Goal: Information Seeking & Learning: Learn about a topic

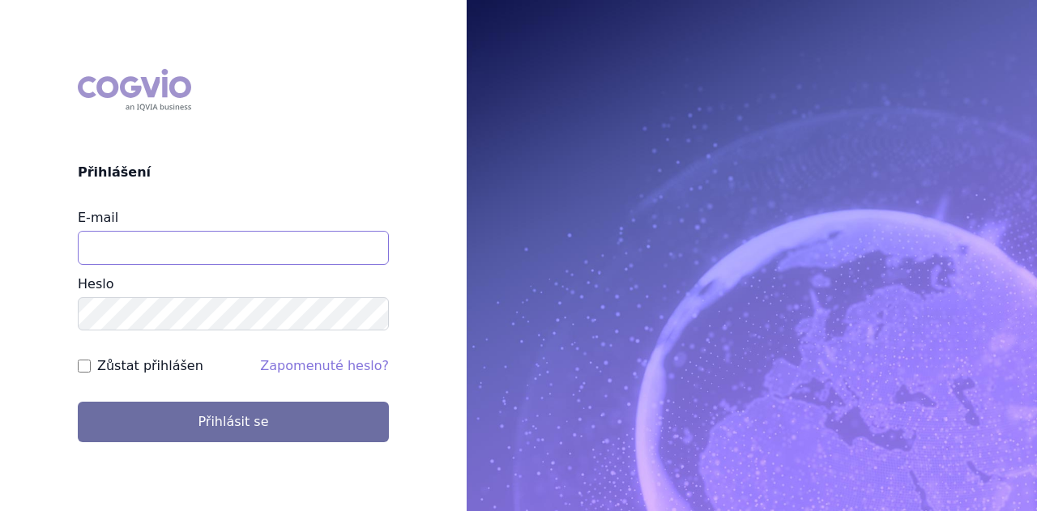
click at [159, 252] on input "E-mail" at bounding box center [233, 248] width 311 height 34
type input "veronika.damborska@vzp.cz"
click at [78, 402] on button "Přihlásit se" at bounding box center [233, 422] width 311 height 40
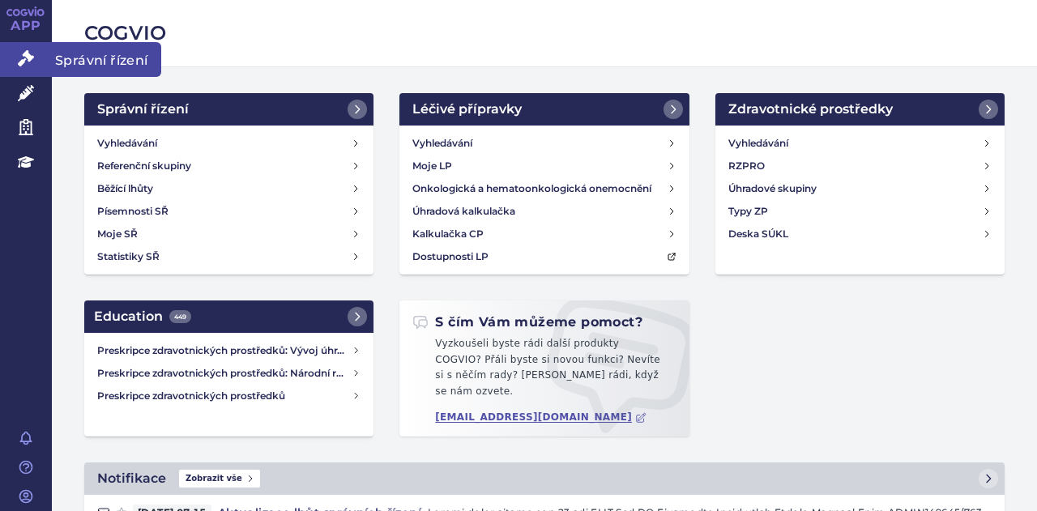
click at [32, 50] on icon at bounding box center [26, 58] width 16 height 16
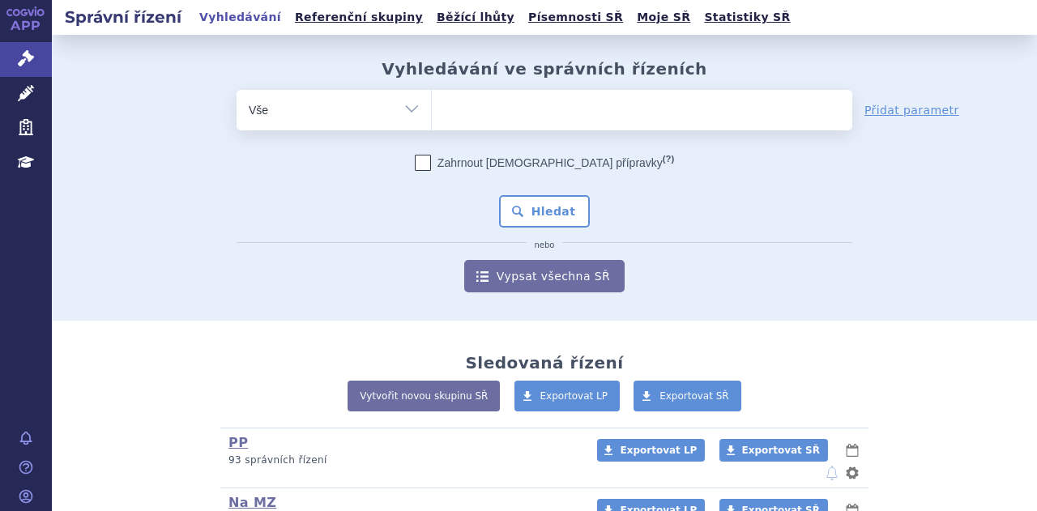
click at [336, 126] on select "Vše Spisová značka Typ SŘ Přípravek/SUKL kód Účastník/Držitel" at bounding box center [333, 108] width 194 height 36
select select "filter-procedure-type"
click at [236, 90] on select "Vše Spisová značka Typ SŘ Přípravek/SUKL kód Účastník/Držitel" at bounding box center [333, 108] width 194 height 36
click at [479, 117] on ul at bounding box center [642, 107] width 420 height 34
click at [432, 117] on select at bounding box center [431, 109] width 1 height 40
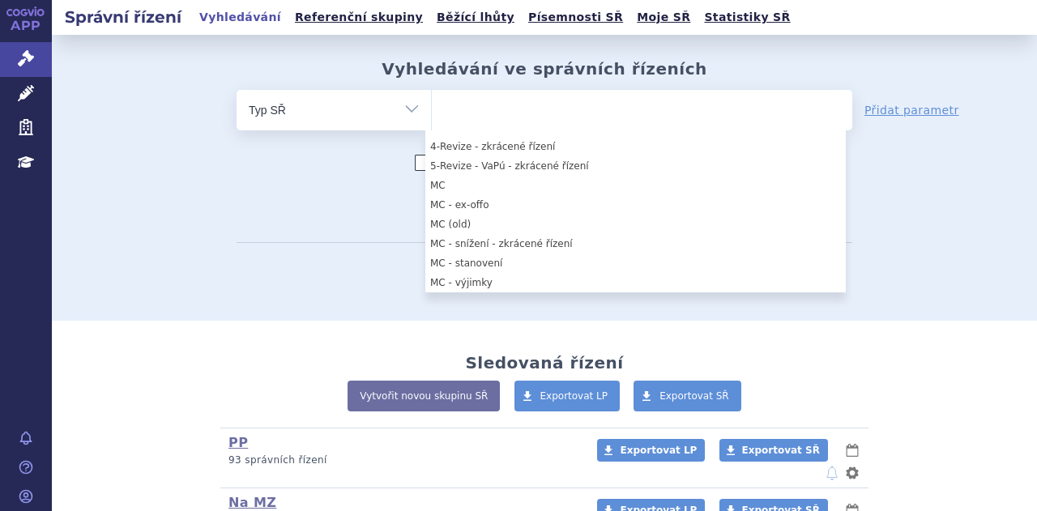
scroll to position [591, 0]
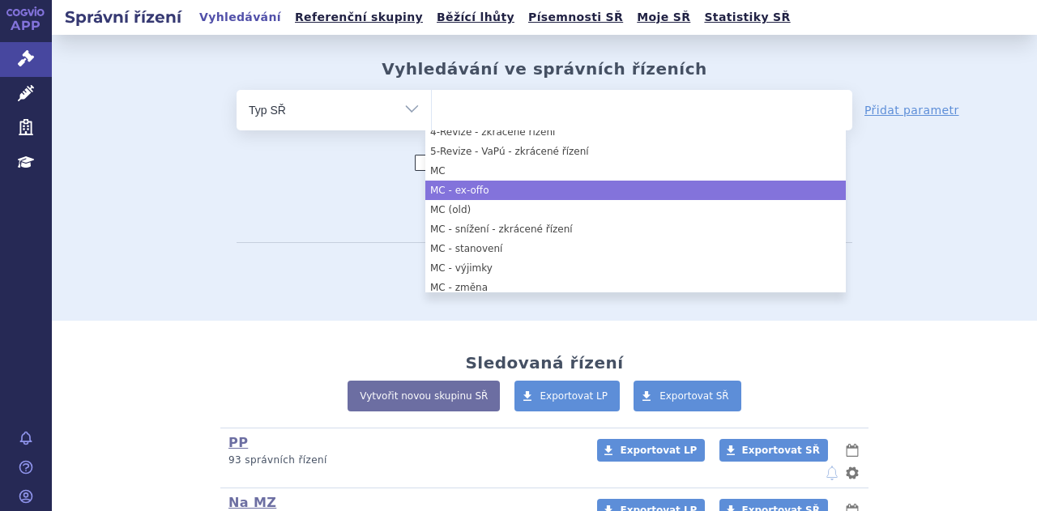
select select "4c43b909-f0cb-44d1-904c-3e84472d4c57"
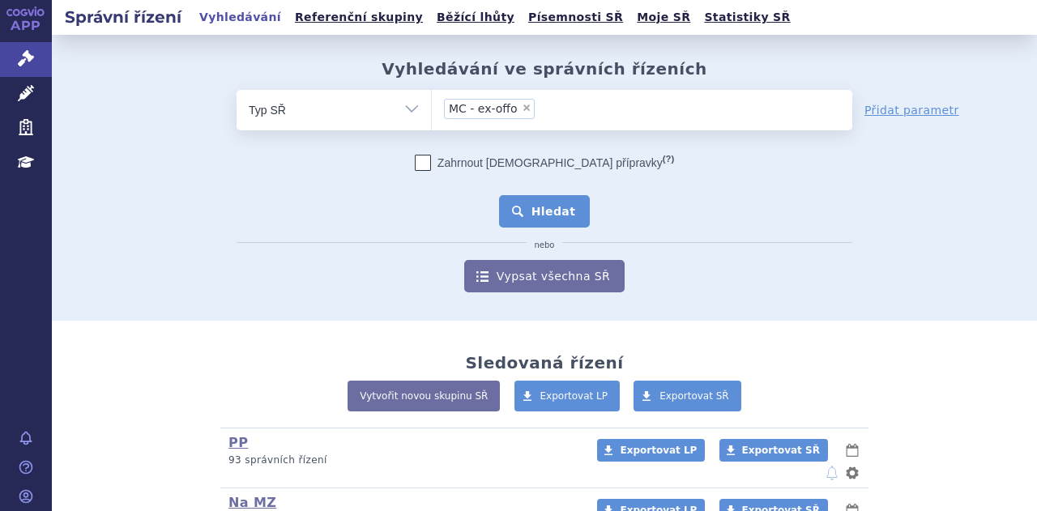
click at [528, 219] on button "Hledat" at bounding box center [545, 211] width 92 height 32
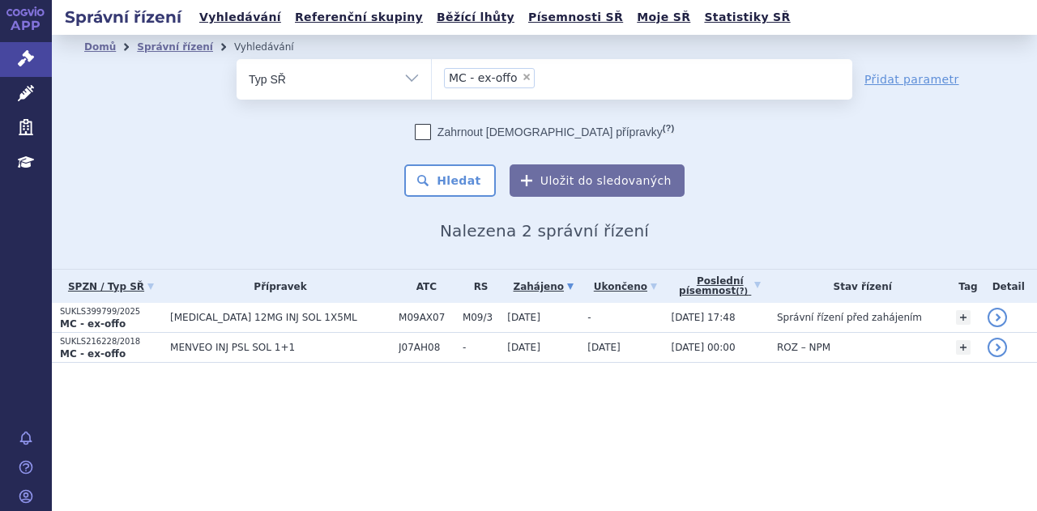
click at [951, 226] on h2 "Nalezena 2 správní řízení" at bounding box center [544, 230] width 920 height 19
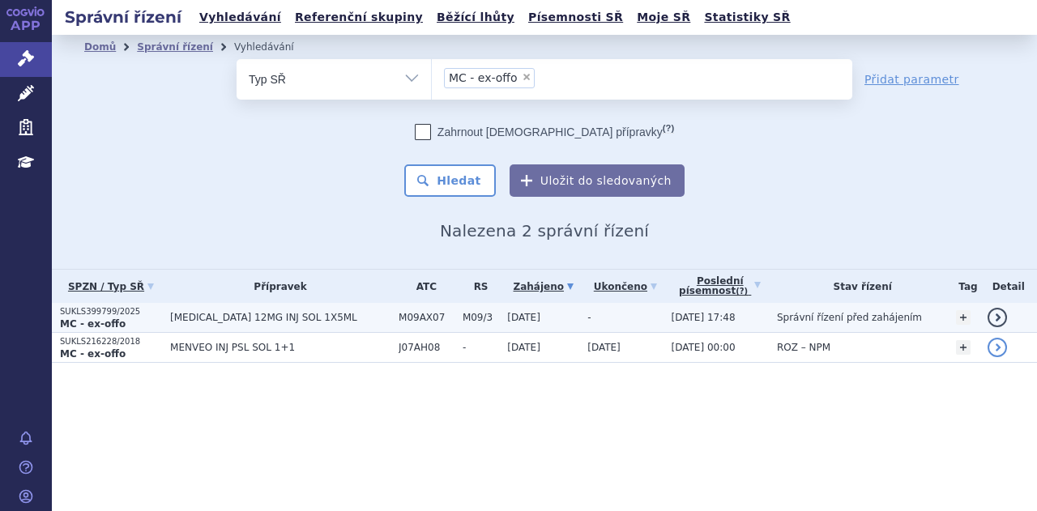
click at [330, 320] on span "[MEDICAL_DATA] 12MG INJ SOL 1X5ML" at bounding box center [280, 317] width 220 height 11
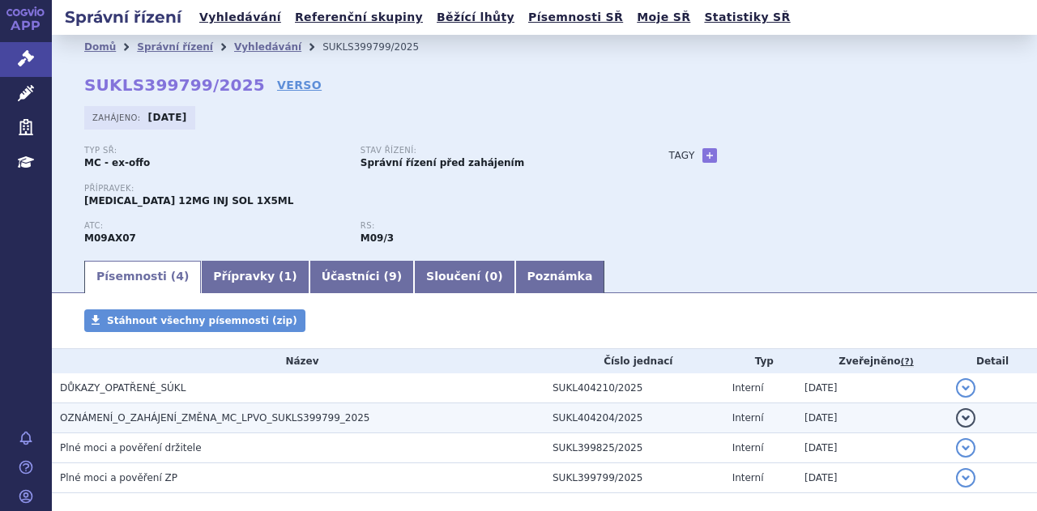
click at [311, 415] on span "OZNÁMENÍ_O_ZAHÁJENÍ_ZMĚNA_MC_LPVO_SUKLS399799_2025" at bounding box center [214, 417] width 309 height 11
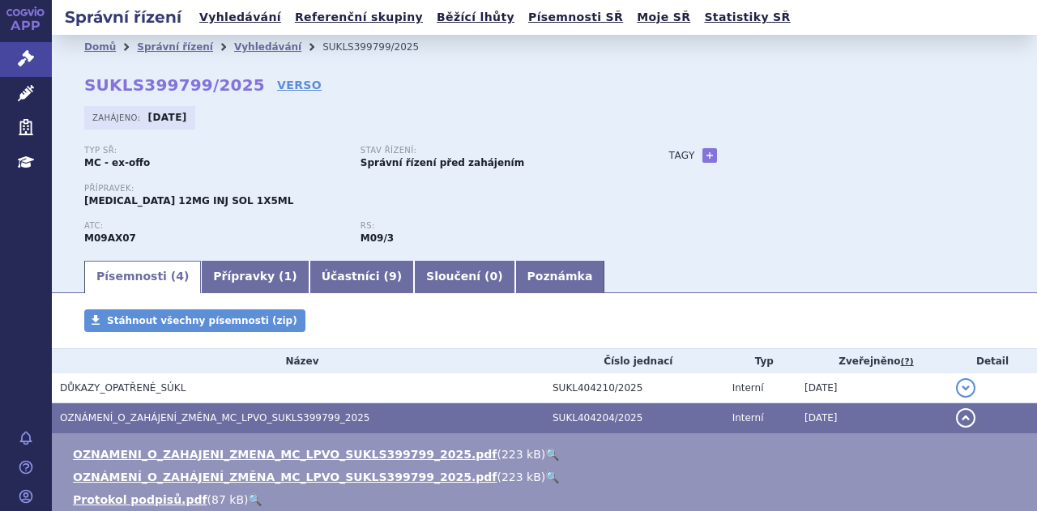
click at [545, 453] on link "🔍" at bounding box center [552, 454] width 14 height 13
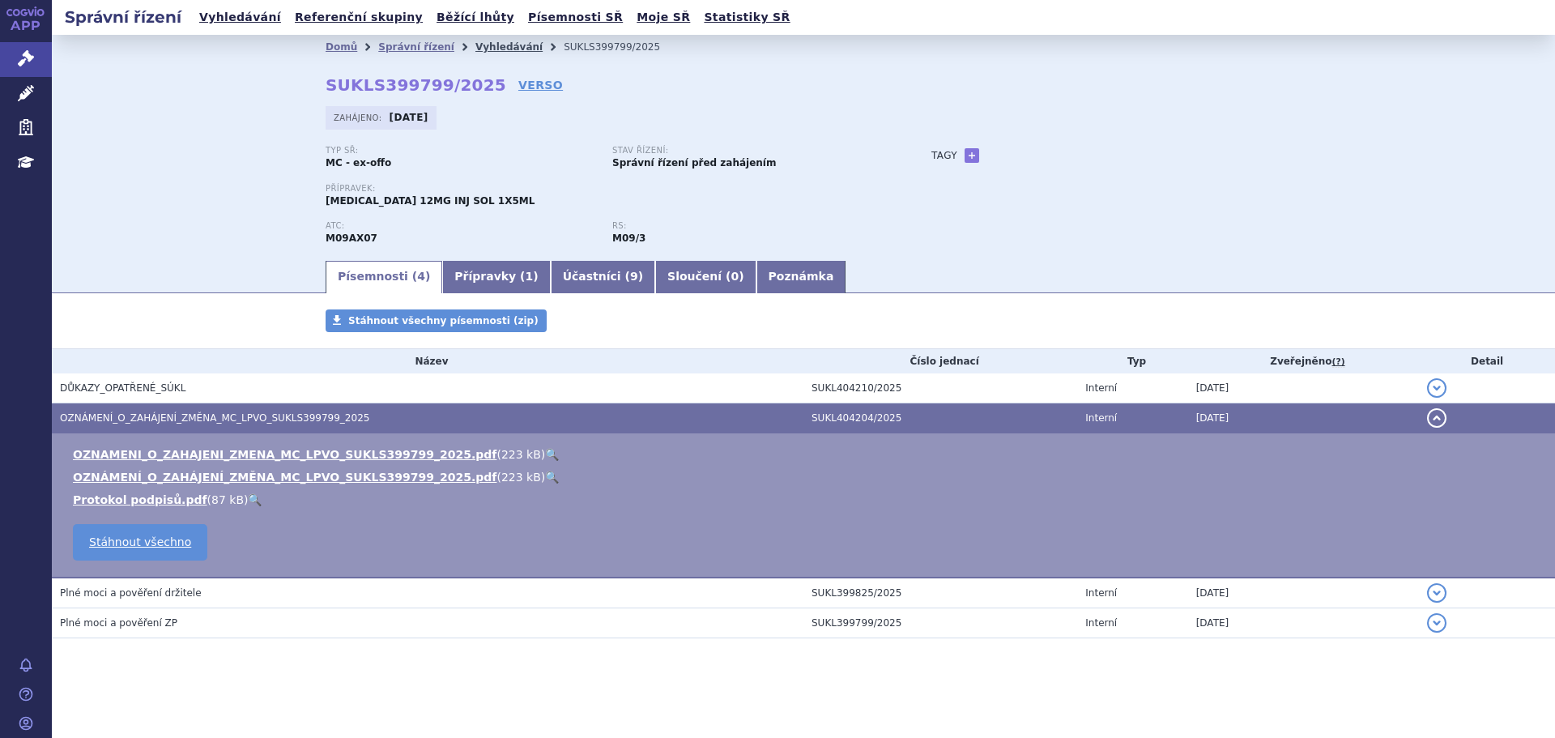
click at [488, 42] on link "Vyhledávání" at bounding box center [508, 46] width 67 height 11
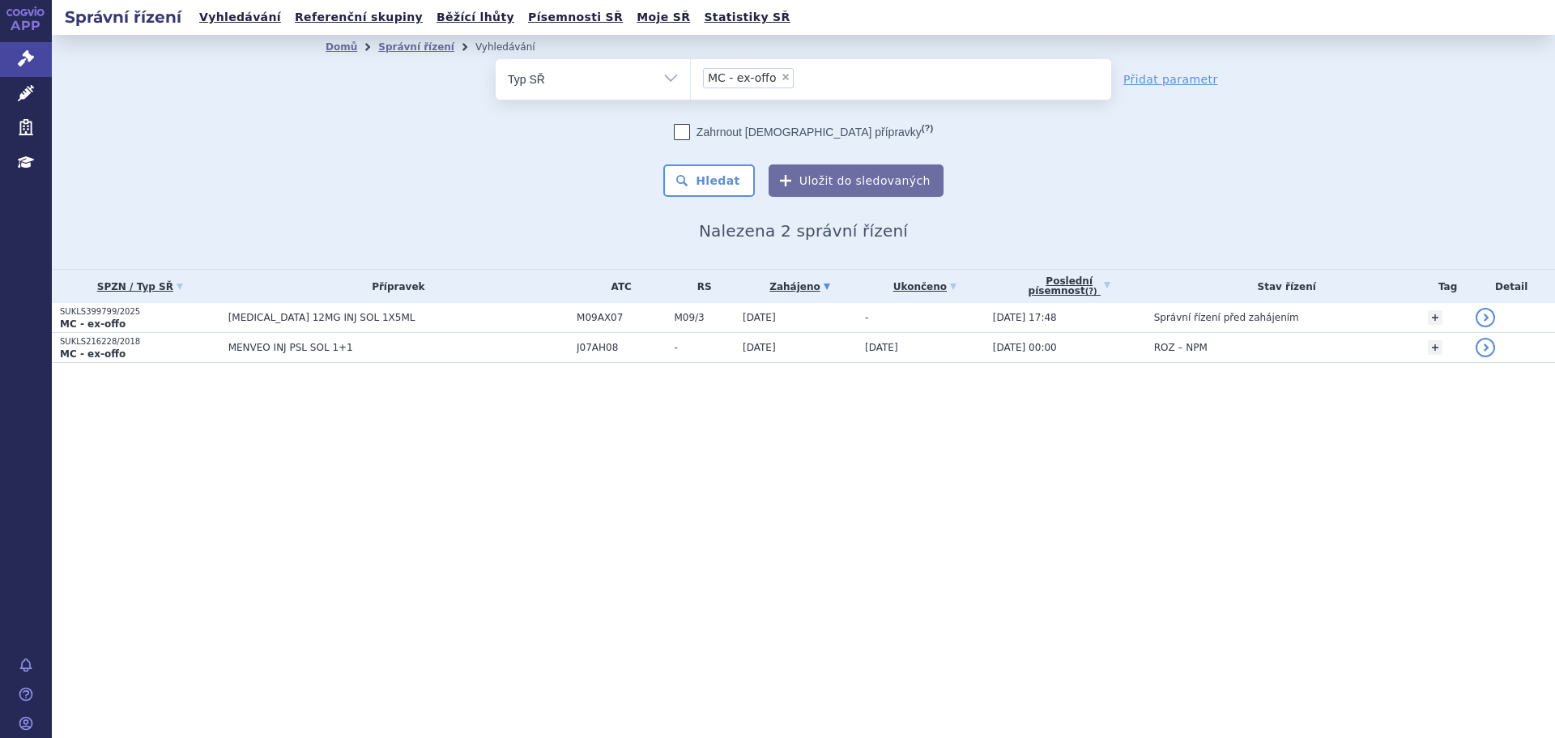
click at [781, 74] on span "×" at bounding box center [786, 77] width 10 height 10
click at [691, 74] on select "MC - ex-offo" at bounding box center [690, 78] width 1 height 40
select select
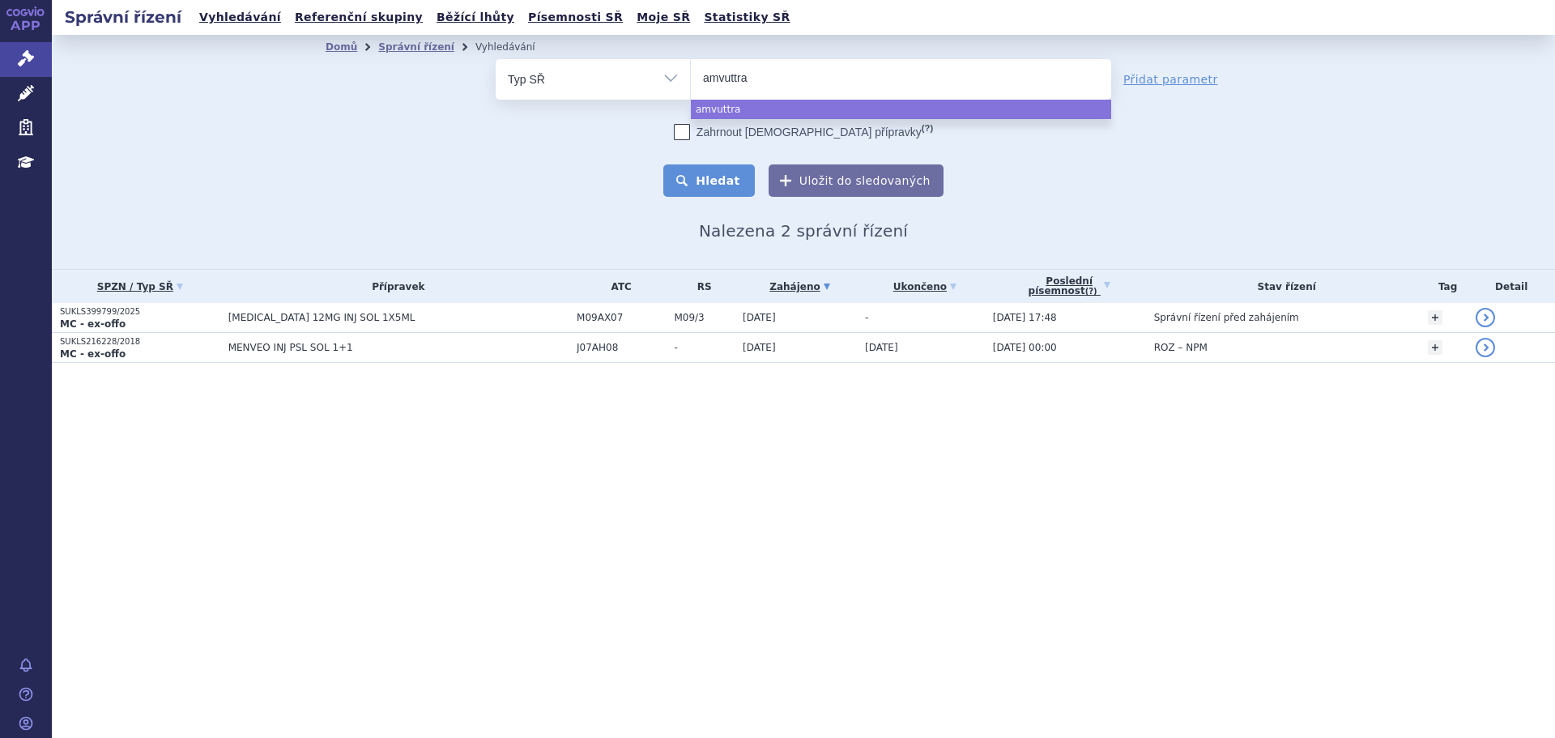
type input "amvuttra"
click at [738, 182] on button "Hledat" at bounding box center [709, 180] width 92 height 32
select select "amvuttra"
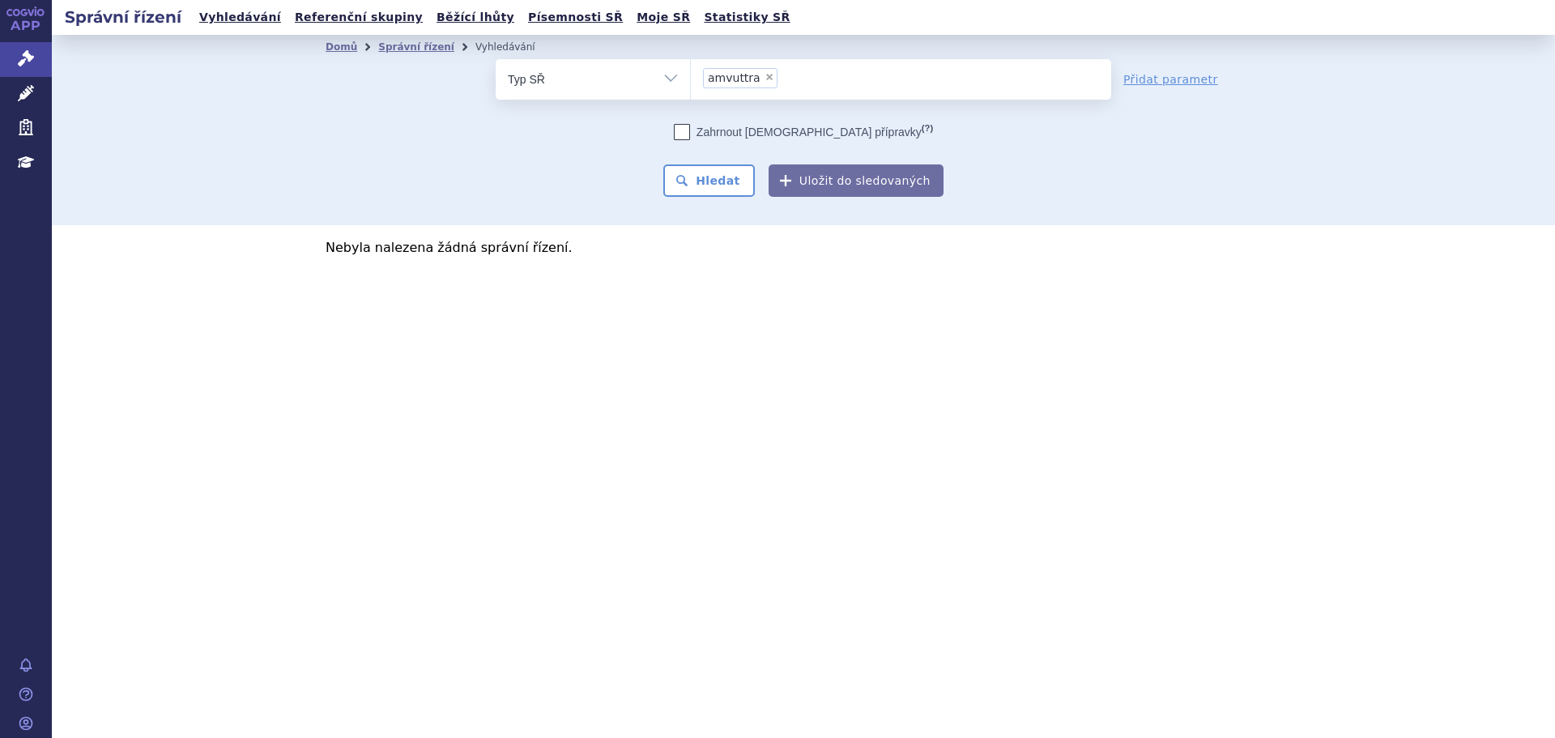
drag, startPoint x: 630, startPoint y: 70, endPoint x: 632, endPoint y: 83, distance: 12.3
click at [630, 70] on select "Vše Spisová značka Typ SŘ Přípravek/SUKL kód Účastník/Držitel" at bounding box center [593, 77] width 194 height 36
select select "filter-all"
click at [496, 59] on select "Vše Spisová značka Typ SŘ Přípravek/SUKL kód Účastník/Držitel" at bounding box center [593, 77] width 194 height 36
click at [735, 87] on ul at bounding box center [901, 76] width 420 height 34
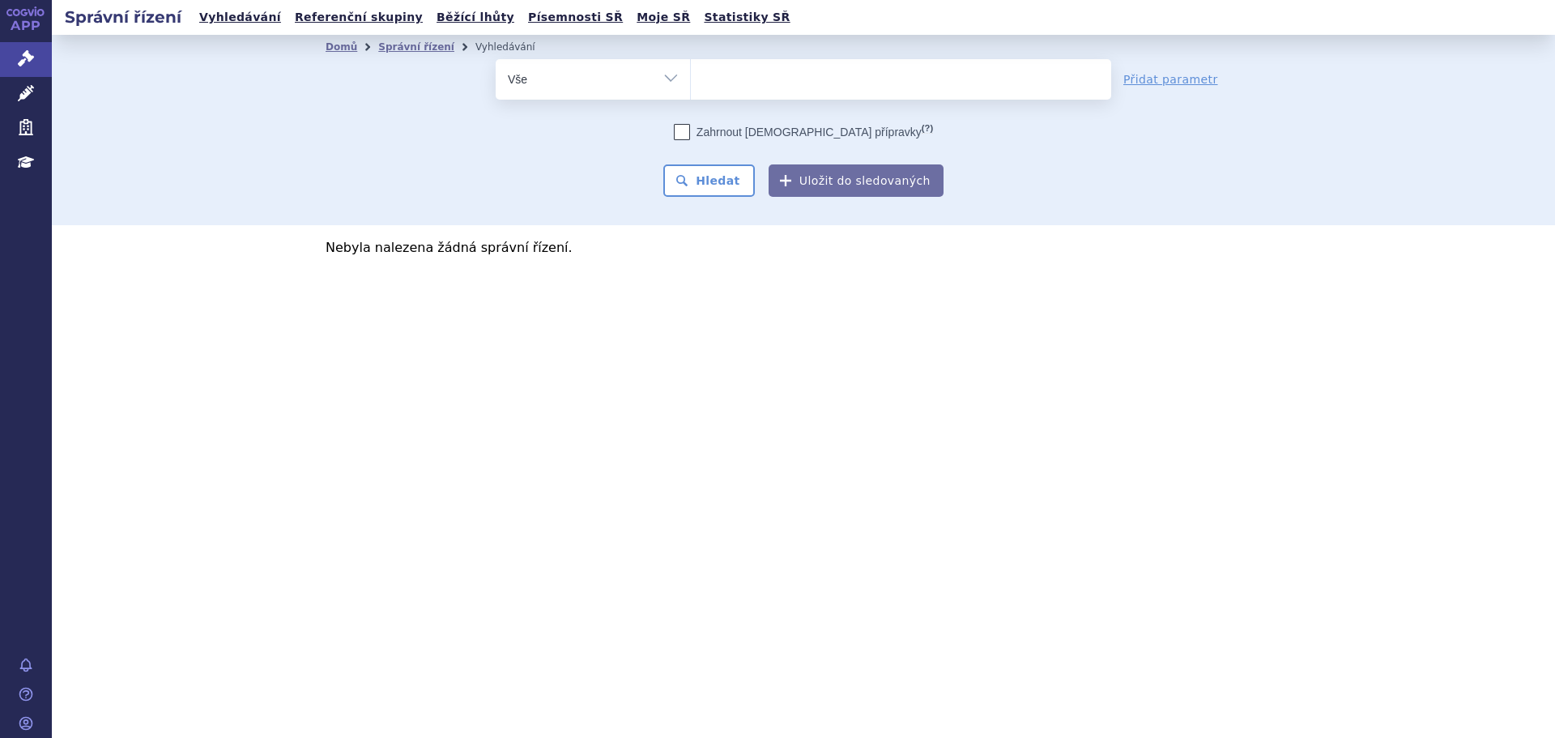
click at [691, 87] on select at bounding box center [690, 78] width 1 height 40
type input "am"
type input "amv"
type input "amvu"
type input "amvutt"
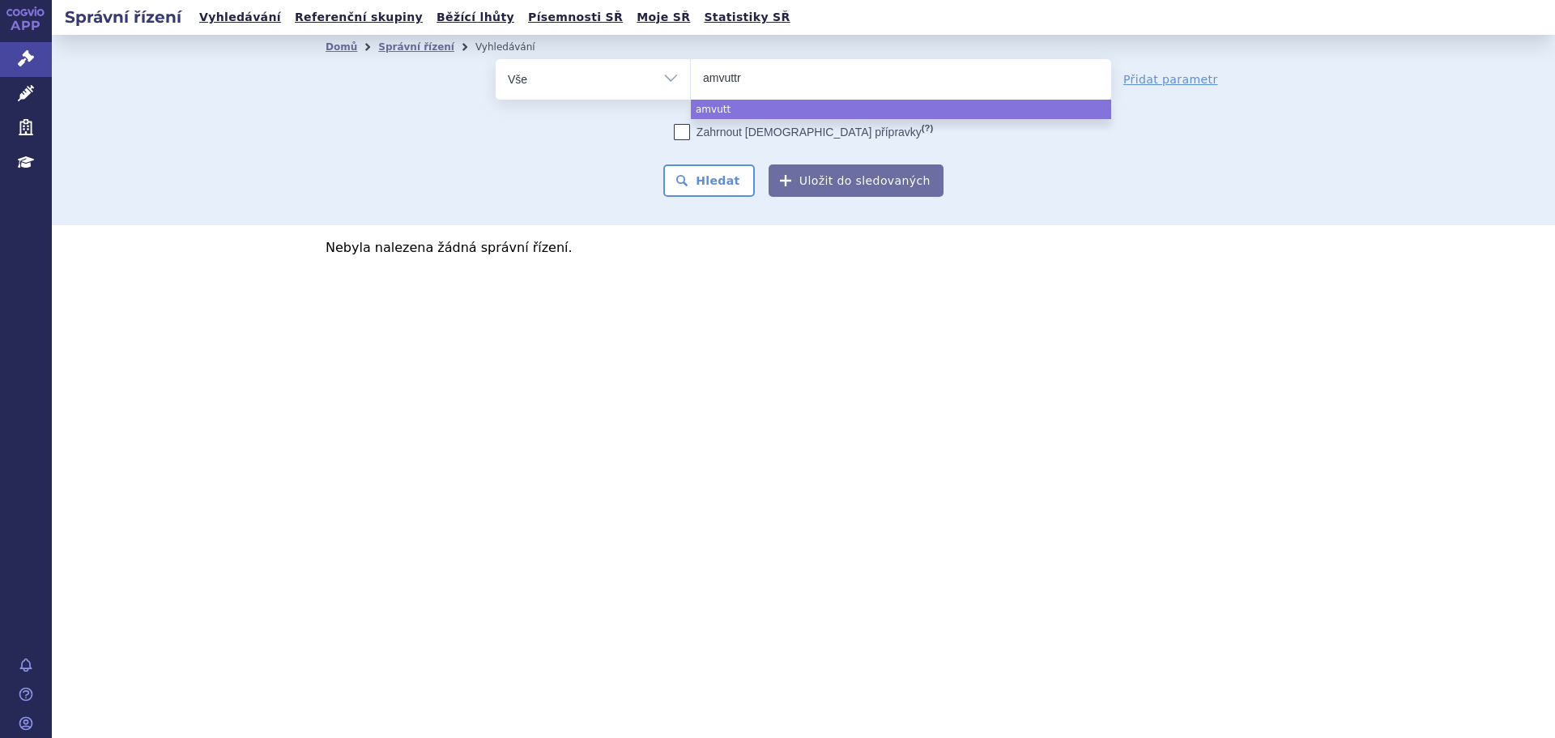
type input "amvuttra"
select select "amvuttra"
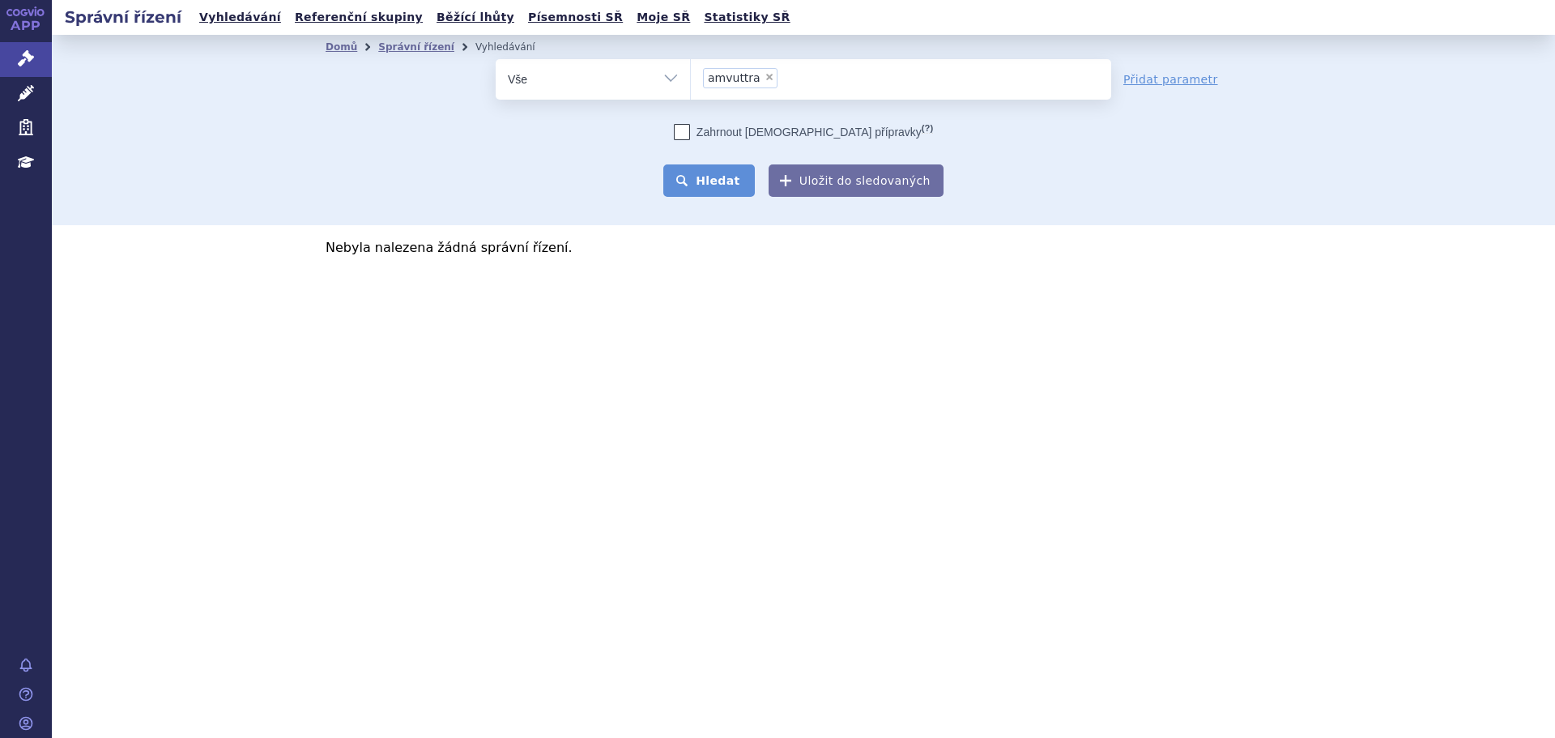
click at [726, 172] on button "Hledat" at bounding box center [709, 180] width 92 height 32
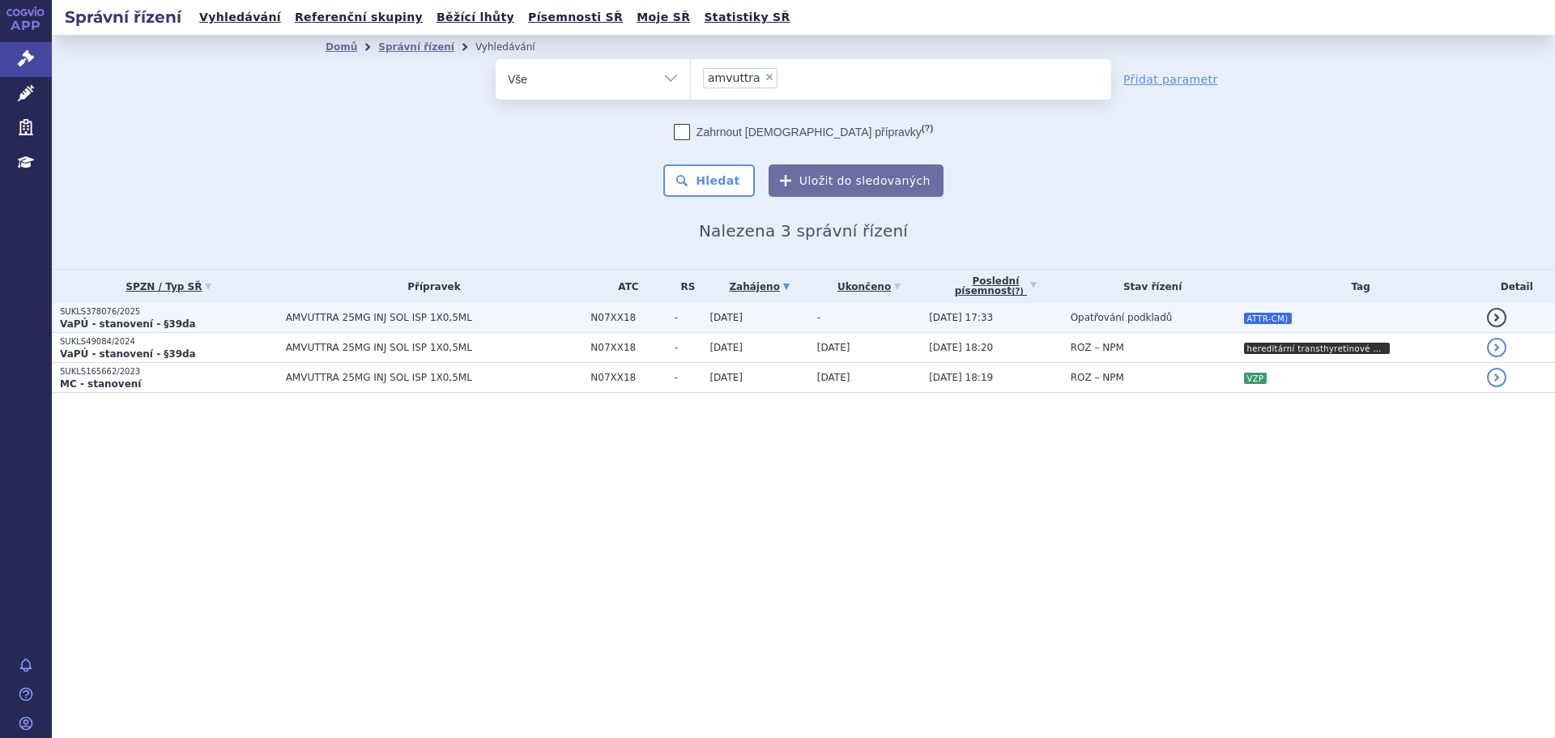
click at [278, 316] on td "AMVUTTRA 25MG INJ SOL ISP 1X0,5ML" at bounding box center [430, 318] width 305 height 30
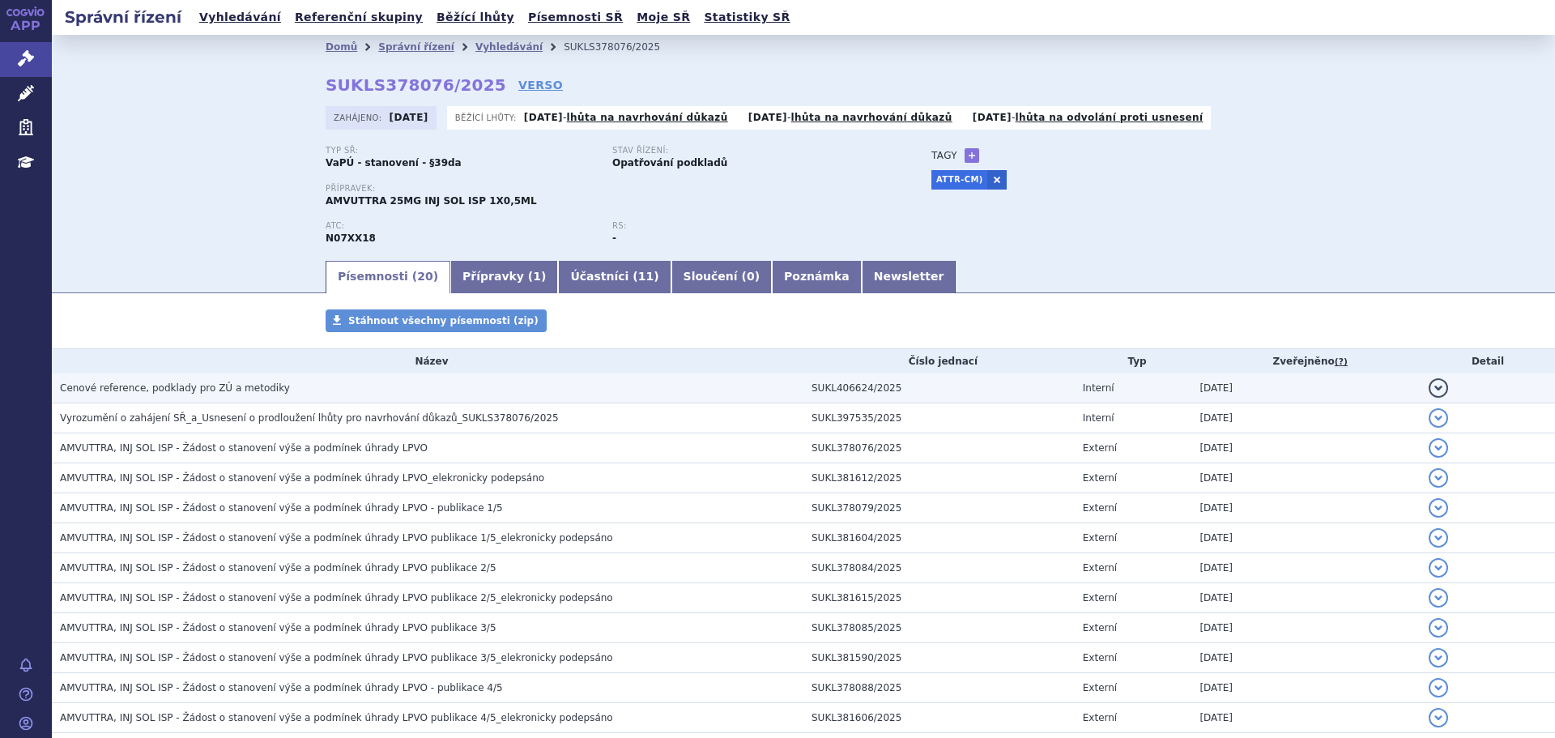
click at [188, 390] on span "Cenové reference, podklady pro ZÚ a metodiky" at bounding box center [175, 387] width 230 height 11
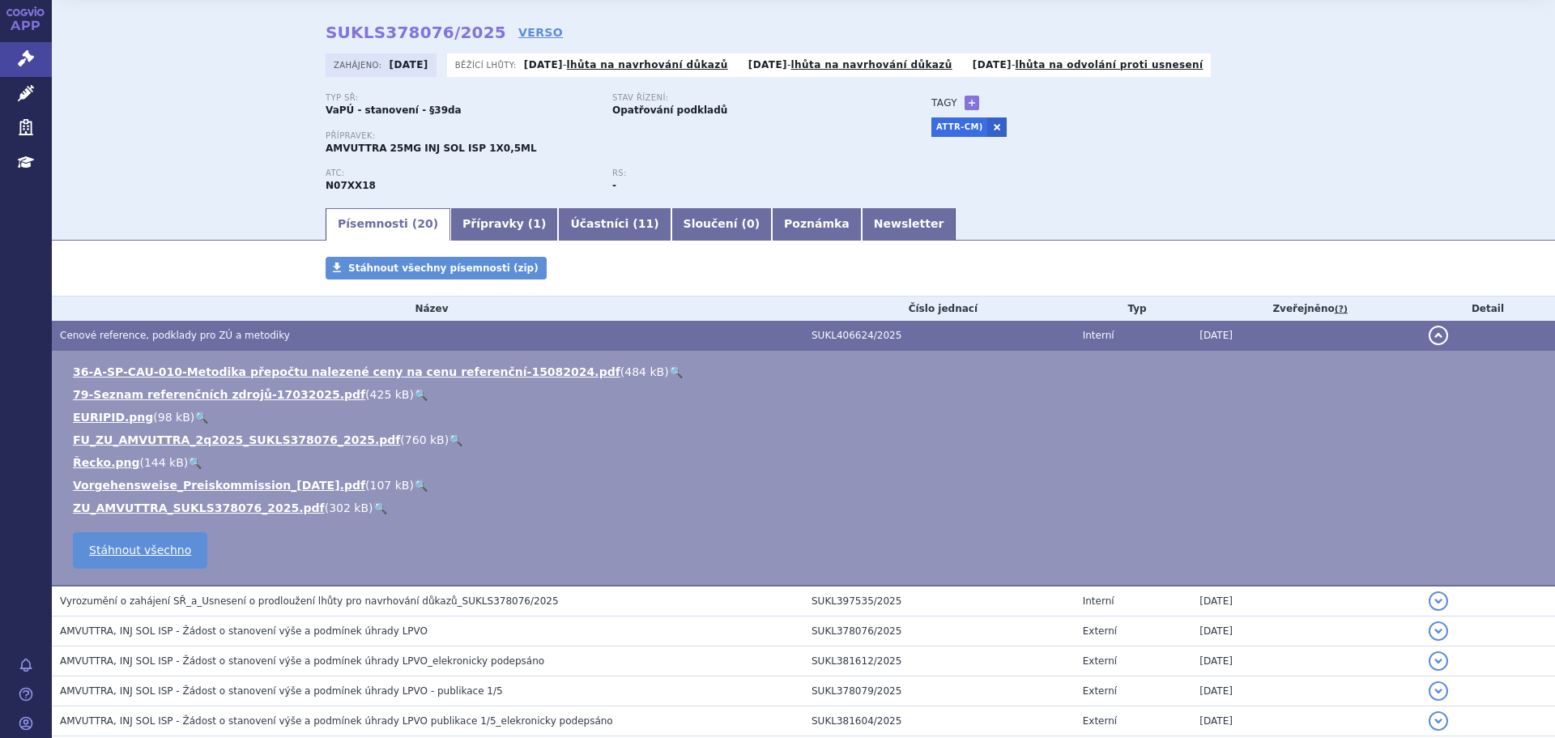
scroll to position [81, 0]
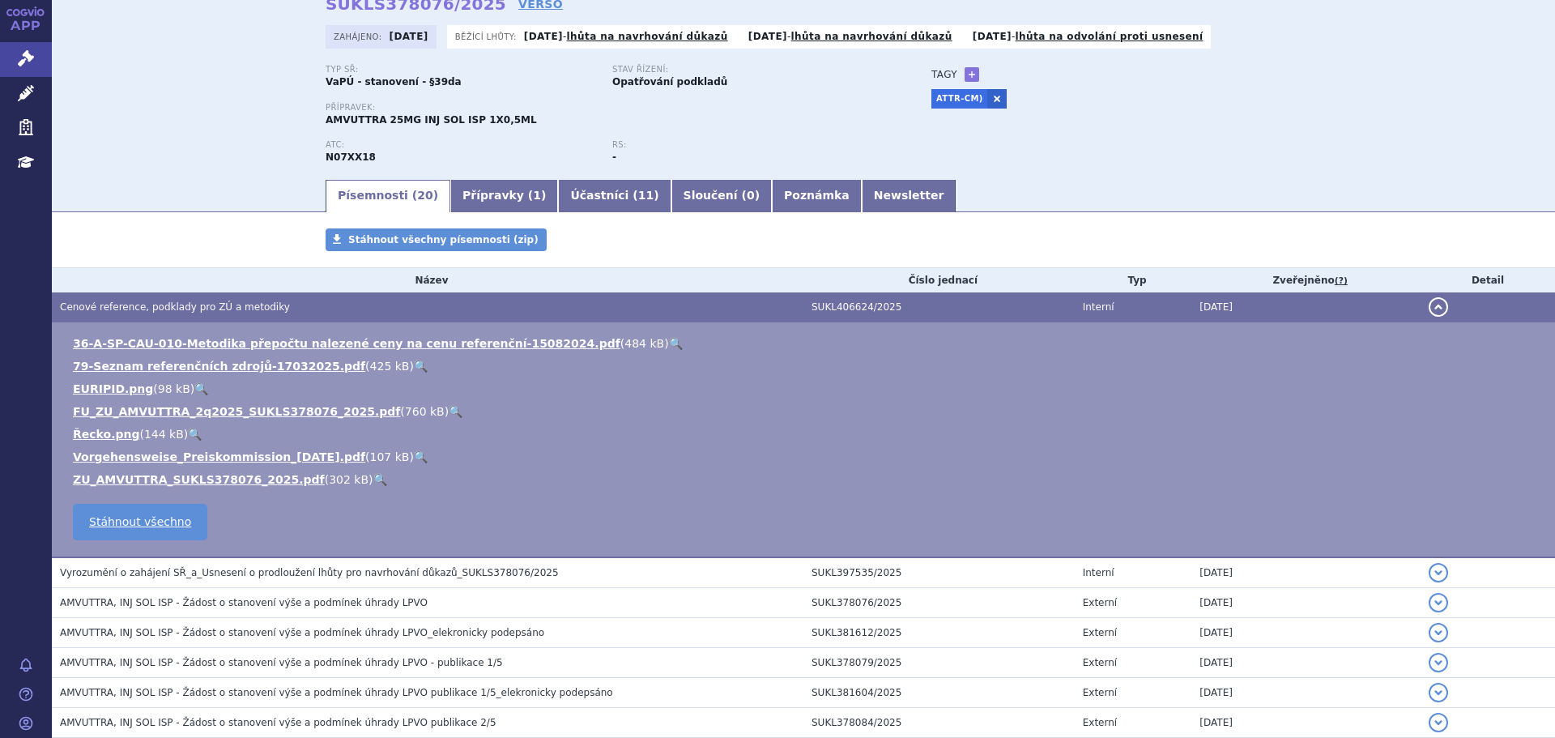
click at [449, 414] on link "🔍" at bounding box center [456, 411] width 14 height 13
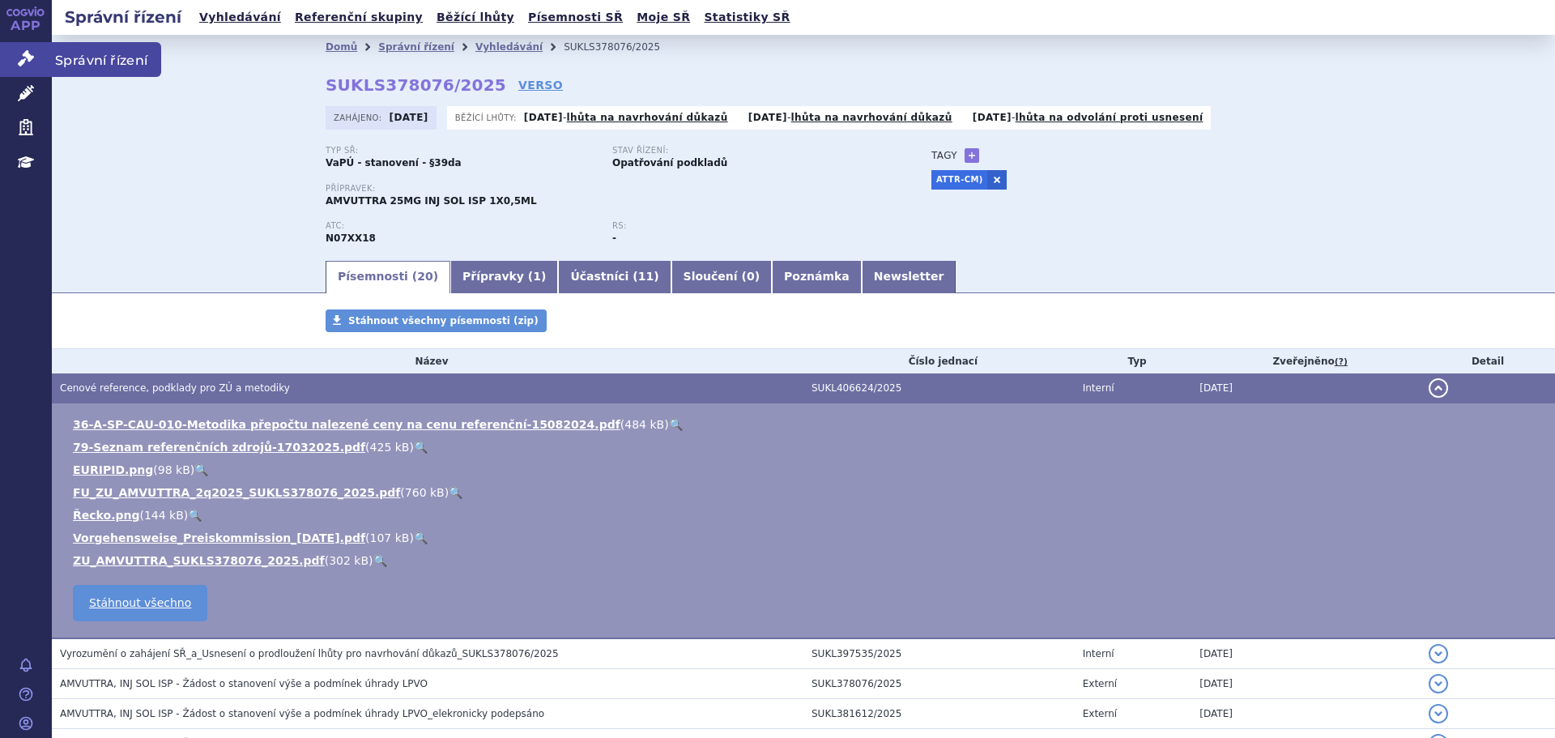
click at [11, 60] on link "Správní řízení" at bounding box center [26, 59] width 52 height 34
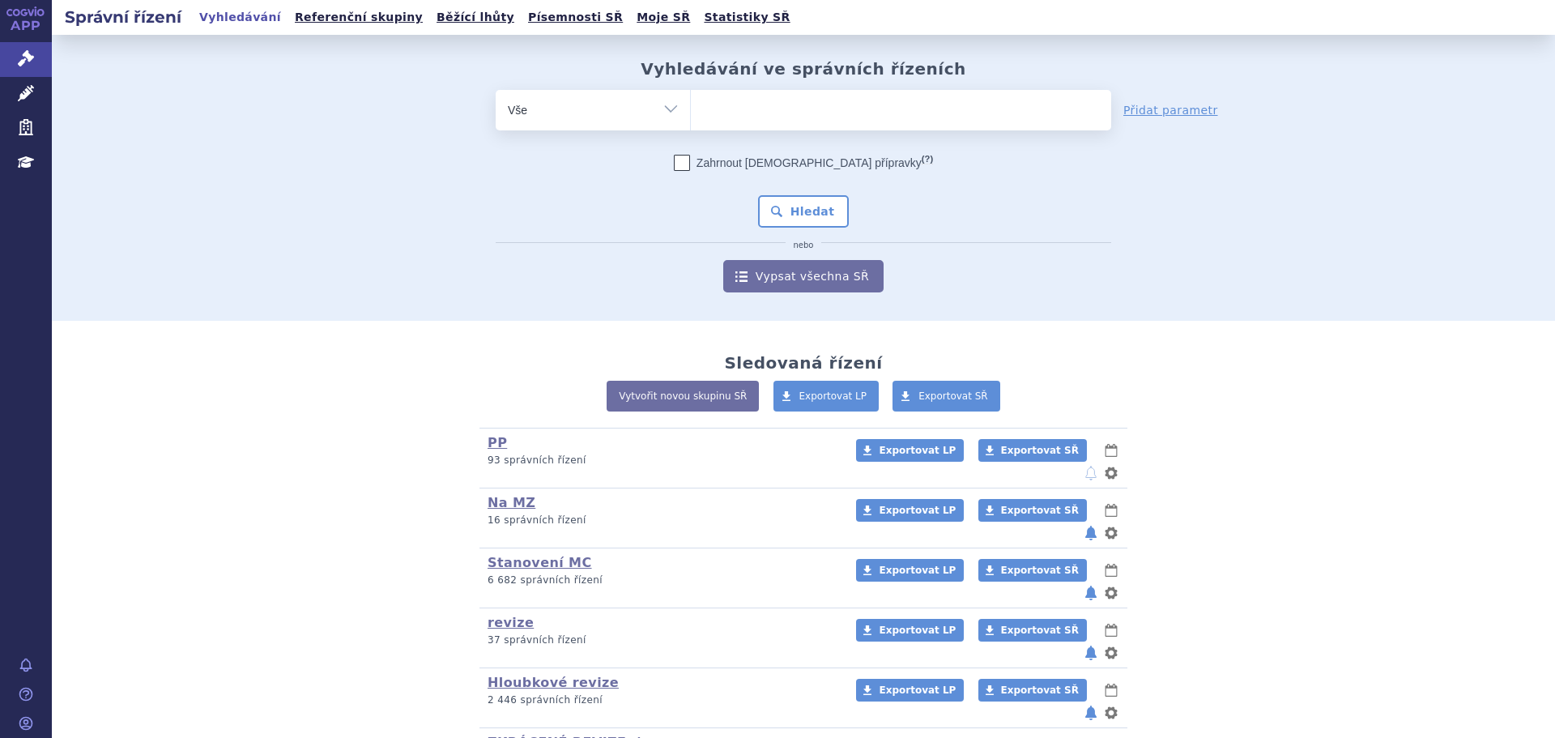
click at [736, 98] on ul at bounding box center [901, 107] width 420 height 34
click at [691, 98] on select at bounding box center [690, 109] width 1 height 40
click at [743, 101] on ul at bounding box center [901, 107] width 420 height 34
click at [691, 101] on select at bounding box center [690, 109] width 1 height 40
type input "co"
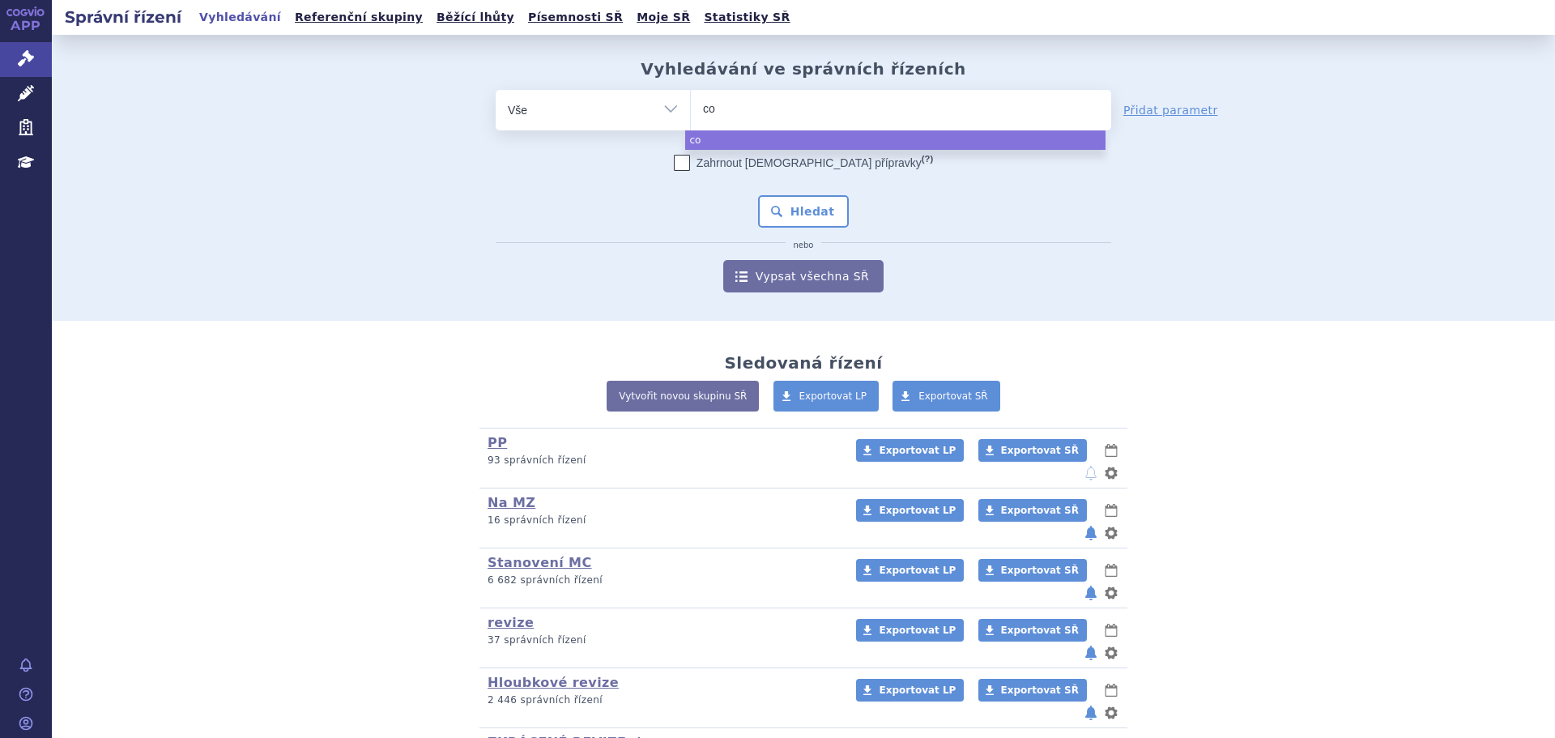
type input "cos"
type input "cosen"
type input "cosent"
type input "cosenty"
type input "[MEDICAL_DATA]"
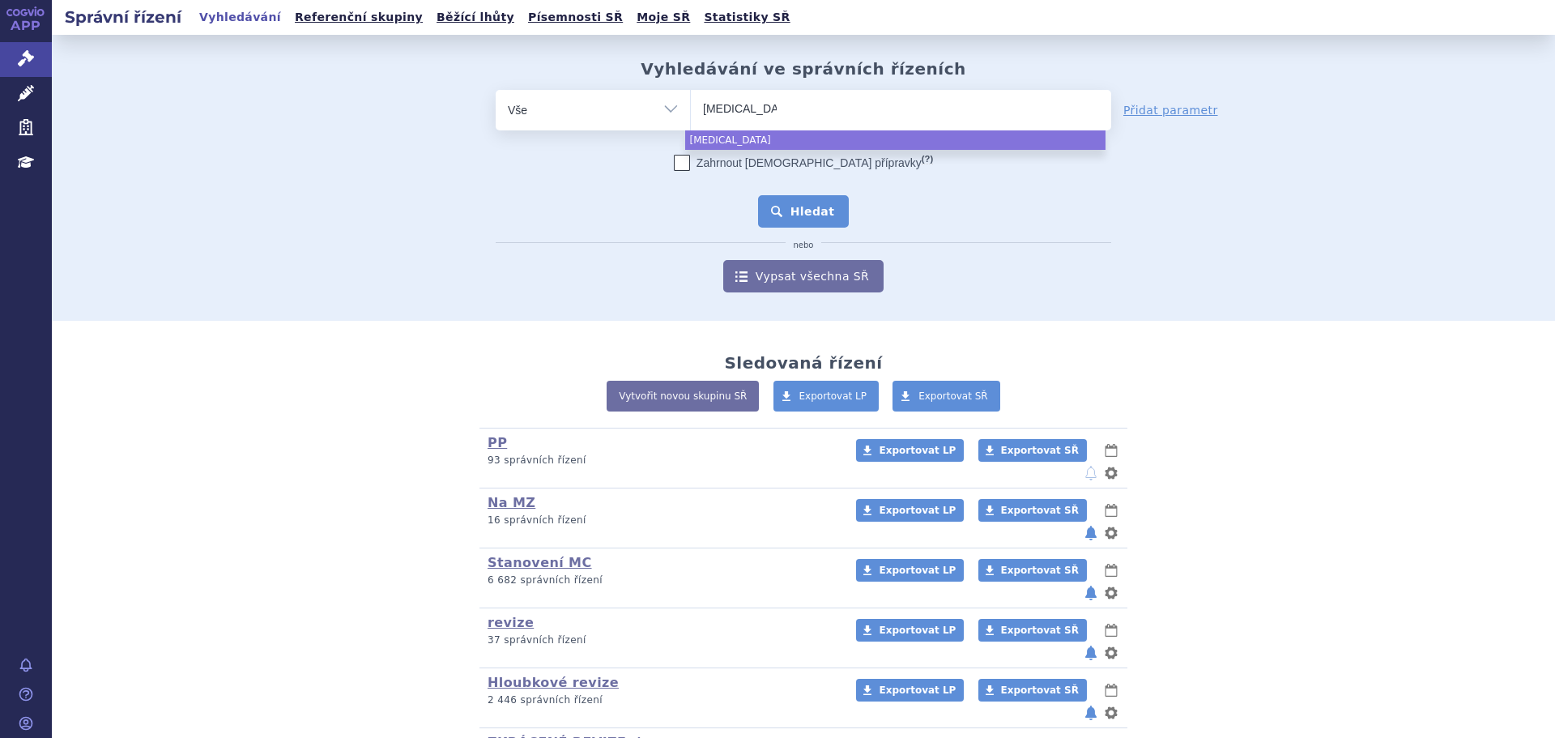
select select "cosentyx"
click at [776, 202] on button "Hledat" at bounding box center [804, 211] width 92 height 32
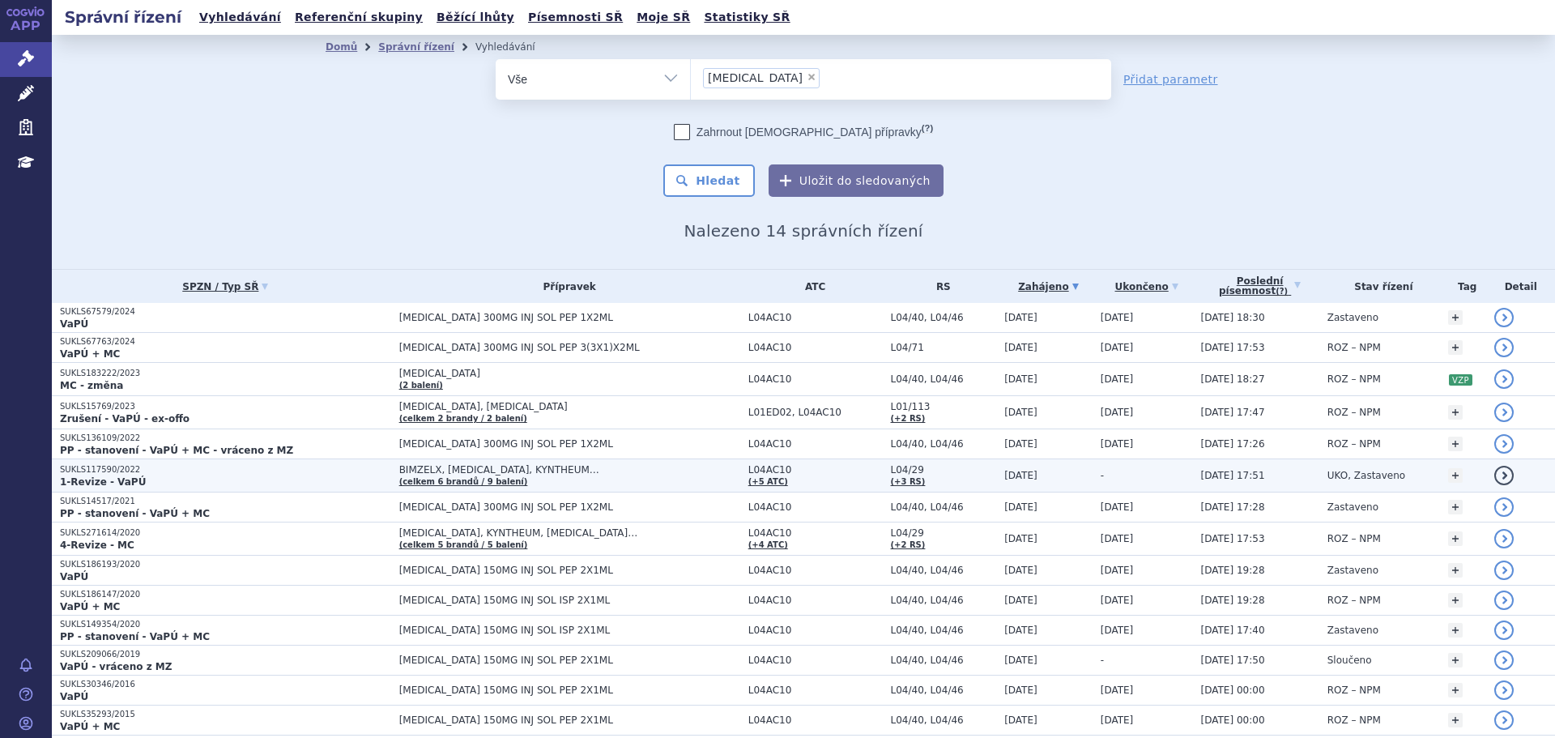
click at [237, 487] on p "1-Revize - VaPÚ" at bounding box center [225, 481] width 331 height 13
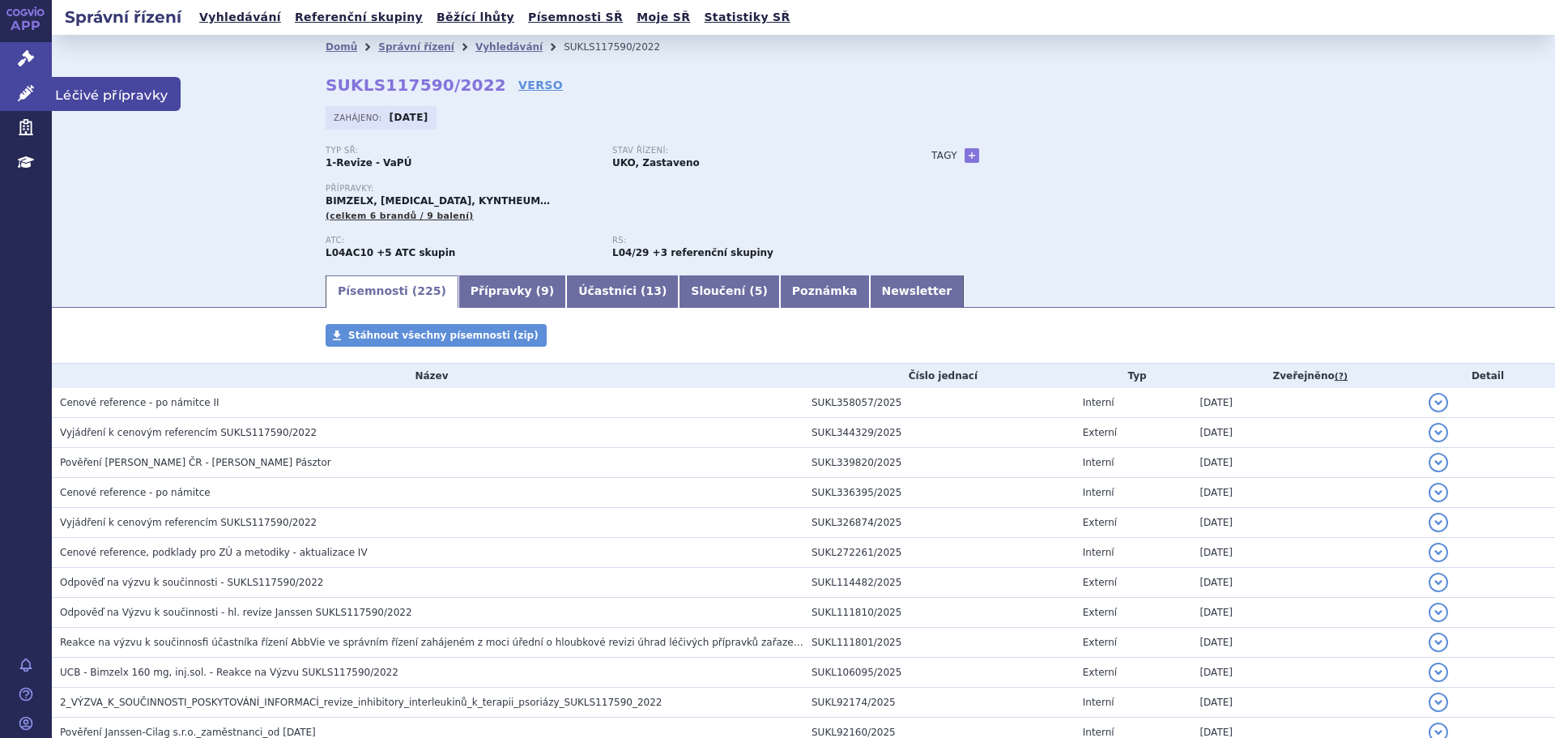
click at [19, 93] on icon at bounding box center [26, 93] width 16 height 16
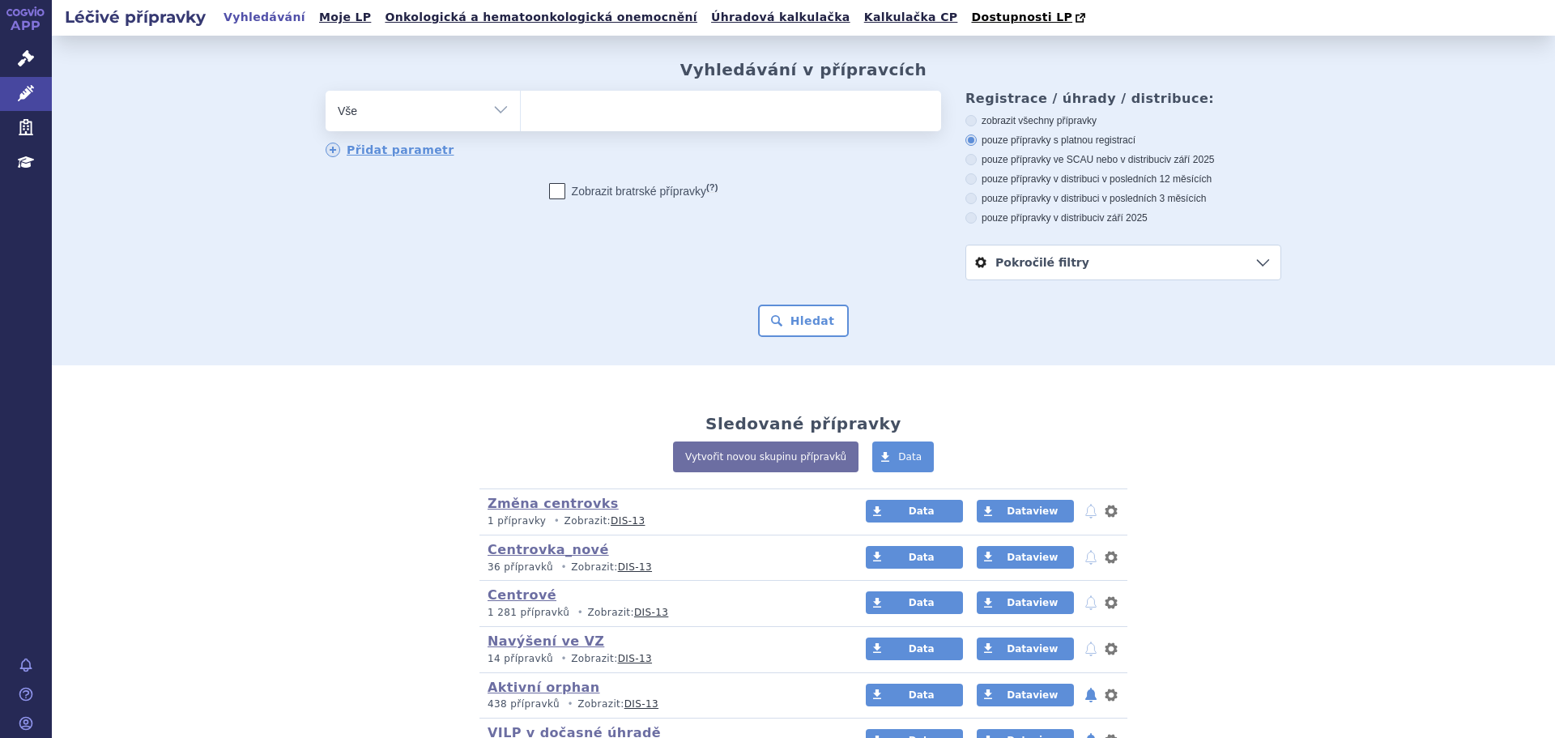
click at [559, 110] on ul at bounding box center [731, 108] width 420 height 34
click at [521, 110] on select at bounding box center [520, 110] width 1 height 40
click at [411, 109] on select "Vše Přípravek/SUKL kód MAH VPOIS ATC/Aktivní látka Léková forma Síla" at bounding box center [423, 109] width 194 height 36
select select "filter-atc-group"
click at [326, 92] on select "Vše Přípravek/SUKL kód MAH VPOIS ATC/Aktivní látka Léková forma Síla" at bounding box center [423, 109] width 194 height 36
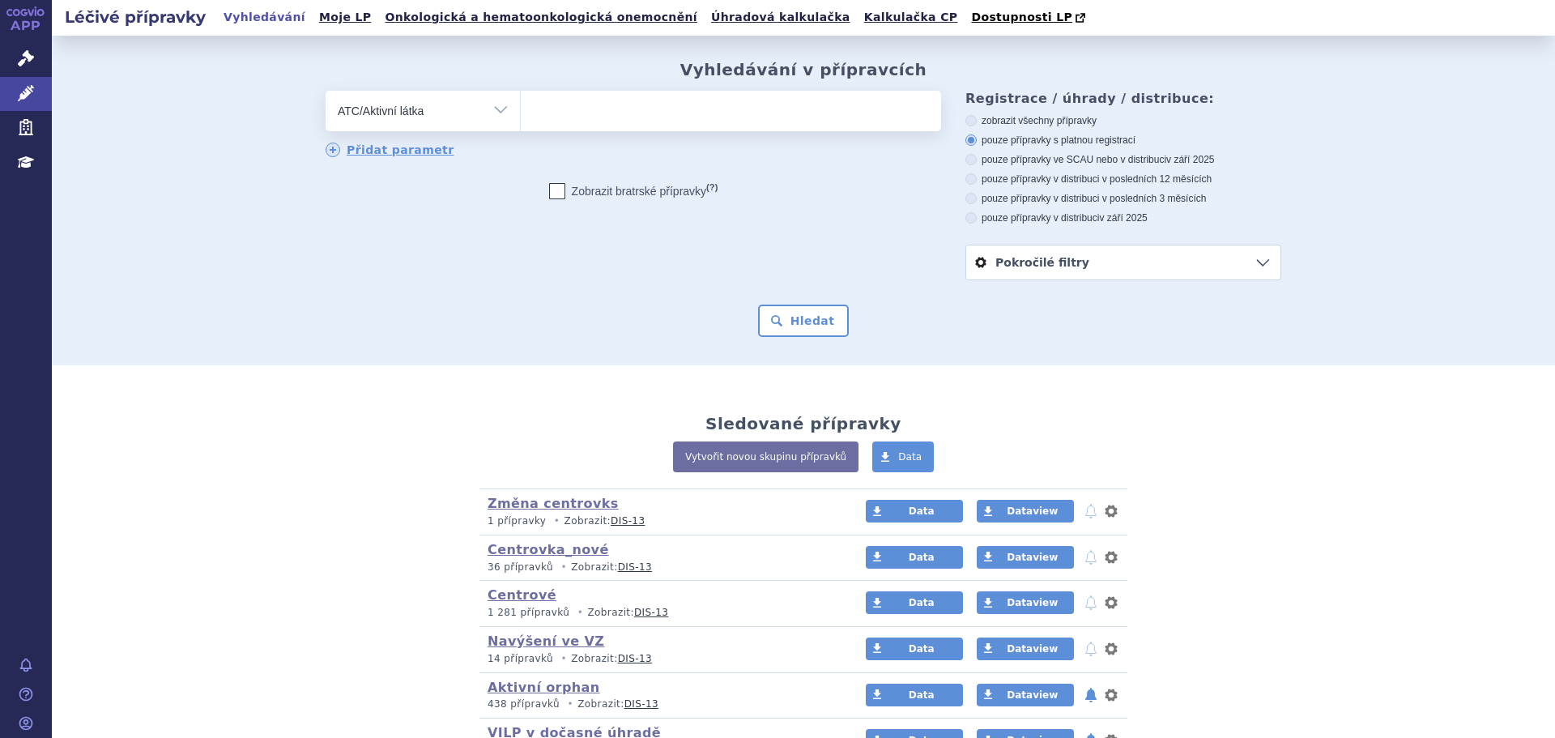
click at [574, 121] on ul at bounding box center [731, 108] width 420 height 34
click at [521, 121] on select at bounding box center [520, 110] width 1 height 40
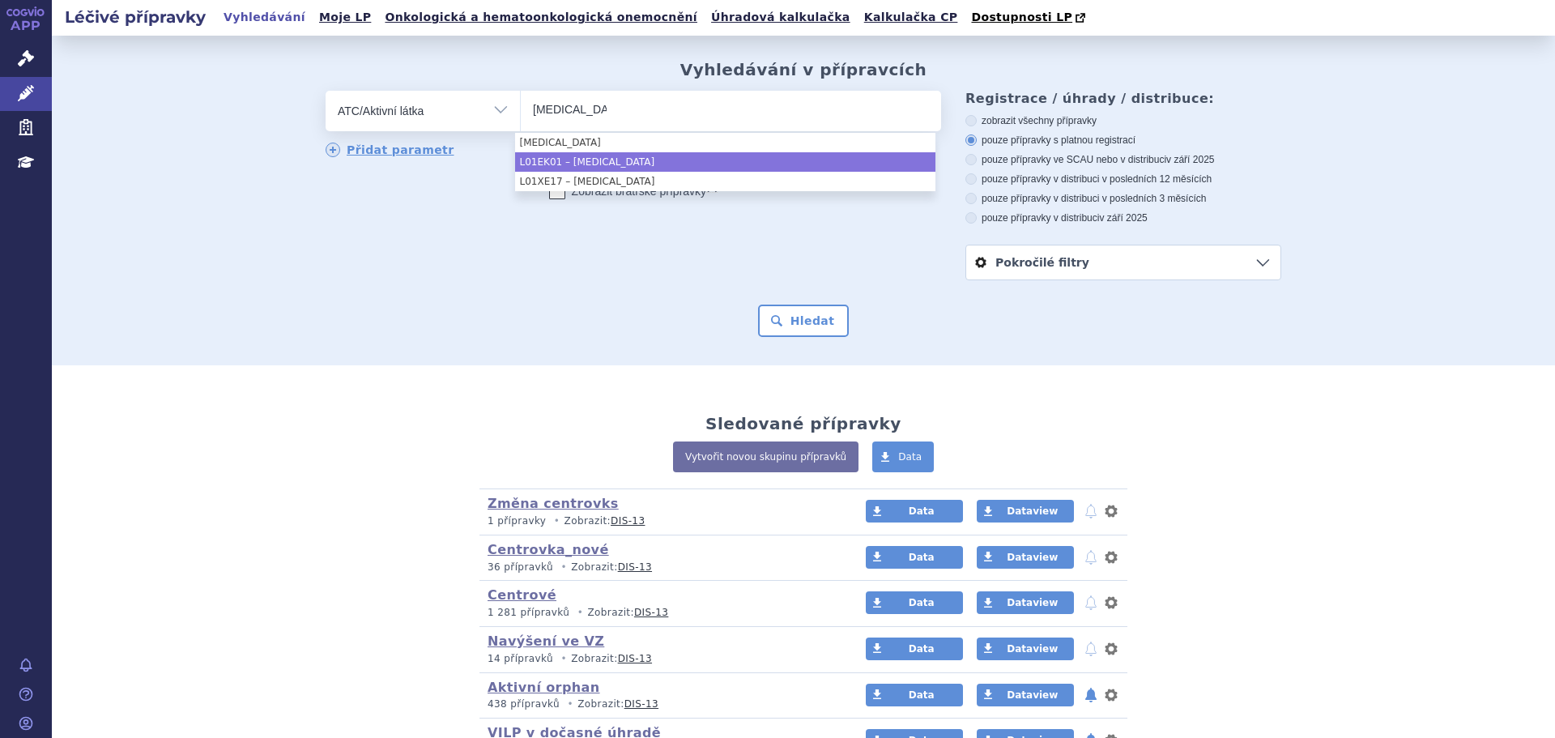
type input "axitinib"
select select "L01EK01"
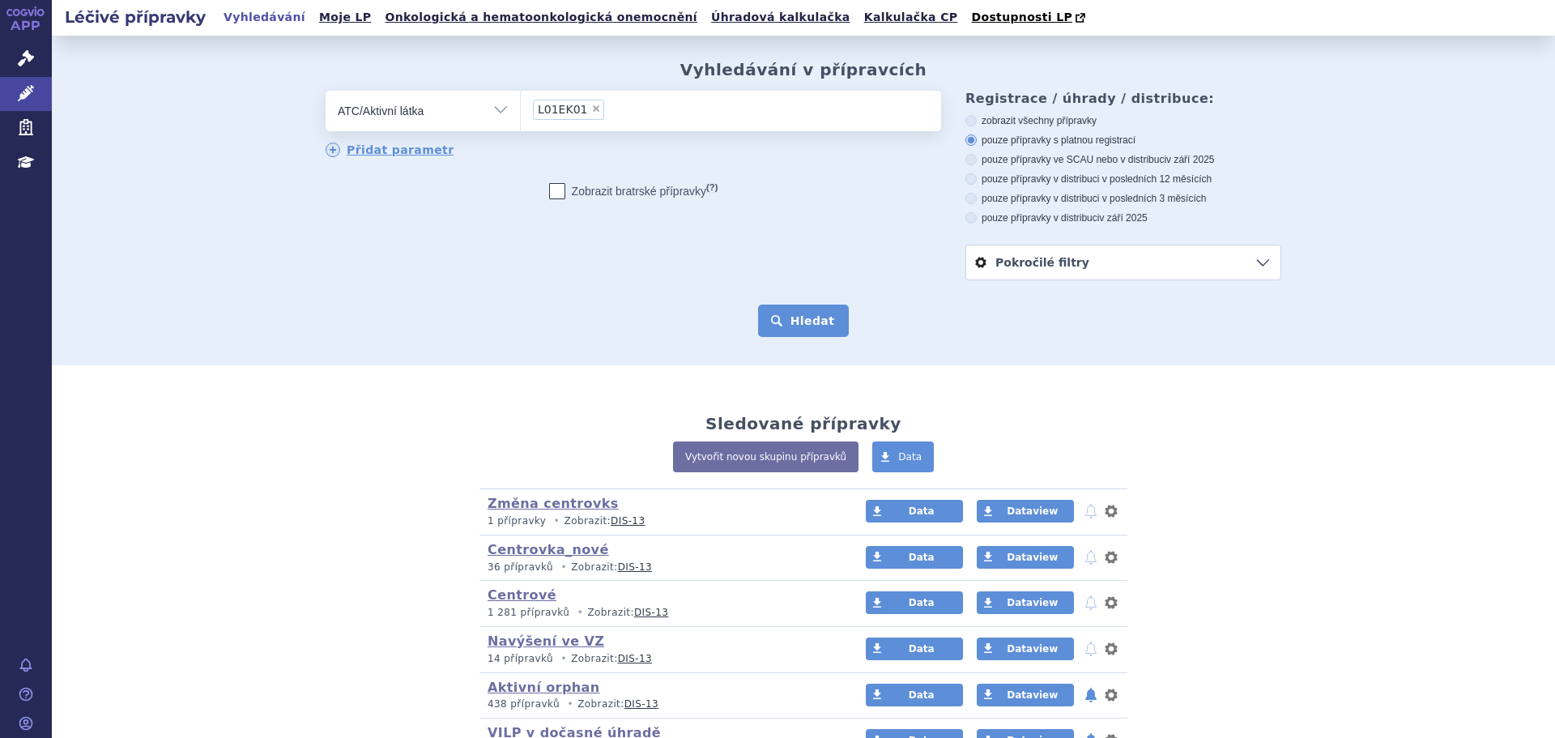
click at [773, 321] on button "Hledat" at bounding box center [804, 320] width 92 height 32
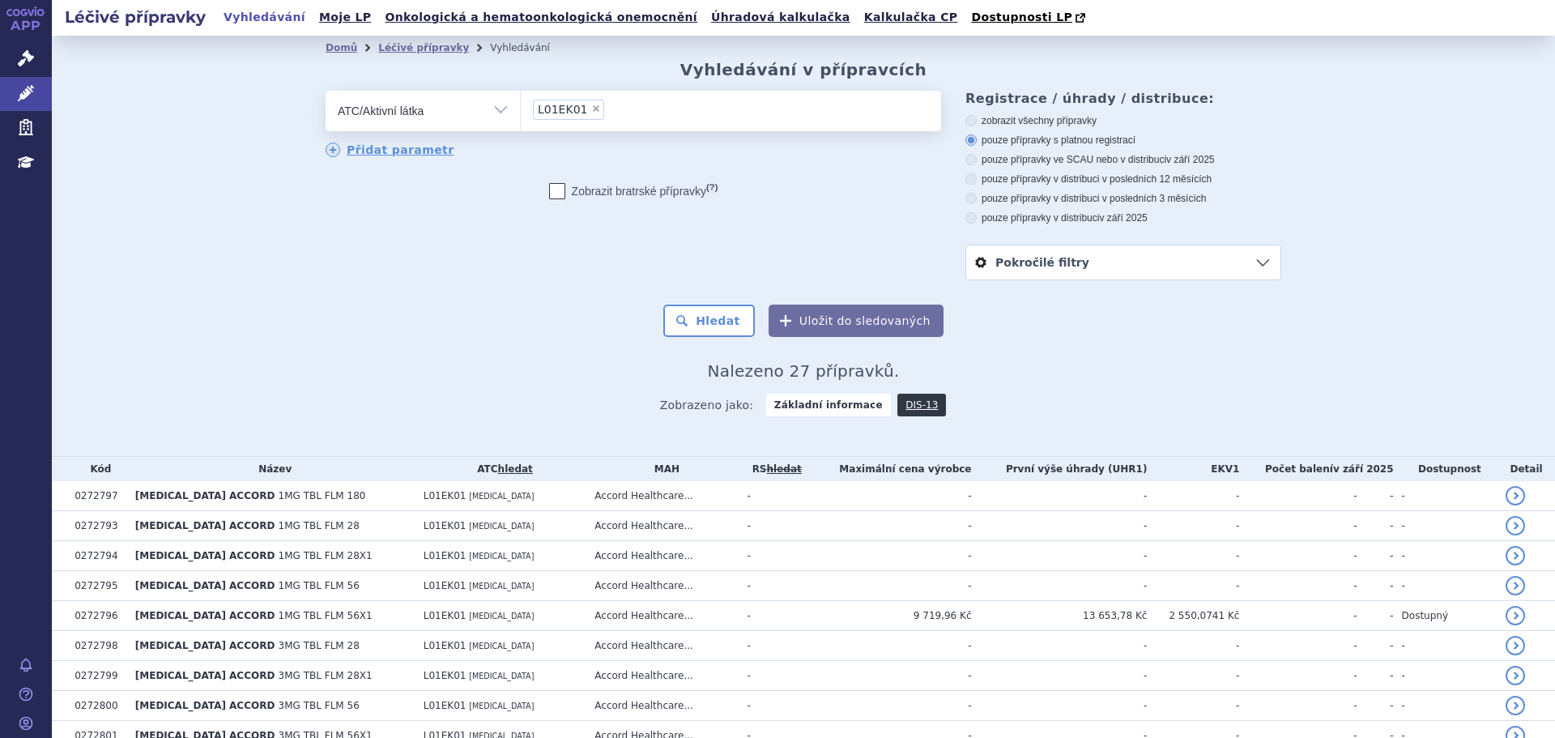
click at [611, 319] on div "Hledat Uložit do sledovaných" at bounding box center [804, 320] width 956 height 32
click at [1099, 163] on label "pouze přípravky ve SCAU nebo v distribuci v září 2025" at bounding box center [1123, 159] width 316 height 13
click at [977, 163] on input "pouze přípravky ve SCAU nebo v distribuci v září 2025" at bounding box center [972, 161] width 11 height 11
radio input "true"
click at [737, 321] on button "Hledat" at bounding box center [709, 320] width 92 height 32
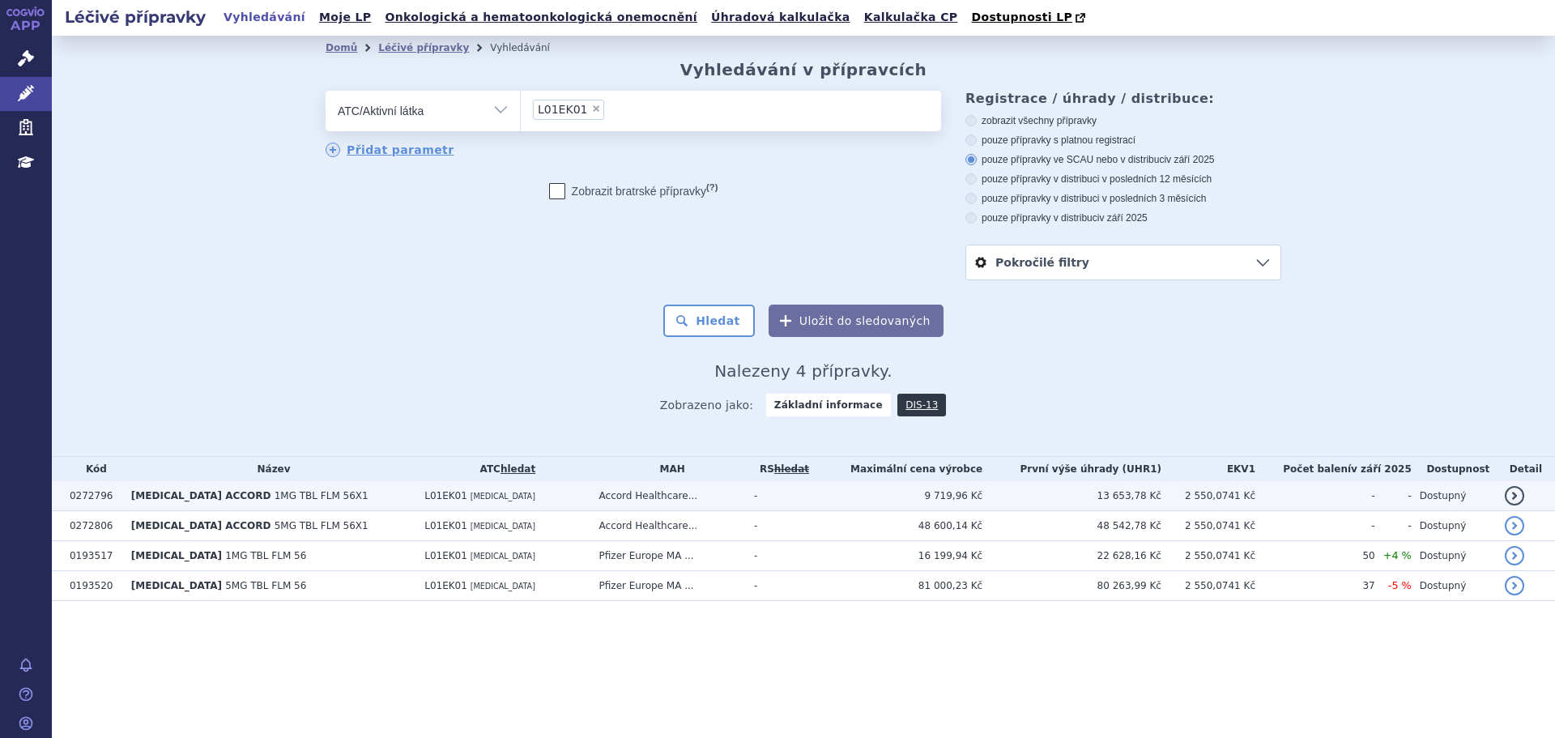
click at [486, 507] on td "L01EK01 [MEDICAL_DATA]" at bounding box center [503, 496] width 174 height 30
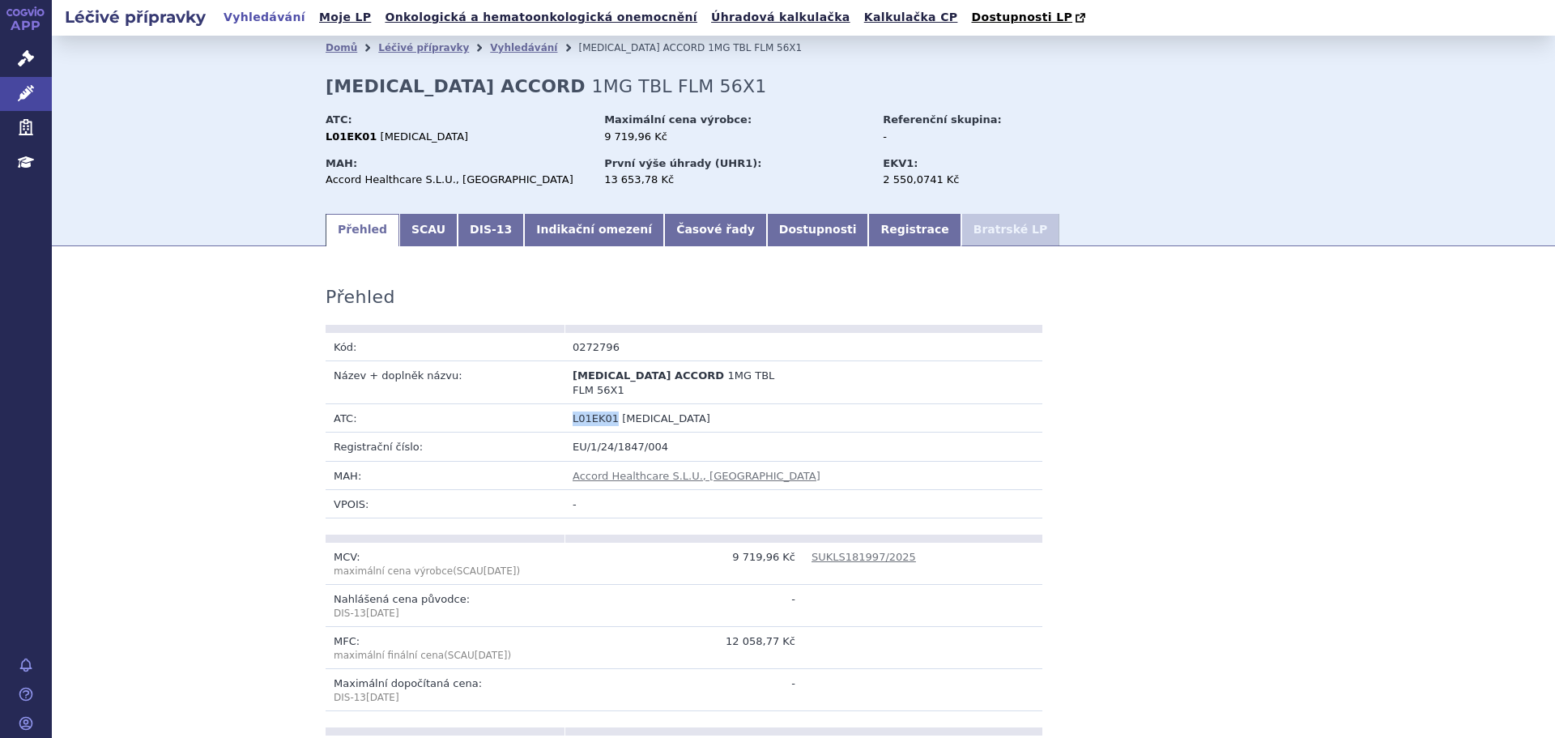
drag, startPoint x: 566, startPoint y: 407, endPoint x: 604, endPoint y: 407, distance: 38.1
click at [604, 412] on span "L01EK01" at bounding box center [596, 418] width 46 height 12
copy span "L01EK01"
drag, startPoint x: 653, startPoint y: 407, endPoint x: 609, endPoint y: 409, distance: 43.8
click at [609, 409] on td "L01EK01 [MEDICAL_DATA]" at bounding box center [803, 418] width 478 height 28
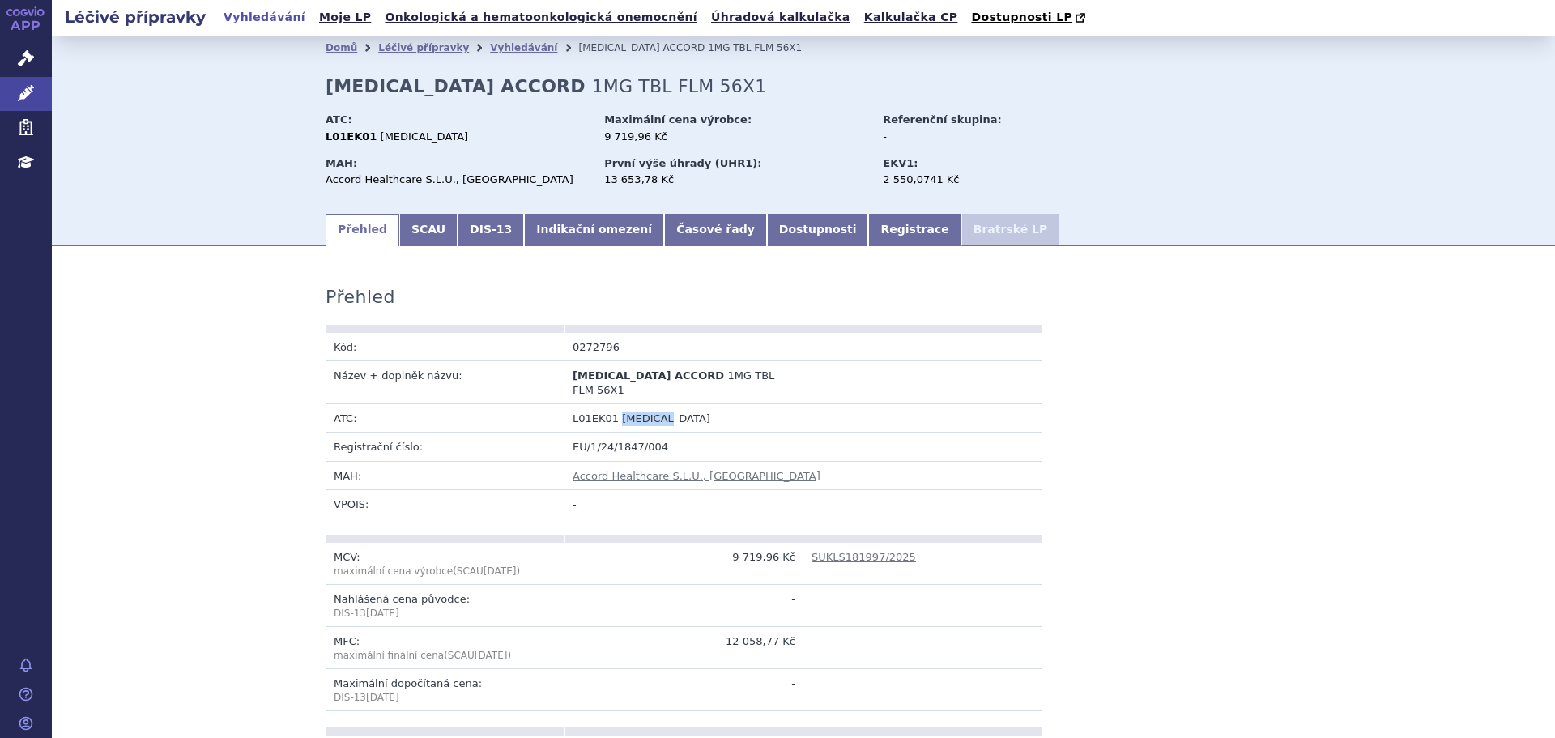
copy span "[MEDICAL_DATA]"
click at [498, 53] on link "Vyhledávání" at bounding box center [523, 47] width 67 height 11
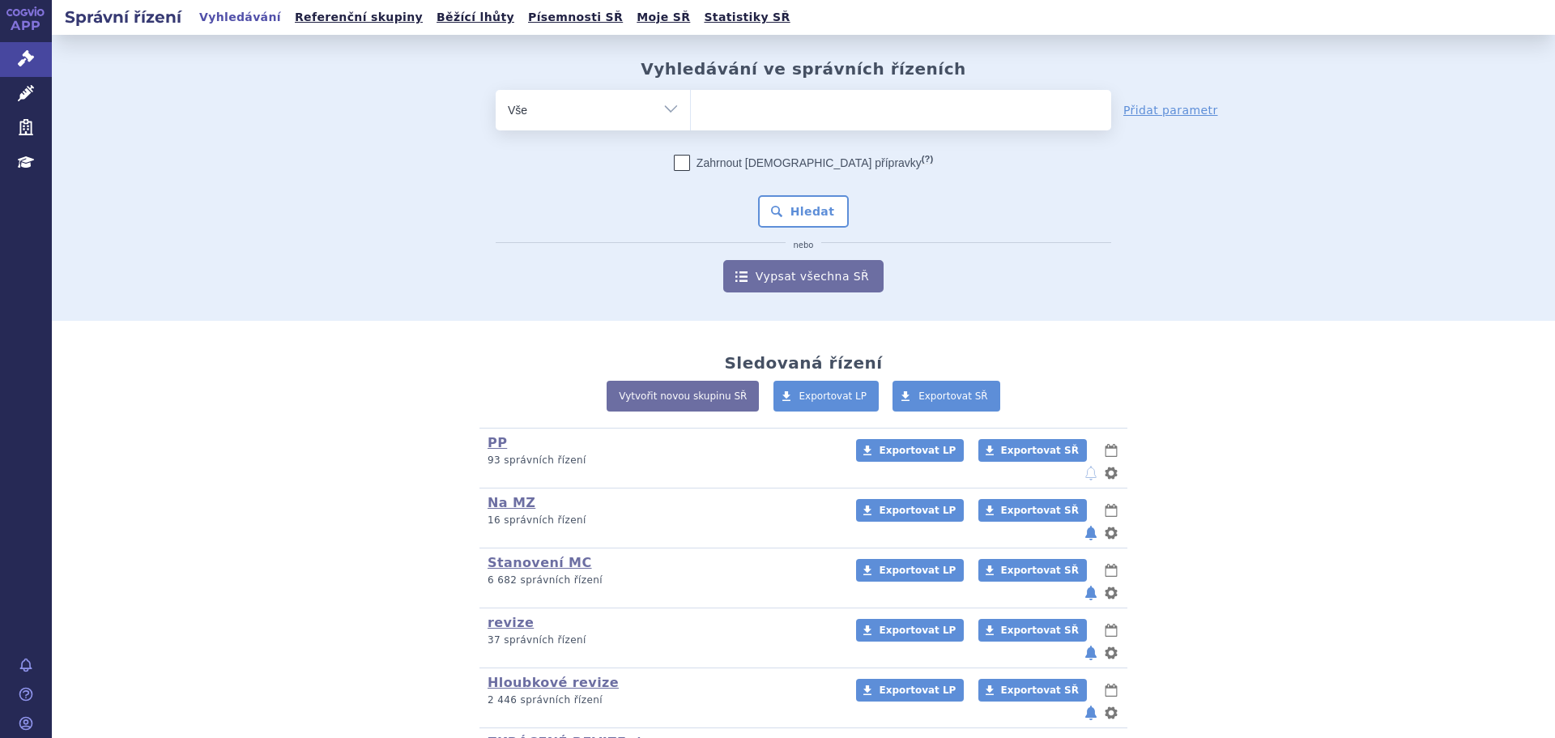
click at [585, 107] on select "Vše Spisová značka Typ SŘ Přípravek/SUKL kód Účastník/Držitel" at bounding box center [593, 108] width 194 height 36
select select "filter-atc-group"
click at [496, 90] on select "Vše Spisová značka Typ SŘ Přípravek/SUKL kód Účastník/Držitel" at bounding box center [593, 108] width 194 height 36
click at [740, 120] on ul at bounding box center [901, 107] width 420 height 34
click at [691, 120] on select at bounding box center [690, 109] width 1 height 40
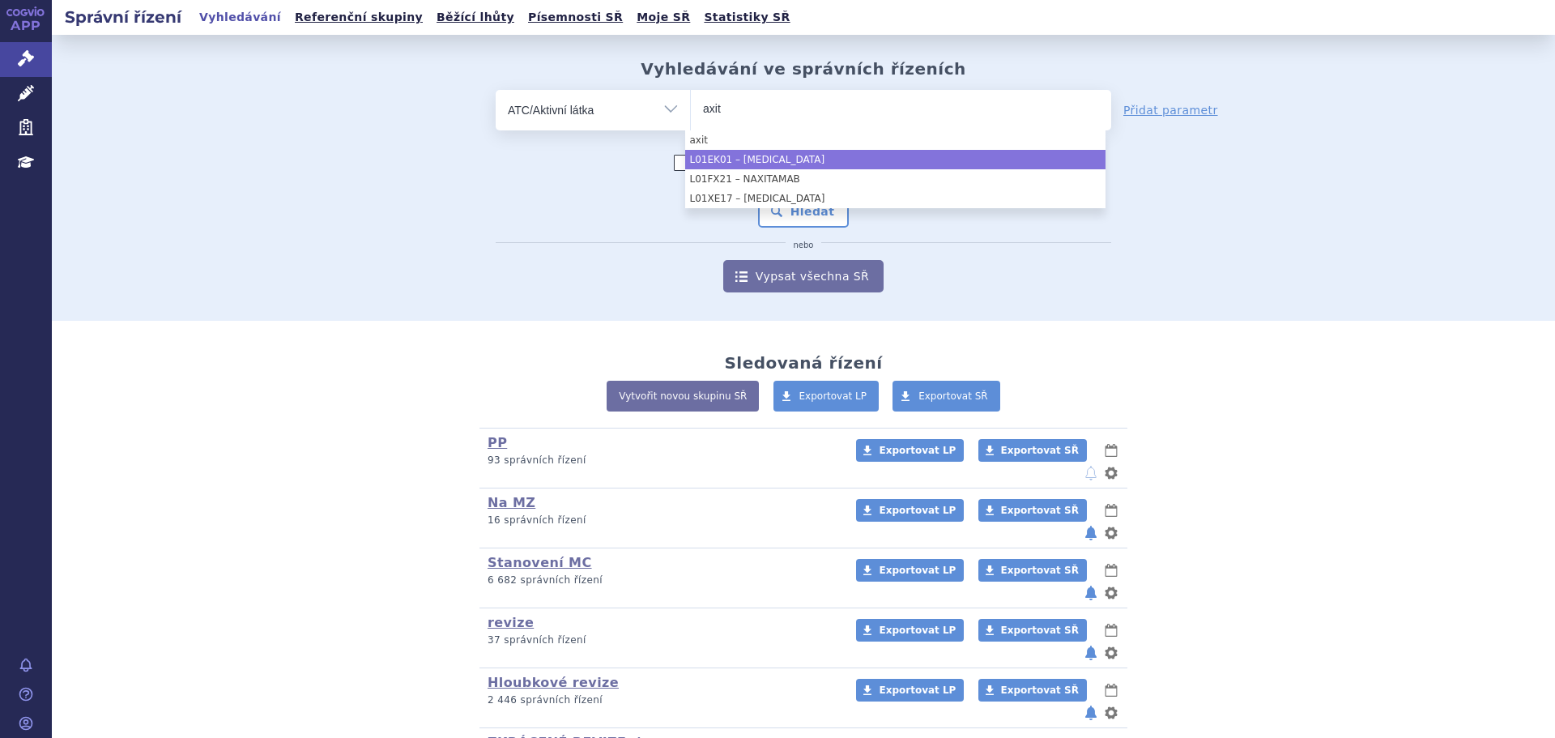
type input "axit"
select select "L01EK01"
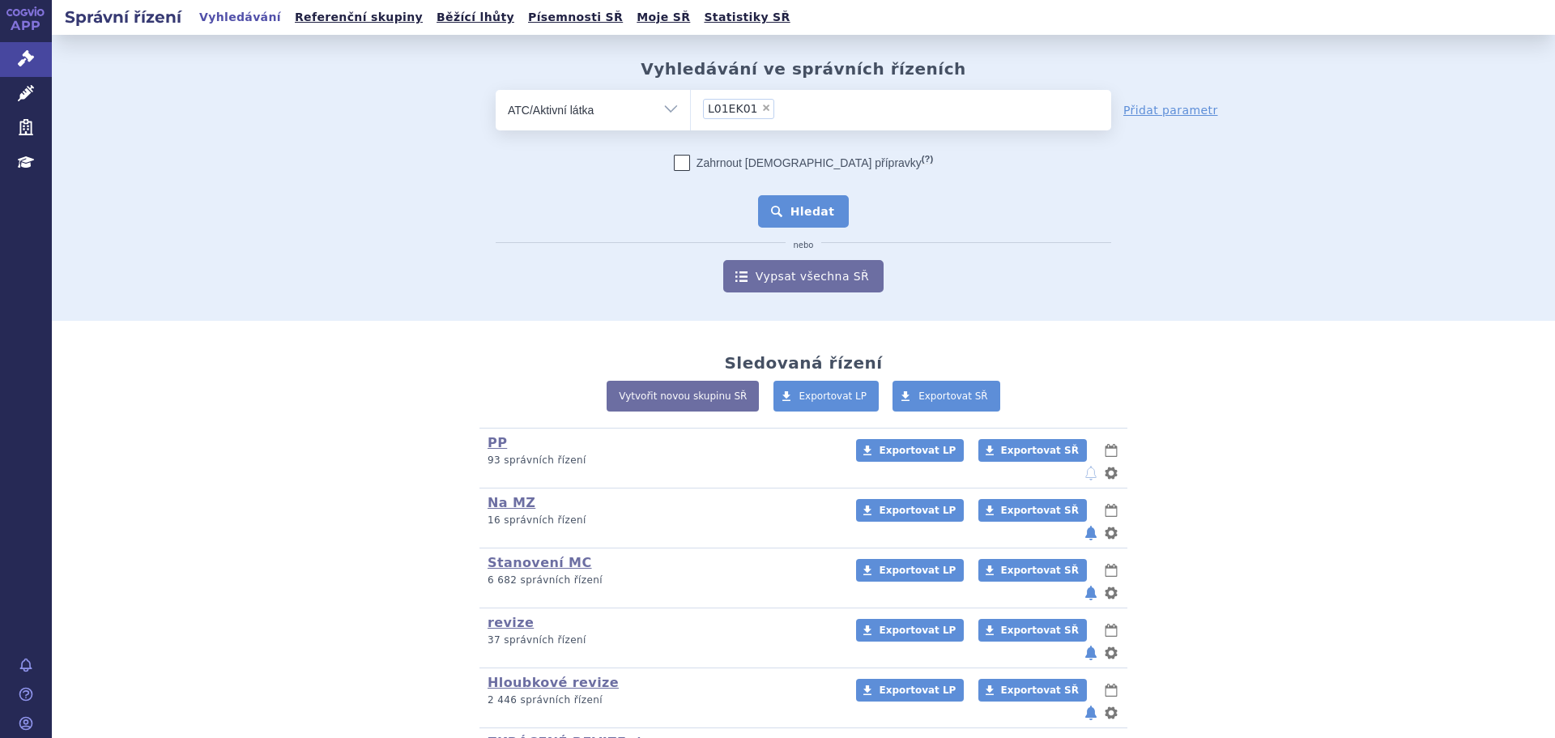
click at [791, 219] on button "Hledat" at bounding box center [804, 211] width 92 height 32
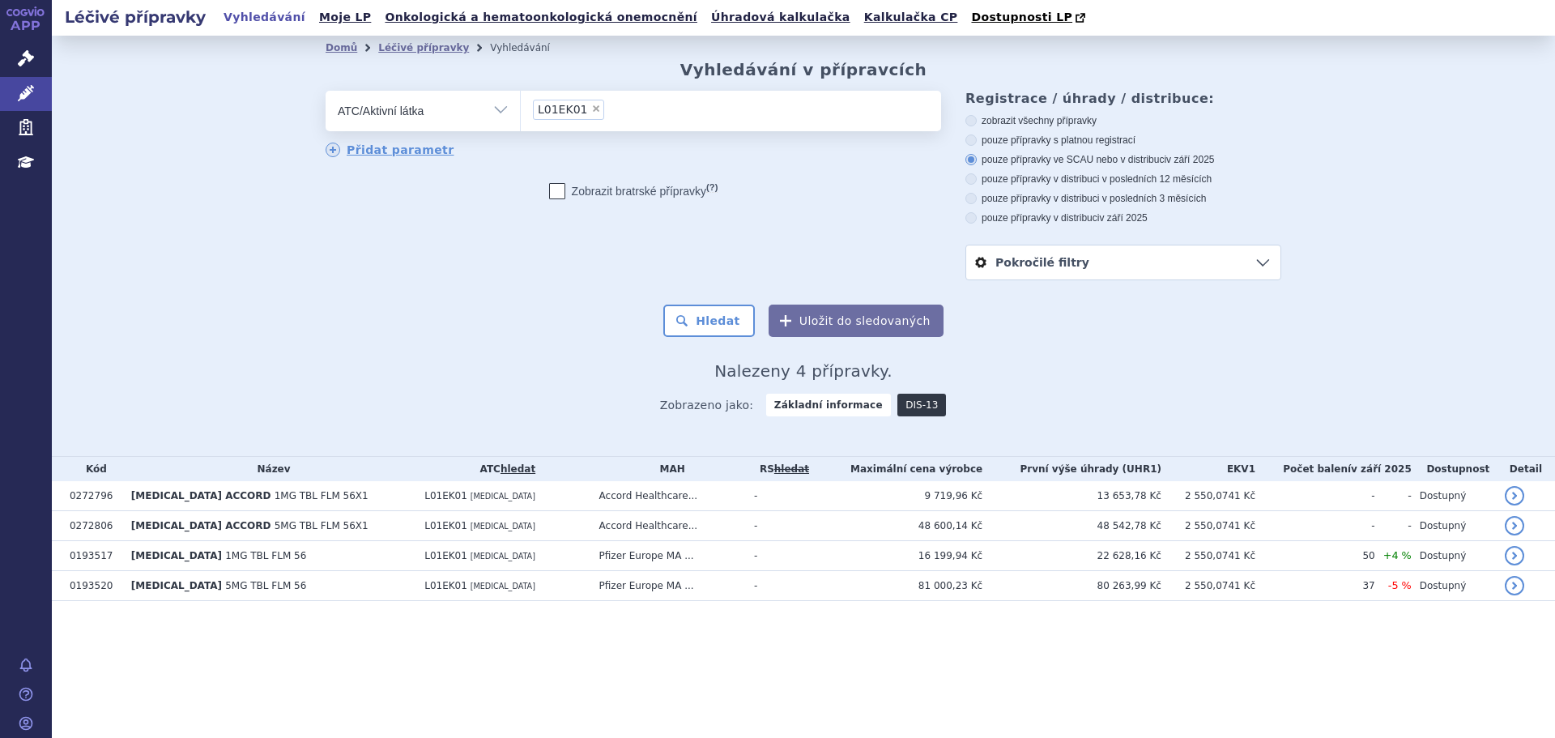
click at [911, 407] on link "DIS-13" at bounding box center [921, 405] width 49 height 23
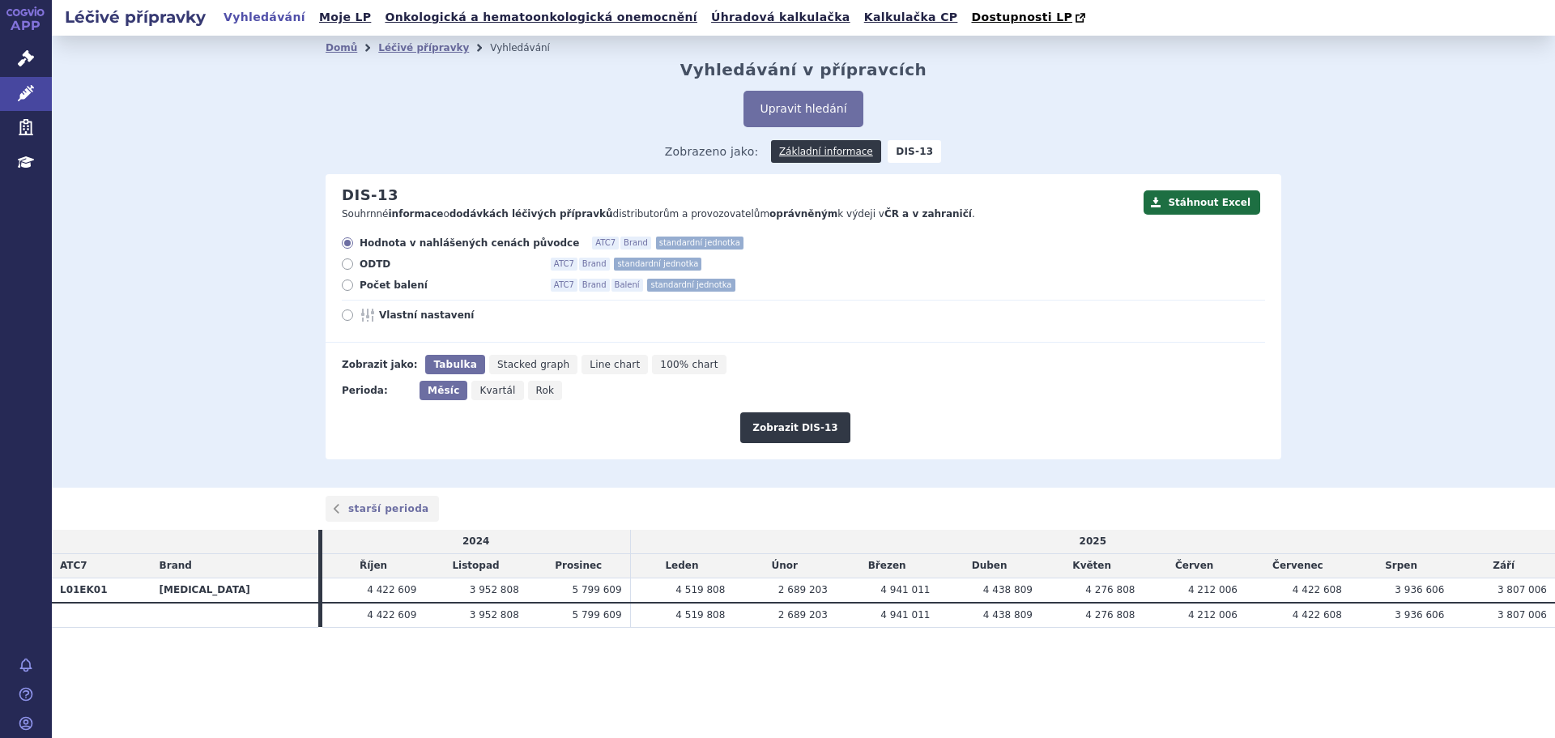
click at [386, 283] on span "Počet balení" at bounding box center [449, 285] width 178 height 13
click at [354, 283] on input "Počet balení ATC7 Brand Balení standardní jednotka" at bounding box center [348, 287] width 11 height 11
radio input "true"
click at [799, 430] on button "Zobrazit DIS-13" at bounding box center [794, 427] width 109 height 31
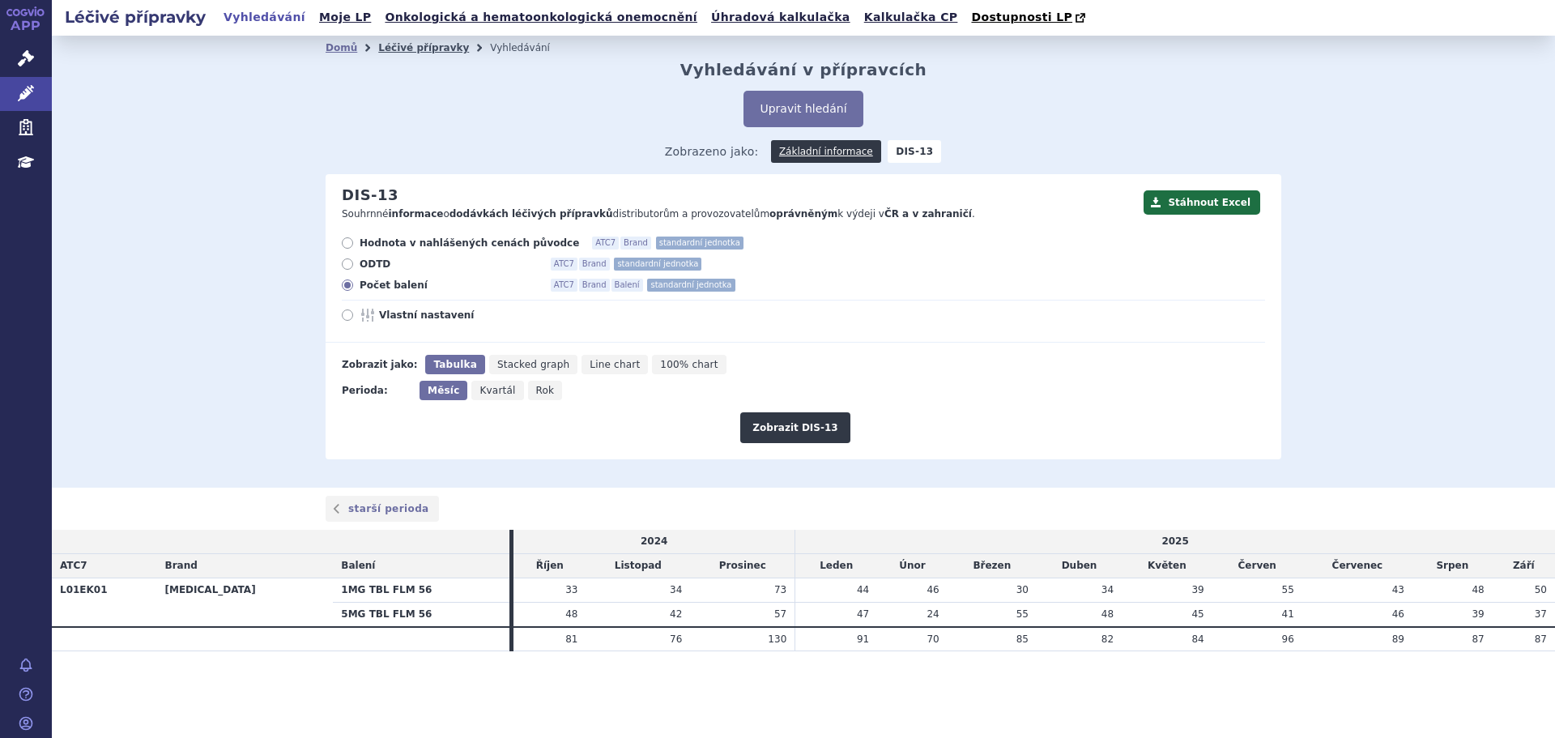
click at [411, 49] on link "Léčivé přípravky" at bounding box center [423, 47] width 91 height 11
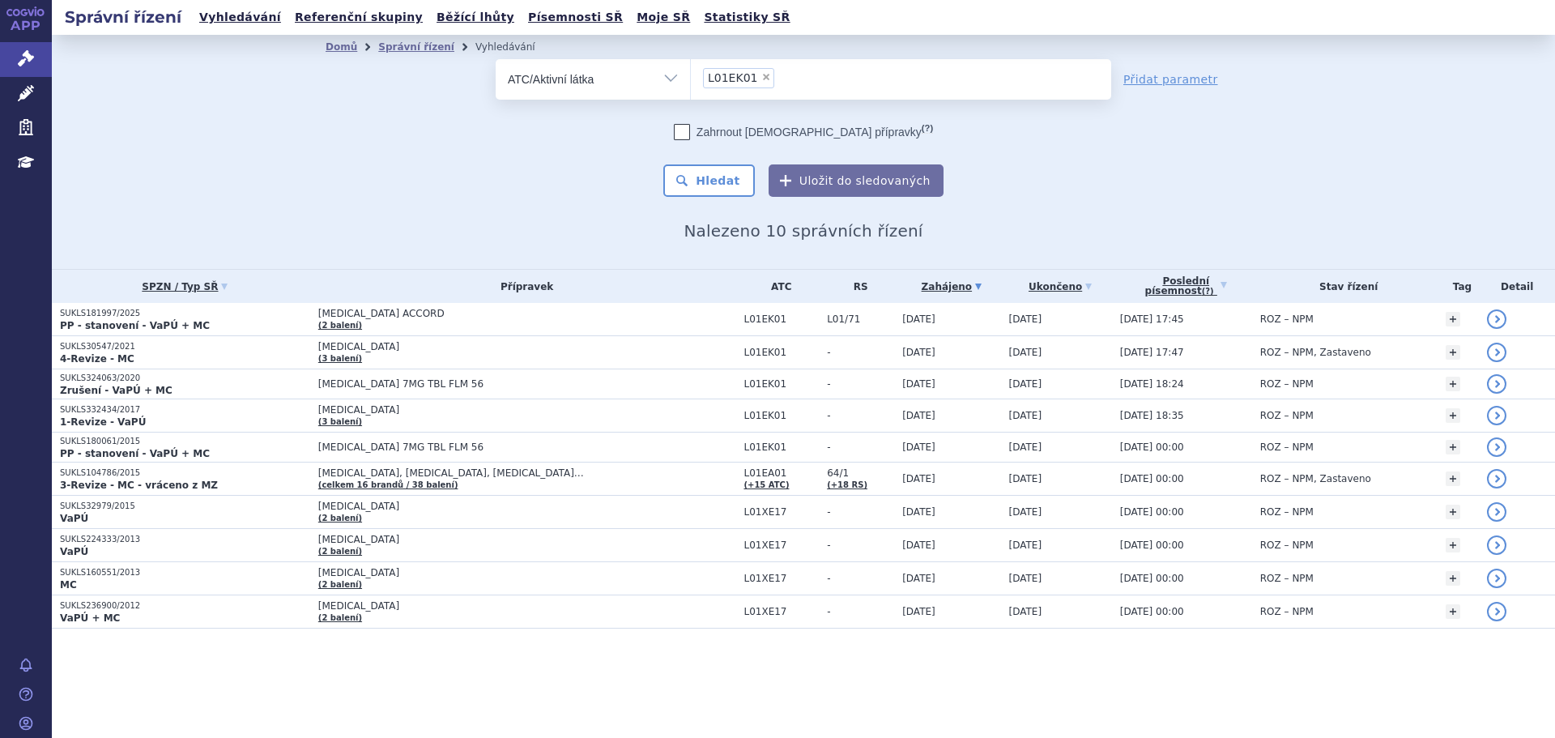
click at [761, 73] on span "×" at bounding box center [766, 77] width 10 height 10
click at [691, 73] on select "L01EK01" at bounding box center [690, 78] width 1 height 40
select select
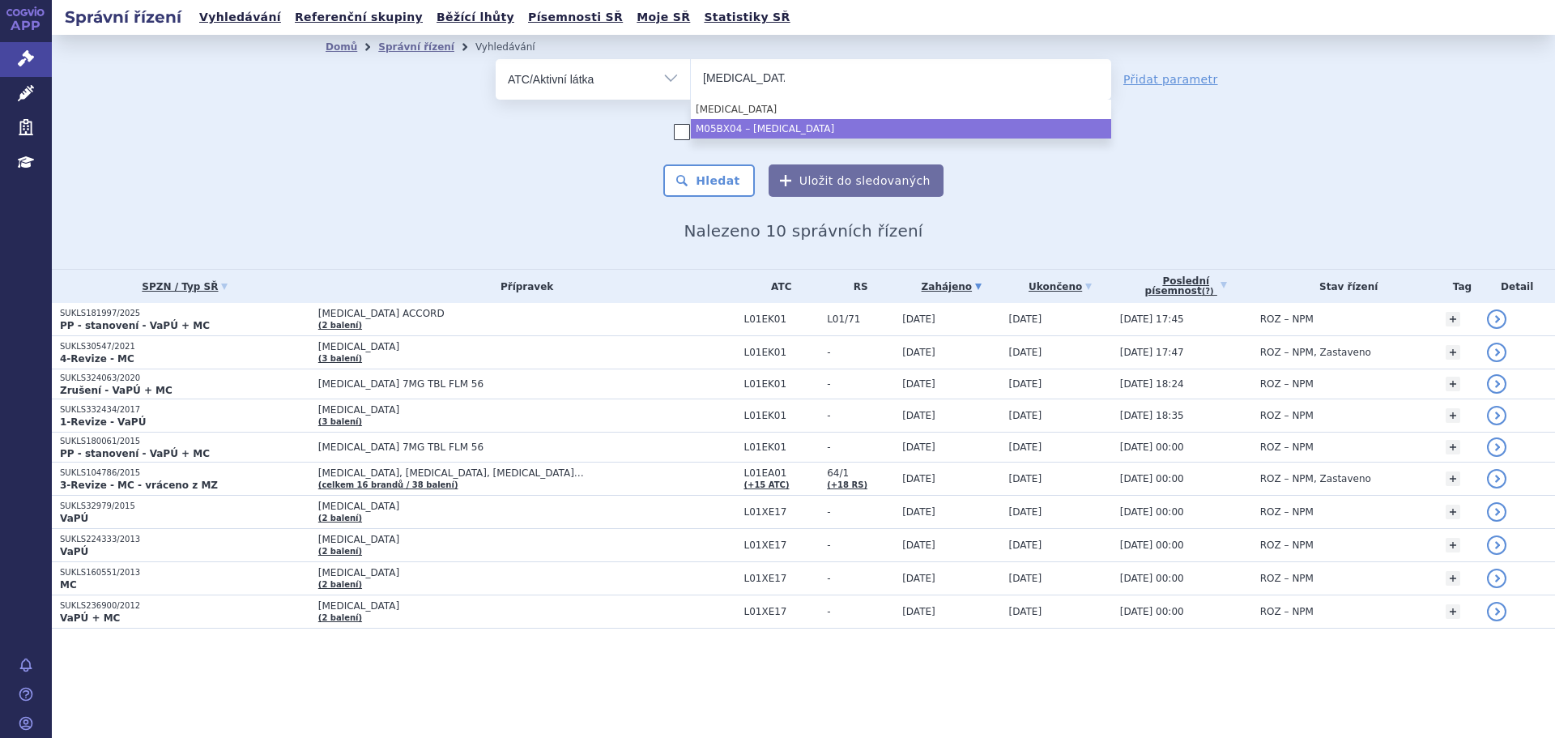
type input "[MEDICAL_DATA]"
select select "M05BX04"
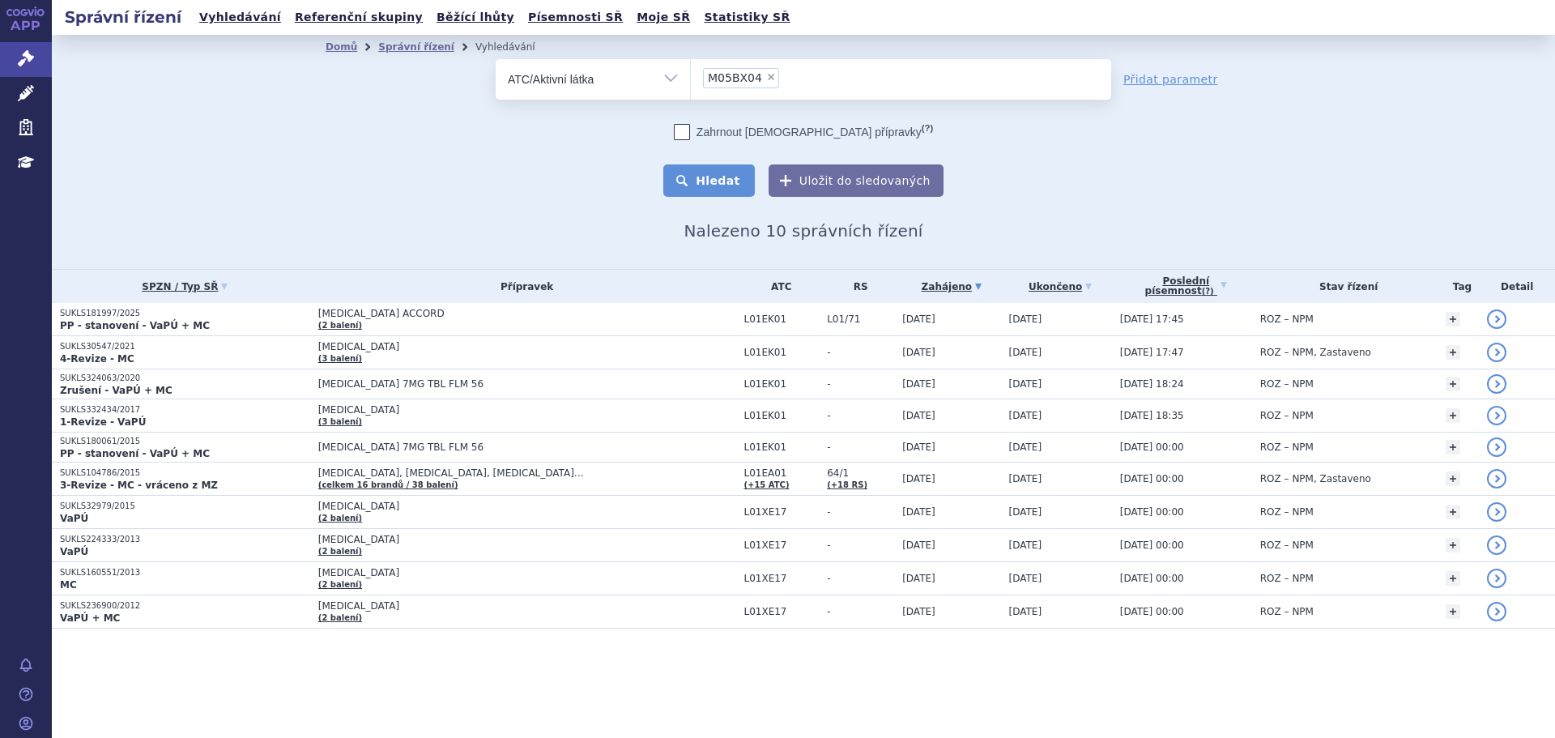
click at [706, 182] on button "Hledat" at bounding box center [709, 180] width 92 height 32
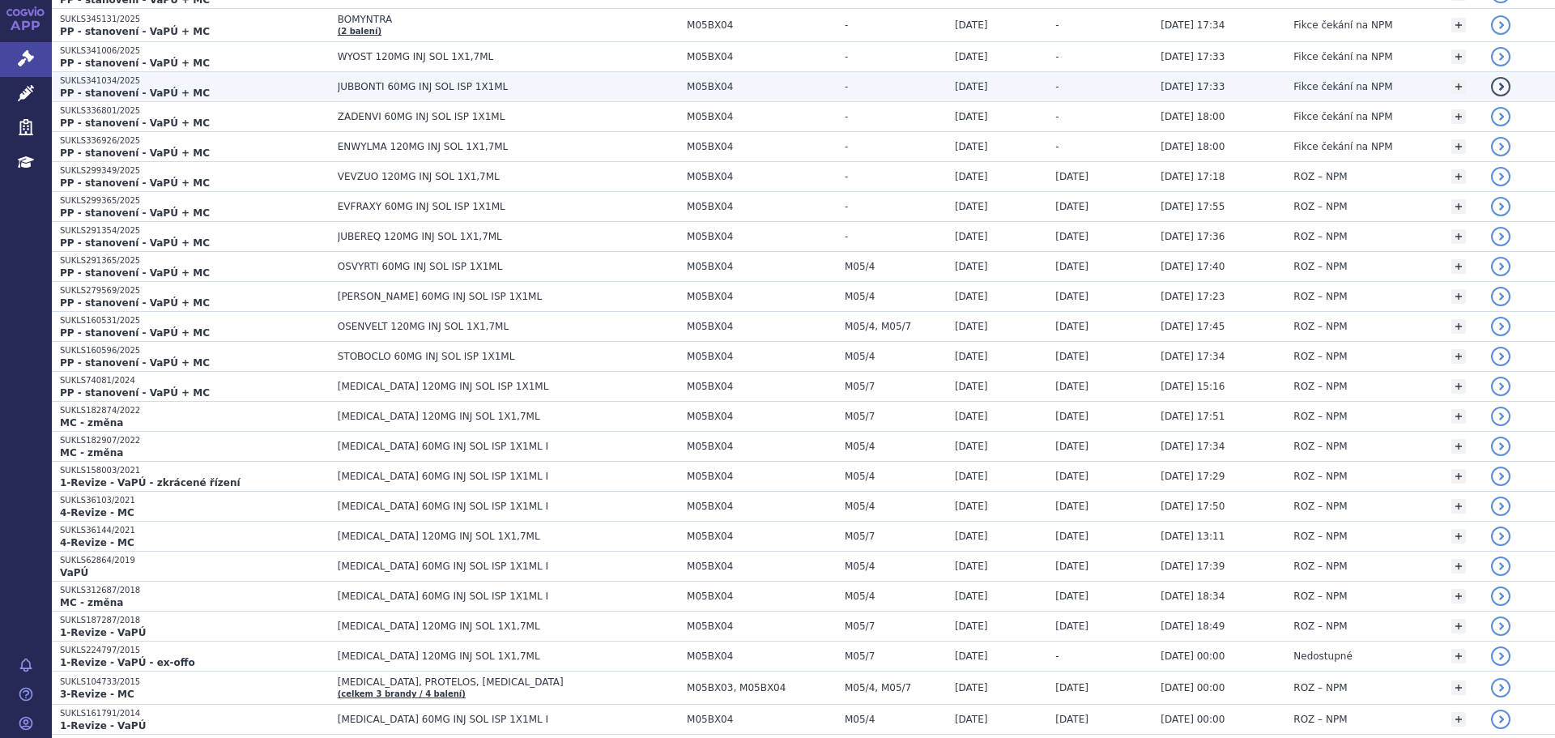
scroll to position [405, 0]
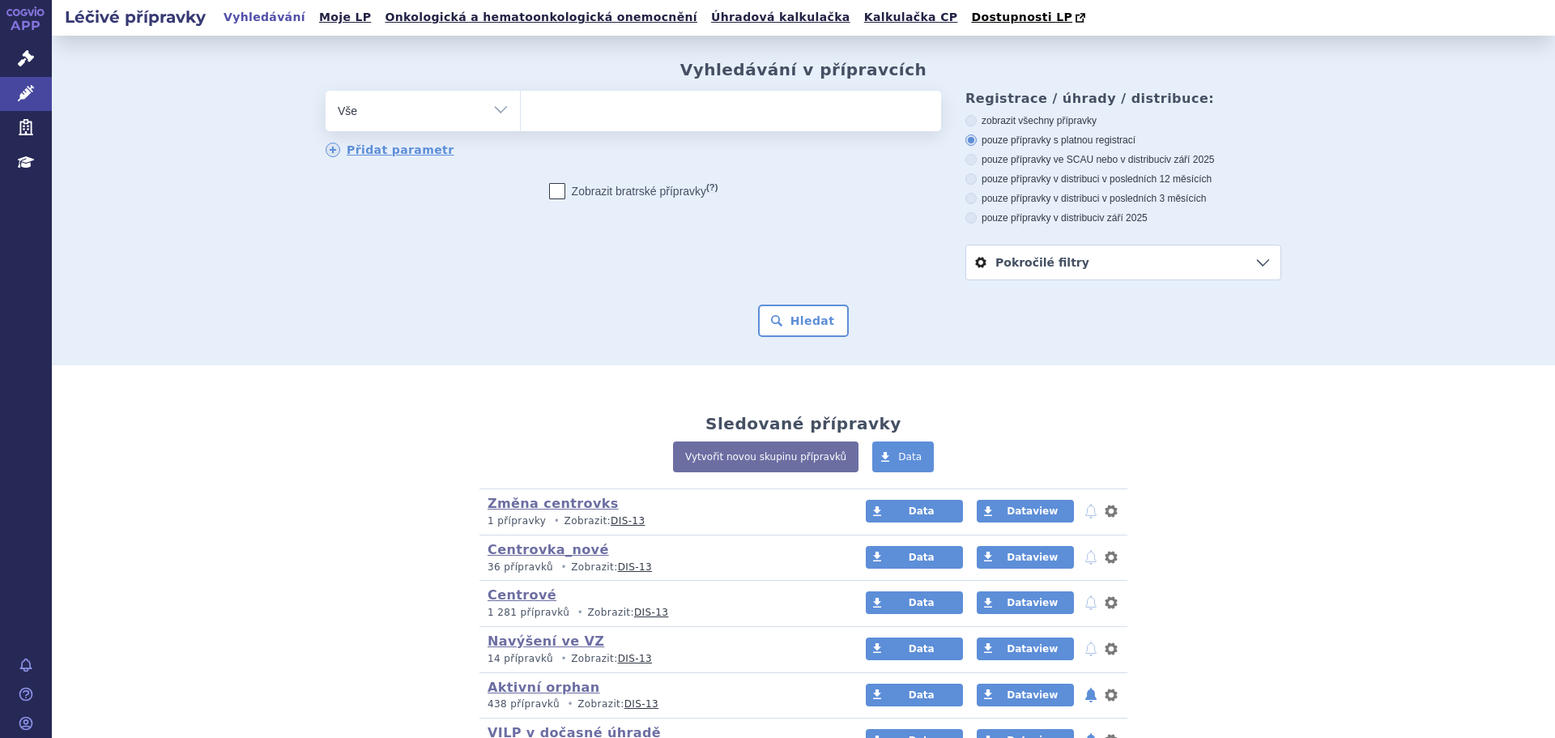
click at [466, 126] on select "Vše Přípravek/SUKL kód MAH VPOIS ATC/Aktivní látka Léková forma Síla" at bounding box center [423, 109] width 194 height 36
select select "filter-atc-group"
click at [326, 92] on select "Vše Přípravek/SUKL kód MAH VPOIS ATC/Aktivní látka Léková forma Síla" at bounding box center [423, 109] width 194 height 36
click at [585, 120] on ul at bounding box center [731, 108] width 420 height 34
click at [521, 120] on select at bounding box center [520, 110] width 1 height 40
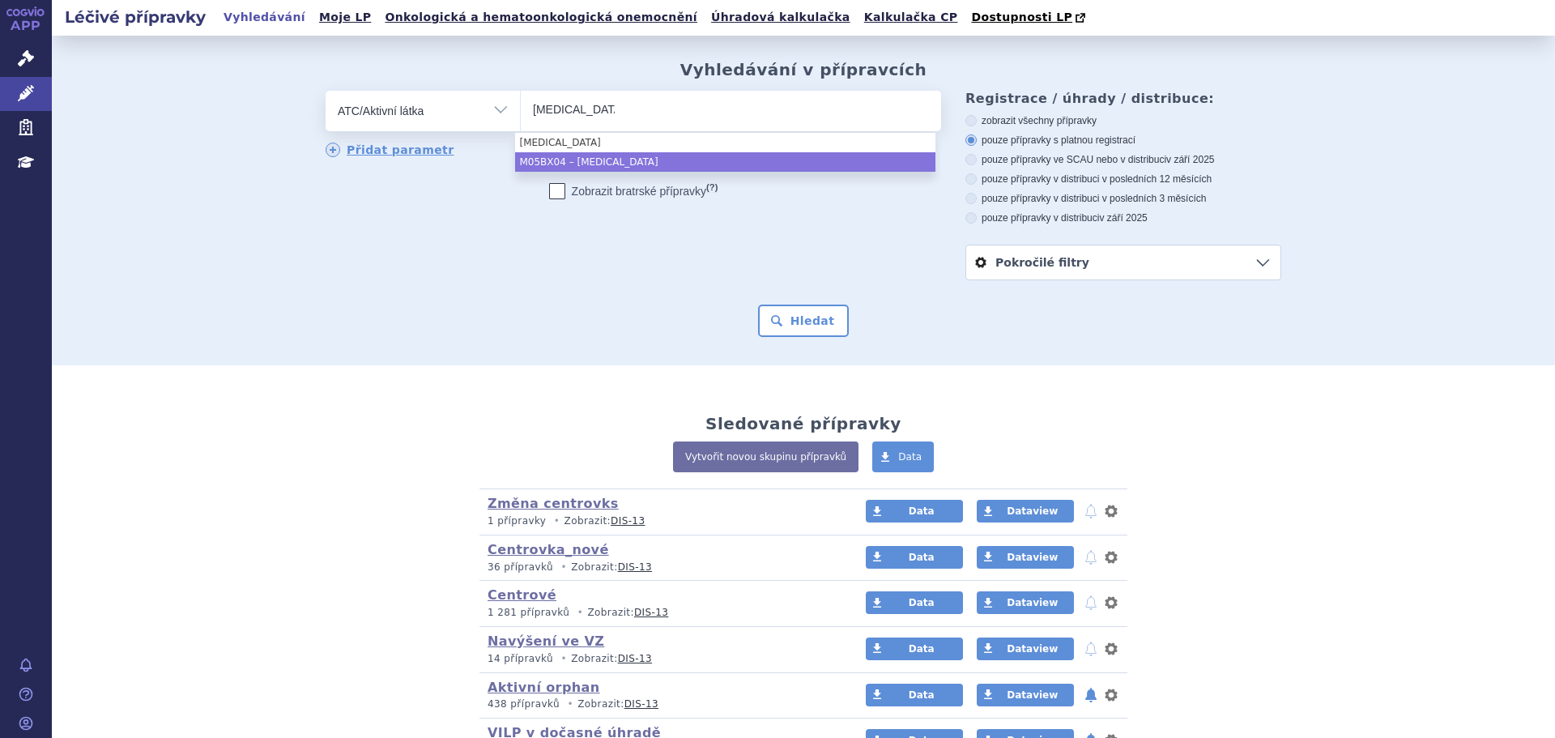
type input "denosumab"
drag, startPoint x: 633, startPoint y: 158, endPoint x: 705, endPoint y: 245, distance: 112.2
select select "M05BX04"
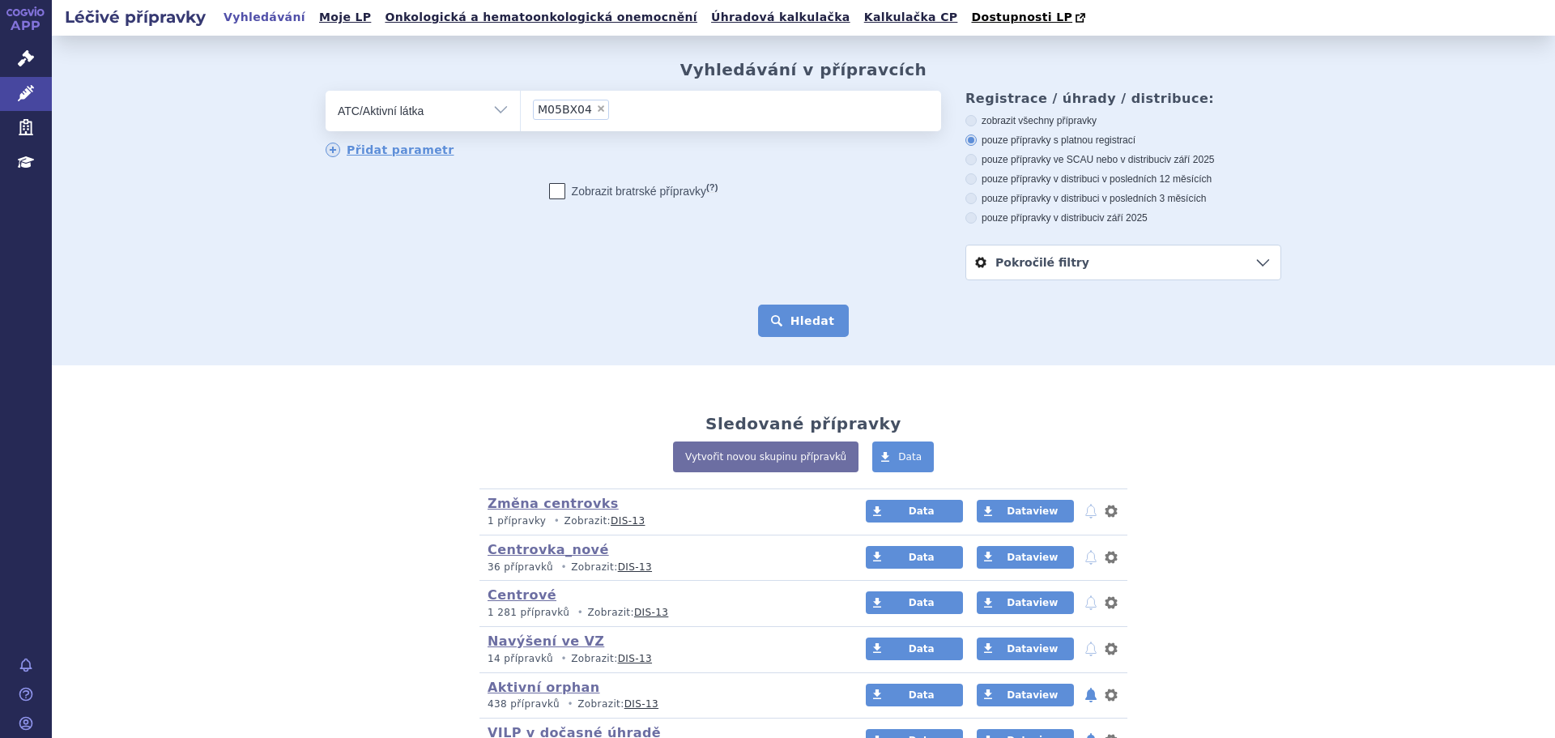
click at [783, 313] on button "Hledat" at bounding box center [804, 320] width 92 height 32
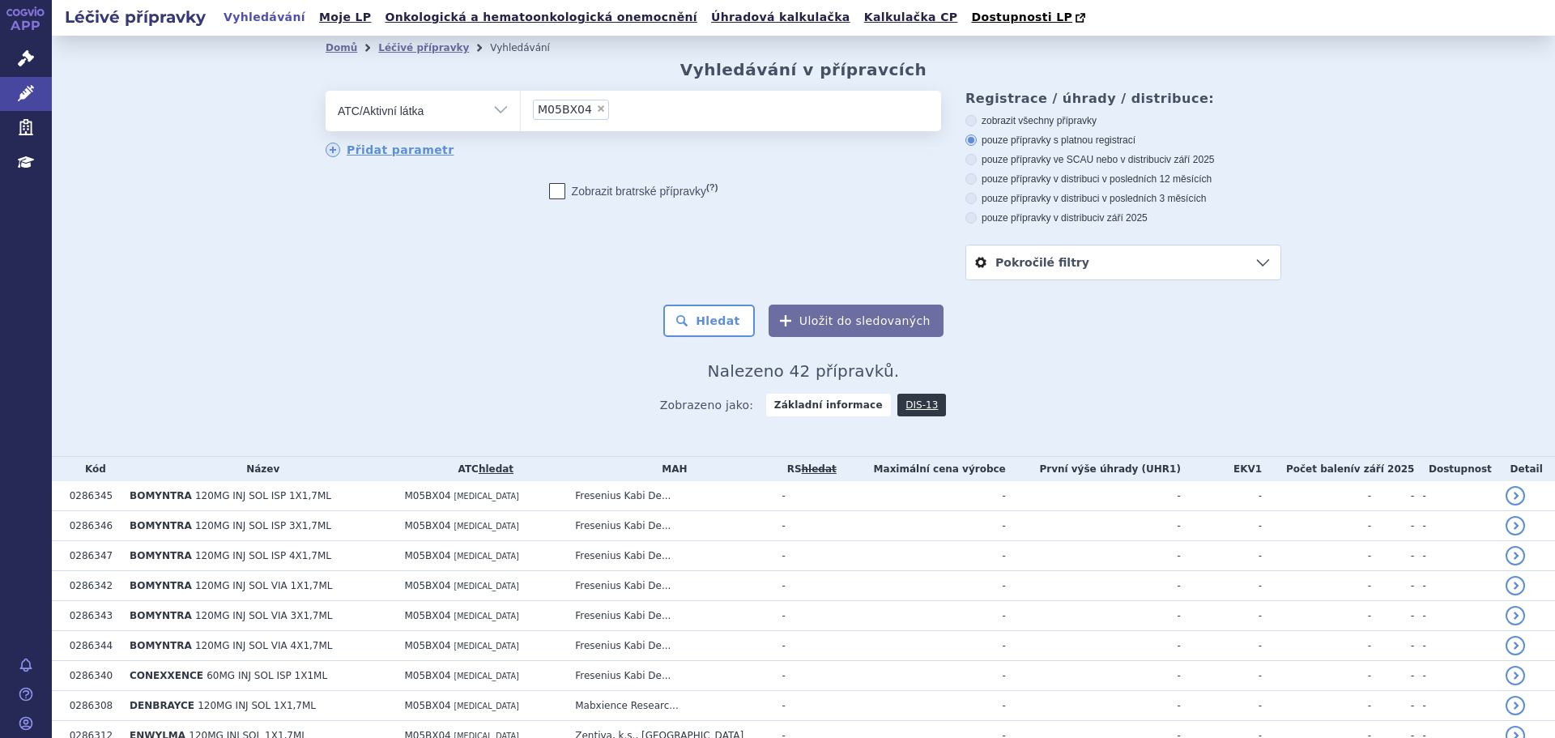
click at [1007, 160] on label "pouze přípravky ve SCAU nebo v distribuci v září 2025" at bounding box center [1123, 159] width 316 height 13
click at [977, 160] on input "pouze přípravky ve SCAU nebo v distribuci v září 2025" at bounding box center [972, 161] width 11 height 11
radio input "true"
click at [709, 321] on button "Hledat" at bounding box center [709, 320] width 92 height 32
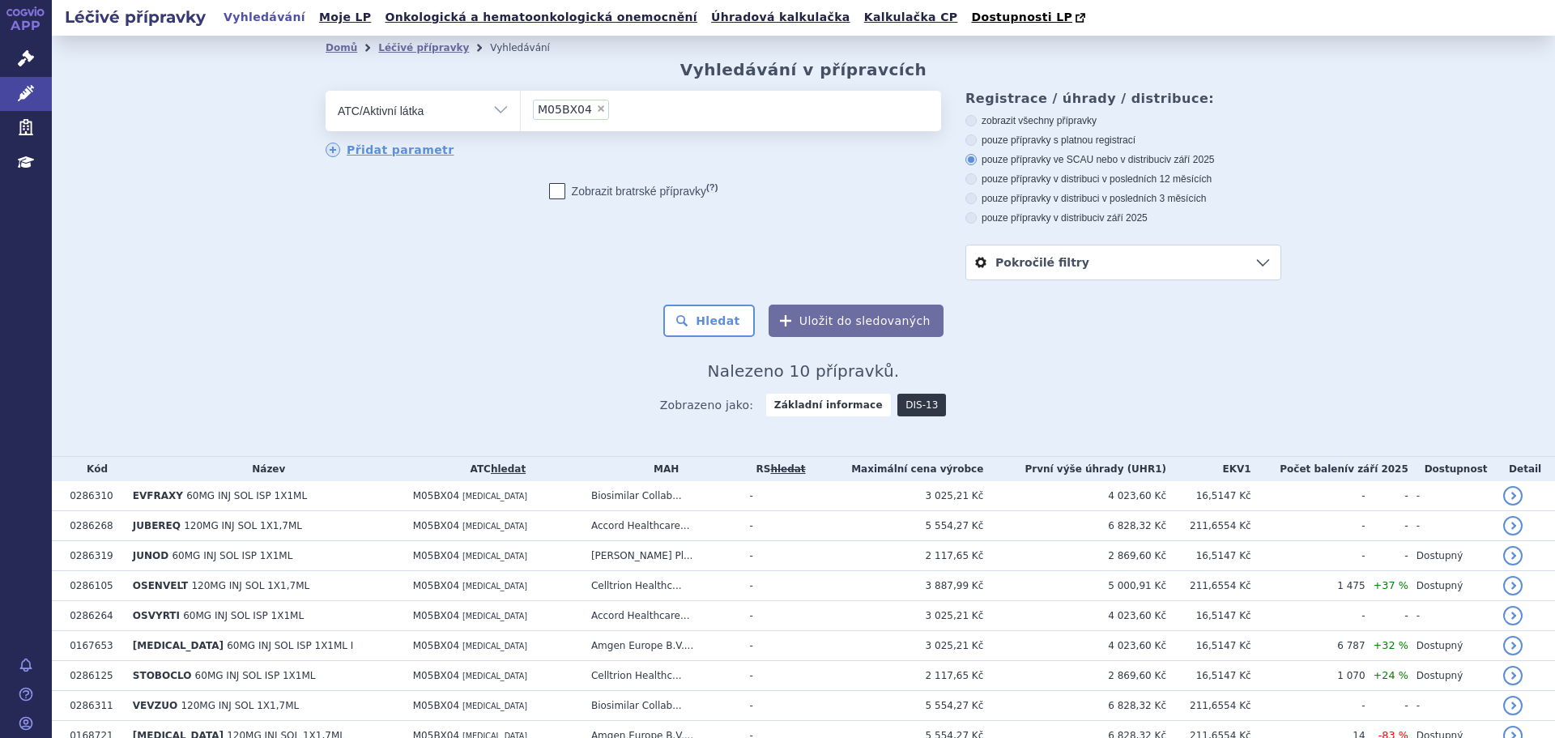
click at [897, 401] on link "DIS-13" at bounding box center [921, 405] width 49 height 23
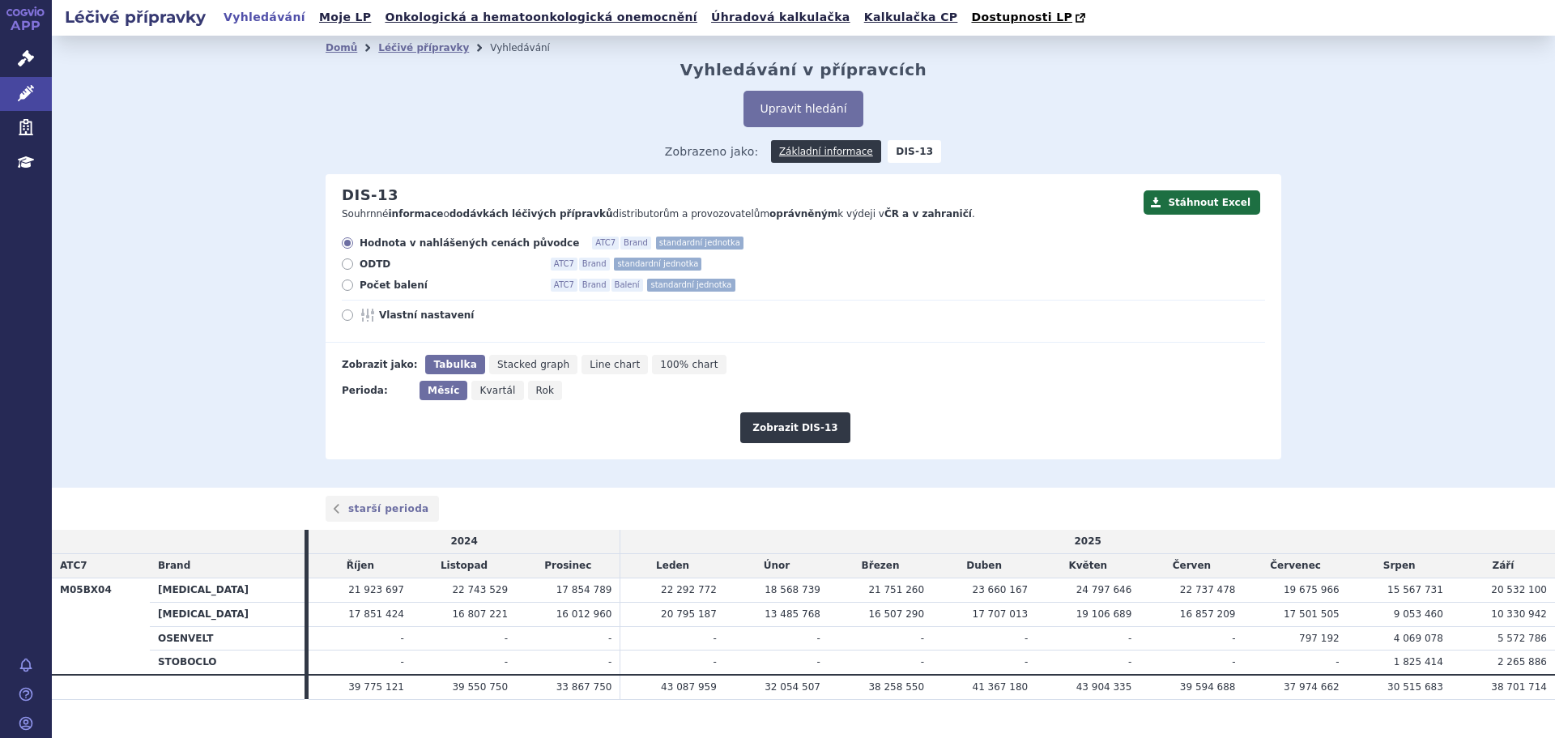
scroll to position [28, 0]
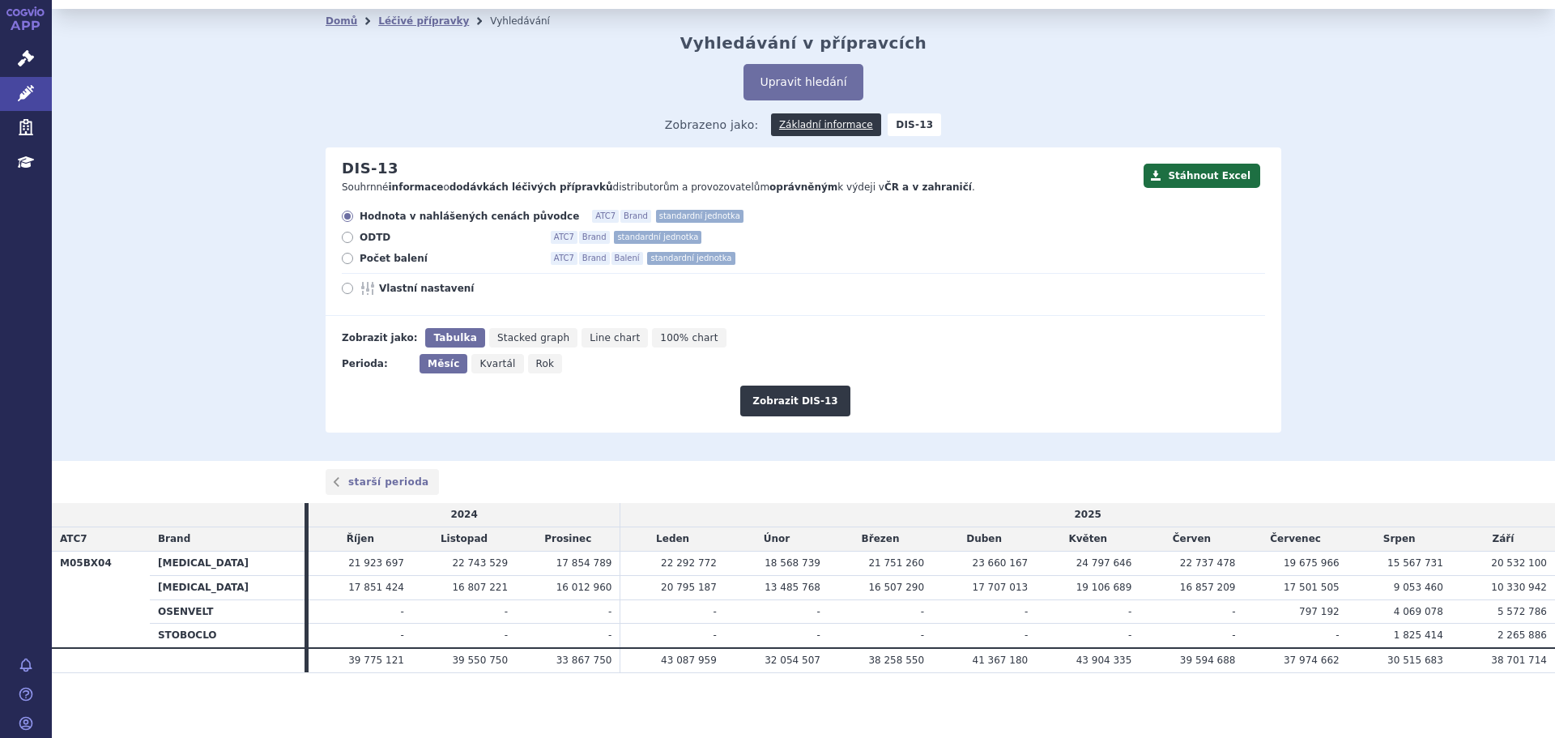
click at [382, 261] on span "Počet balení" at bounding box center [449, 258] width 178 height 13
click at [354, 261] on input "Počet balení ATC7 Brand Balení standardní jednotka" at bounding box center [348, 260] width 11 height 11
radio input "true"
click at [787, 409] on button "Zobrazit DIS-13" at bounding box center [794, 400] width 109 height 31
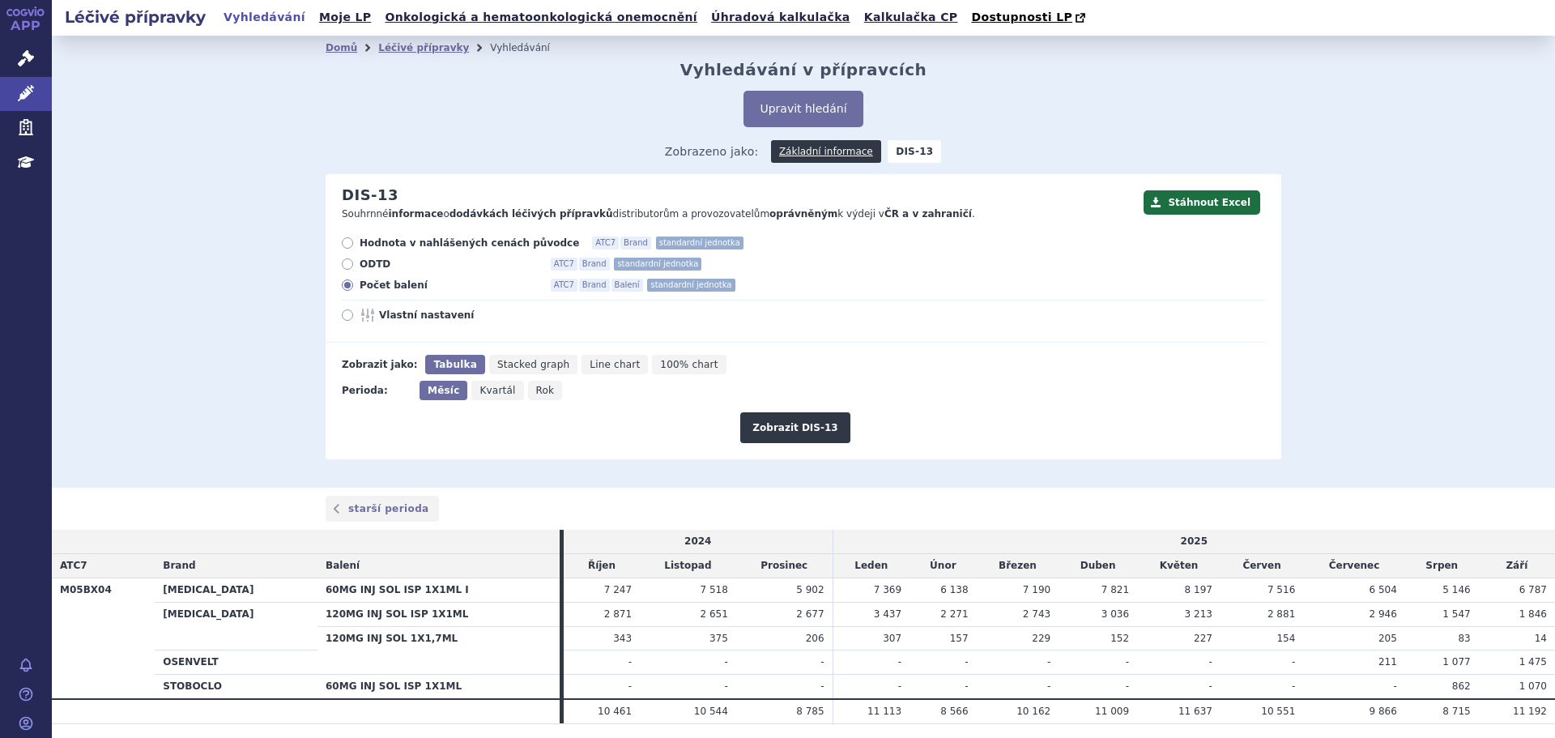
scroll to position [52, 0]
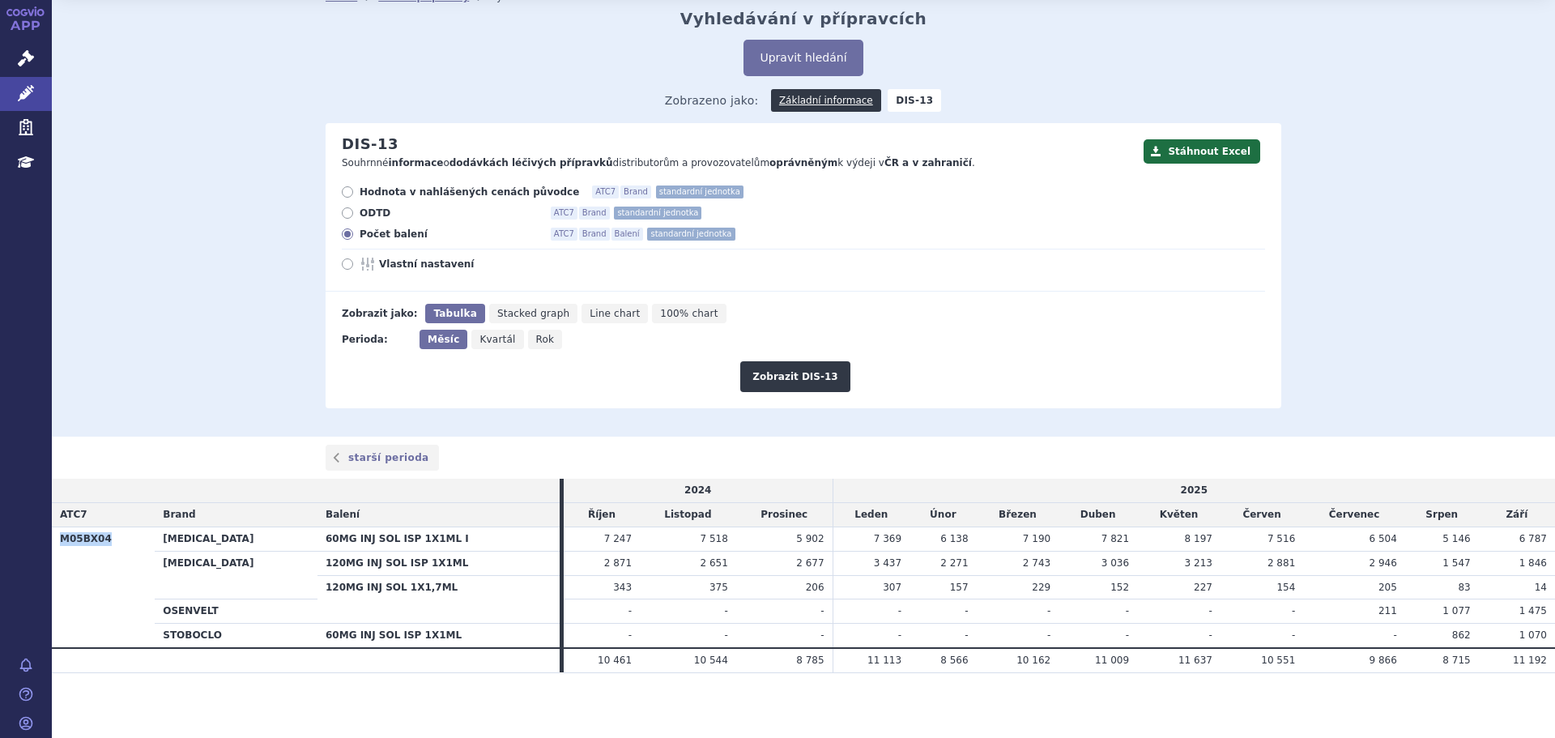
drag, startPoint x: 106, startPoint y: 541, endPoint x: 55, endPoint y: 539, distance: 51.1
click at [55, 539] on th "M05BX04" at bounding box center [103, 586] width 103 height 121
copy th "M05BX04"
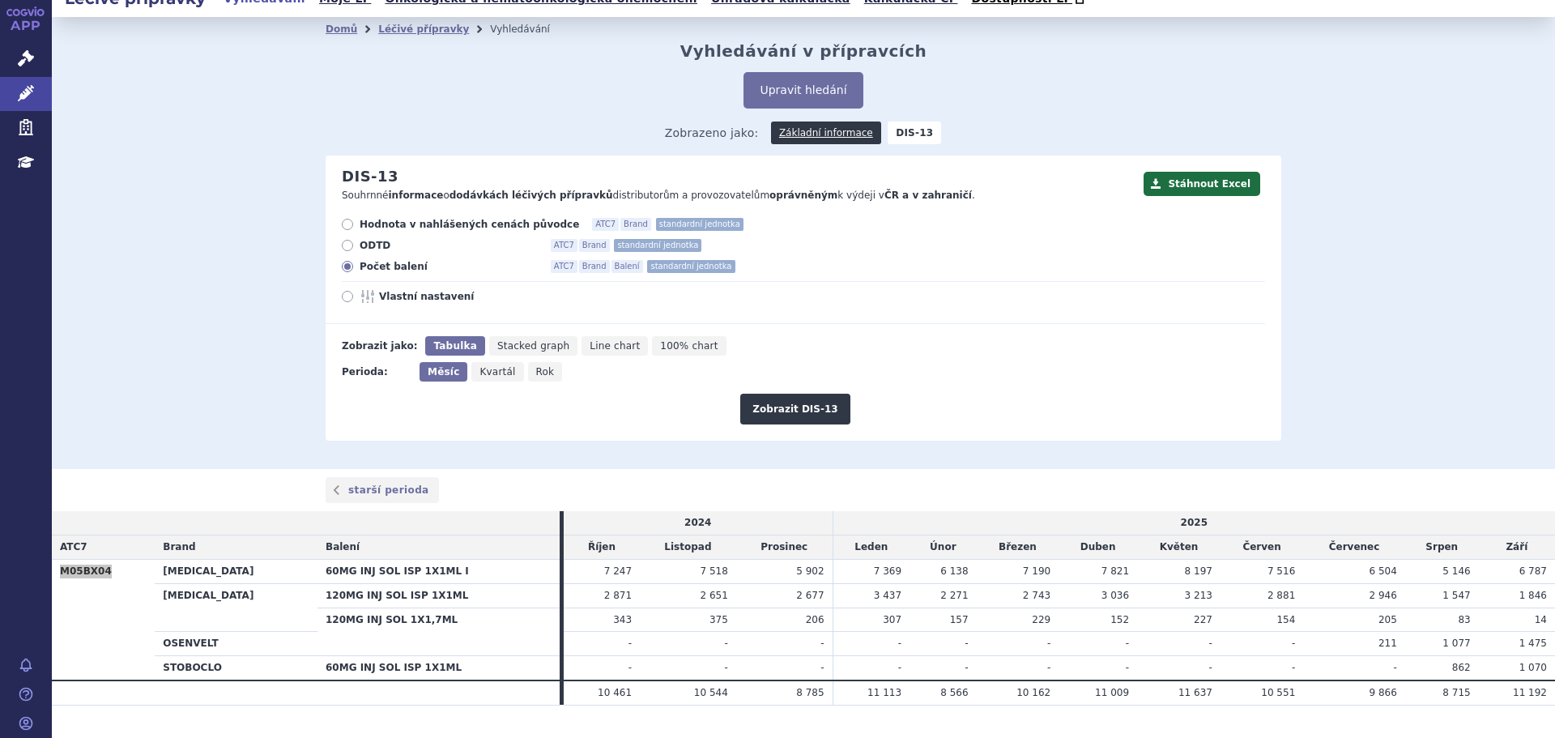
scroll to position [0, 0]
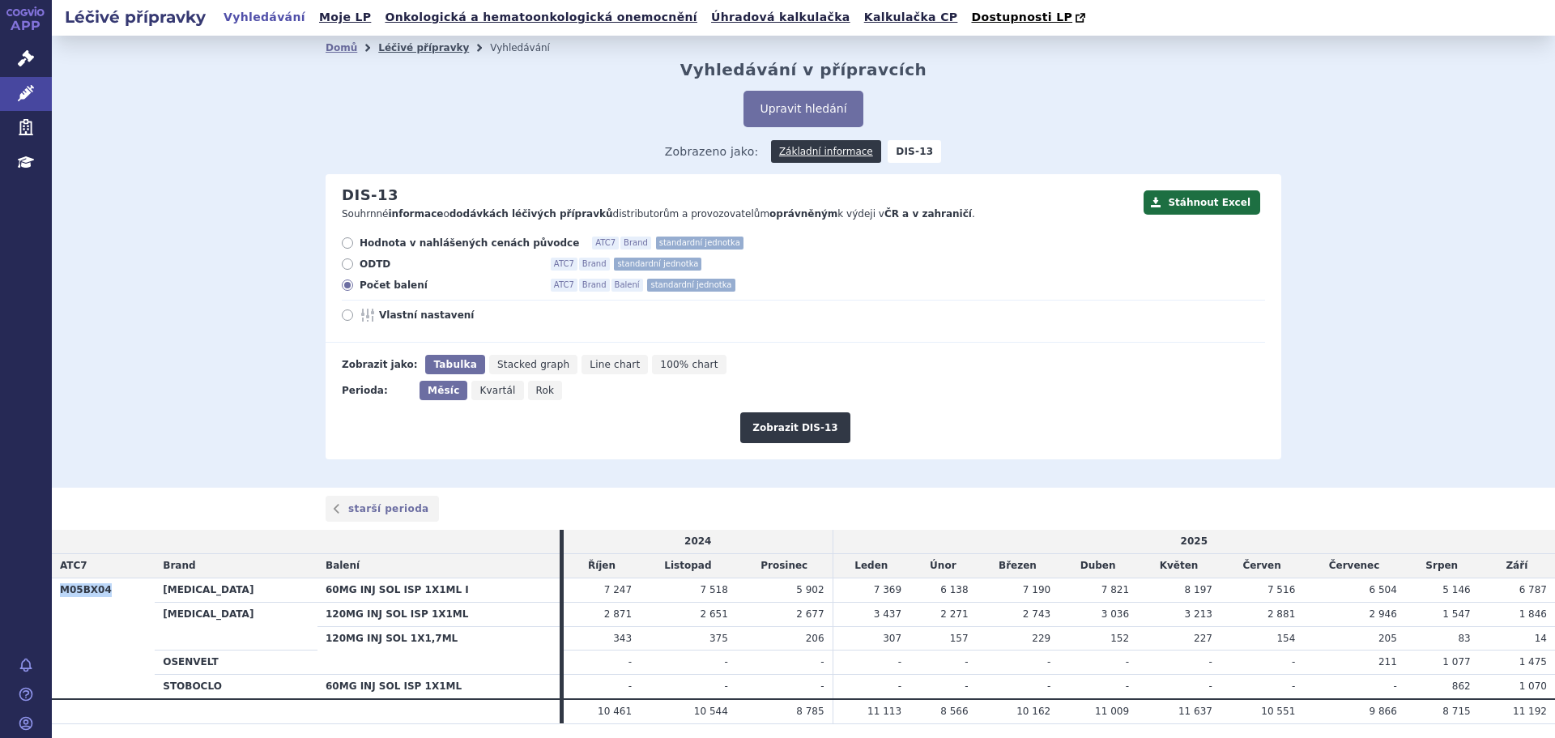
click at [394, 45] on link "Léčivé přípravky" at bounding box center [423, 47] width 91 height 11
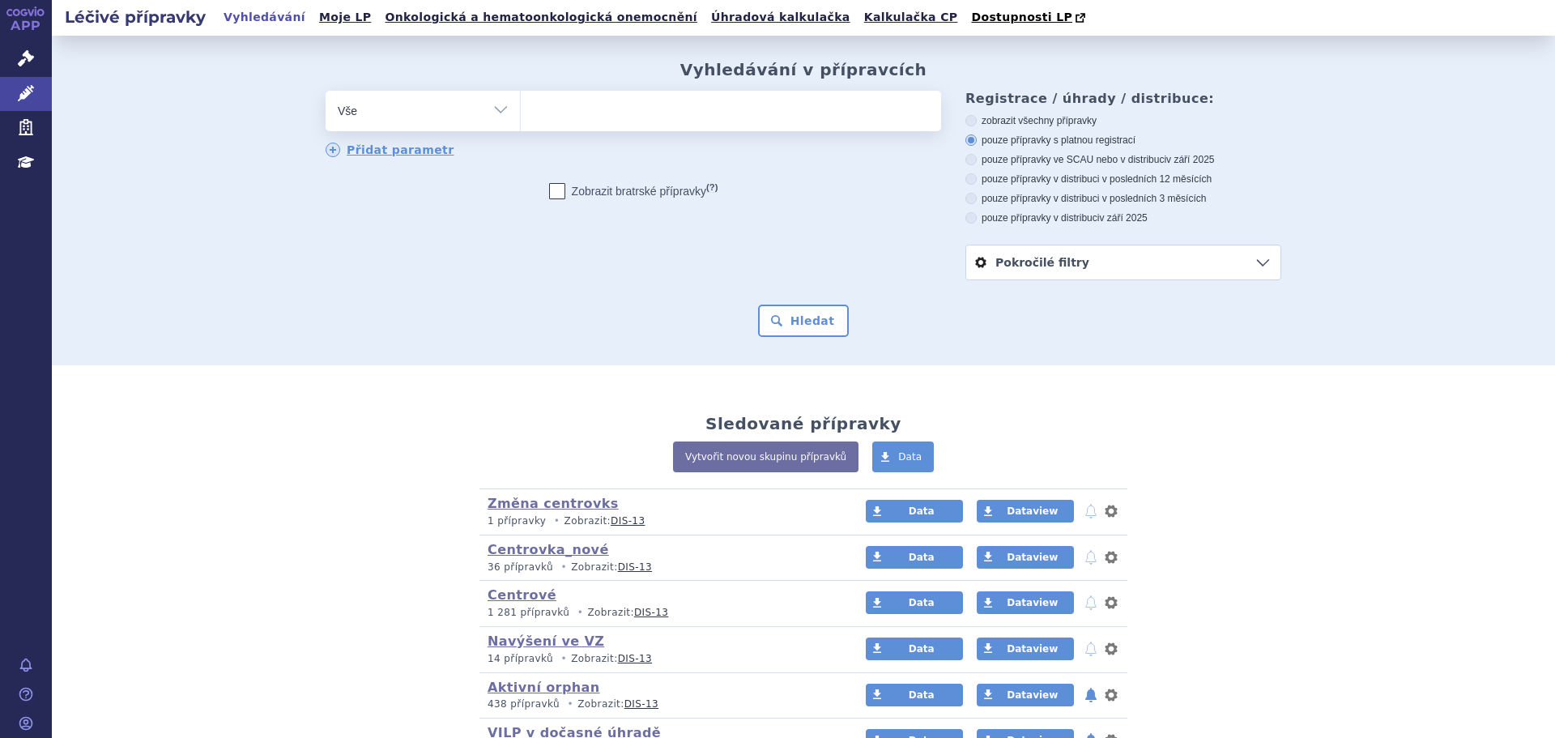
click at [479, 109] on select "Vše Přípravek/SUKL kód MAH VPOIS ATC/Aktivní látka Léková forma Síla" at bounding box center [423, 109] width 194 height 36
select select "filter-atc-group"
click at [326, 92] on select "Vše Přípravek/SUKL kód MAH VPOIS ATC/Aktivní látka Léková forma Síla" at bounding box center [423, 109] width 194 height 36
click at [534, 121] on li at bounding box center [537, 108] width 9 height 23
click at [521, 121] on select at bounding box center [520, 110] width 1 height 40
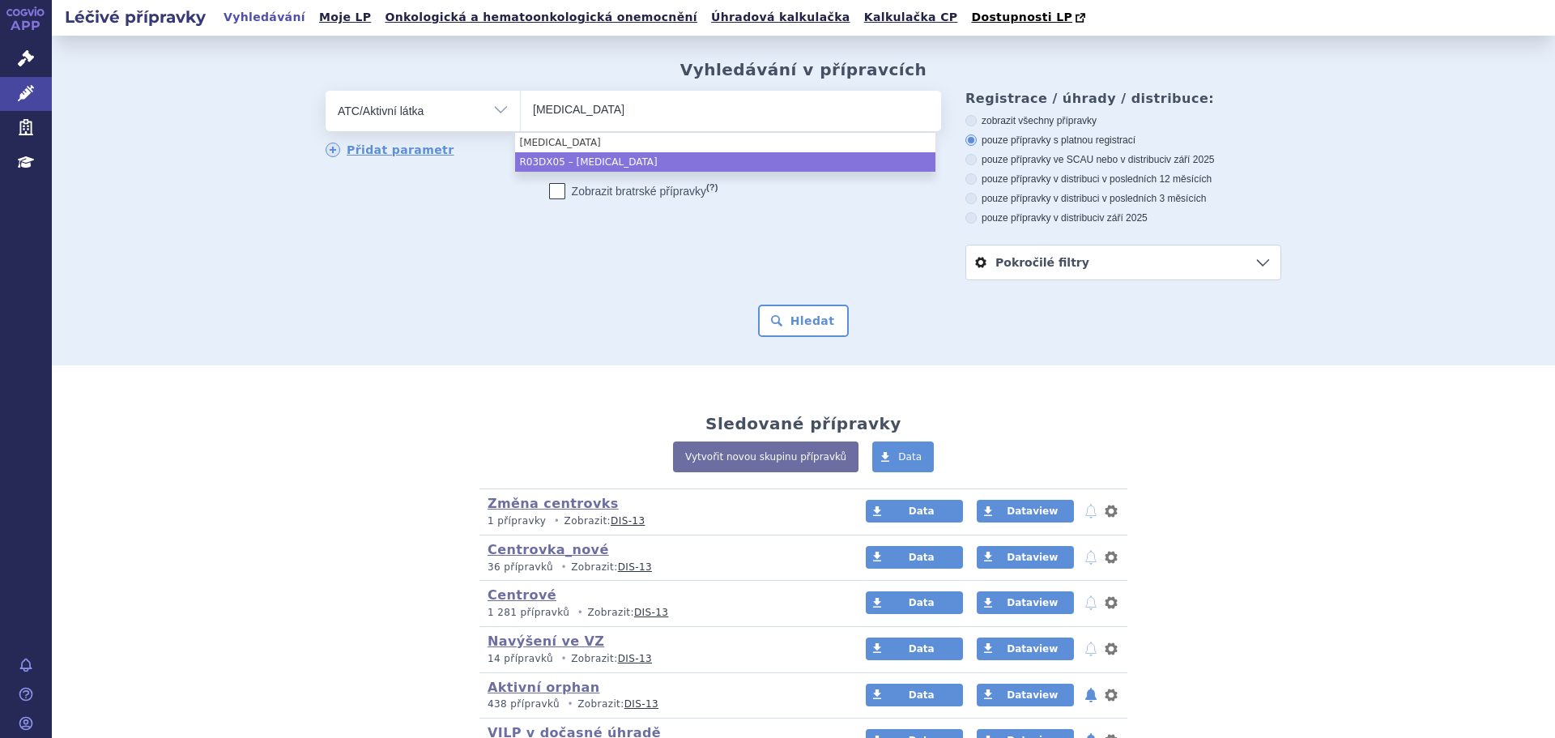
type input "omalizumab"
select select "R03DX05"
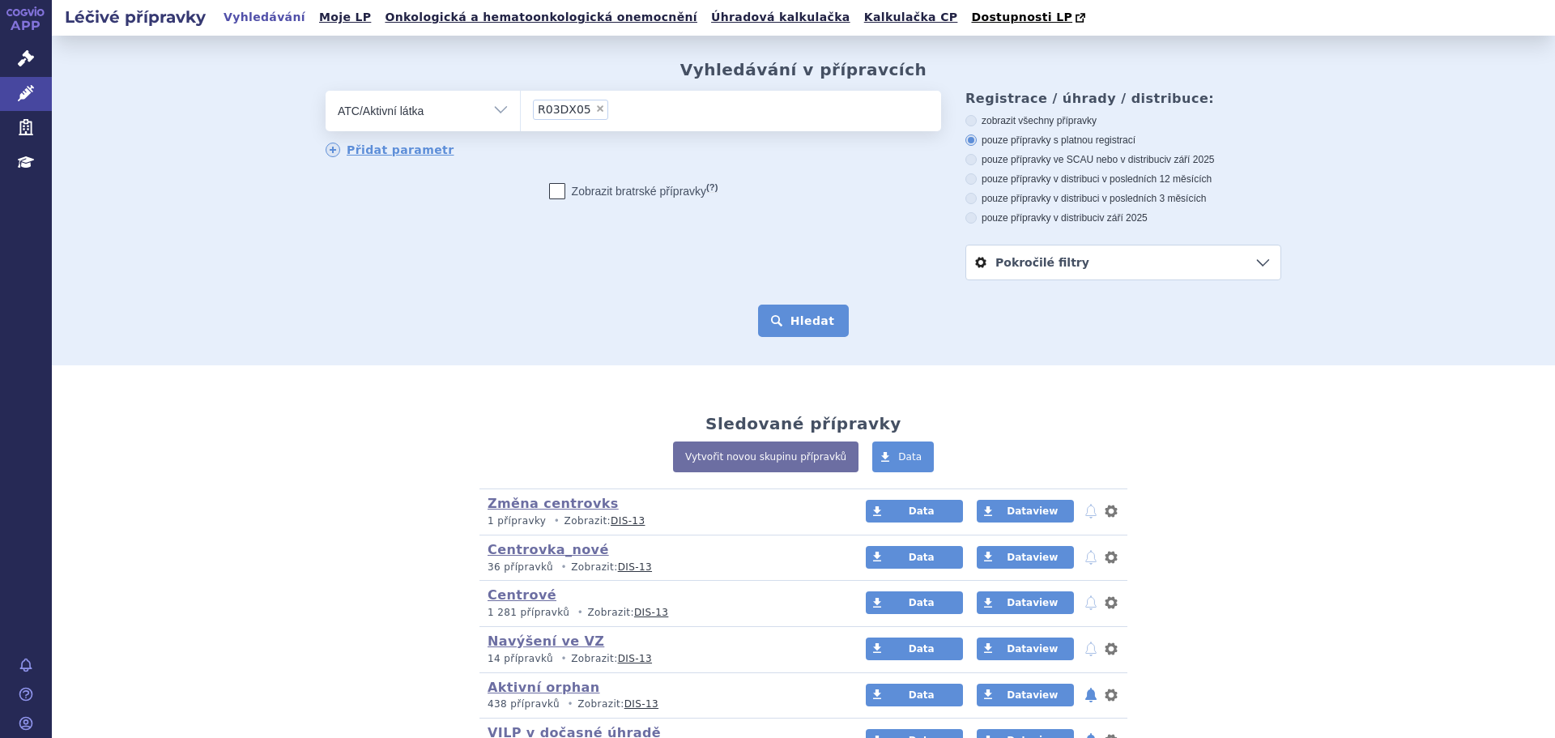
click at [774, 326] on button "Hledat" at bounding box center [804, 320] width 92 height 32
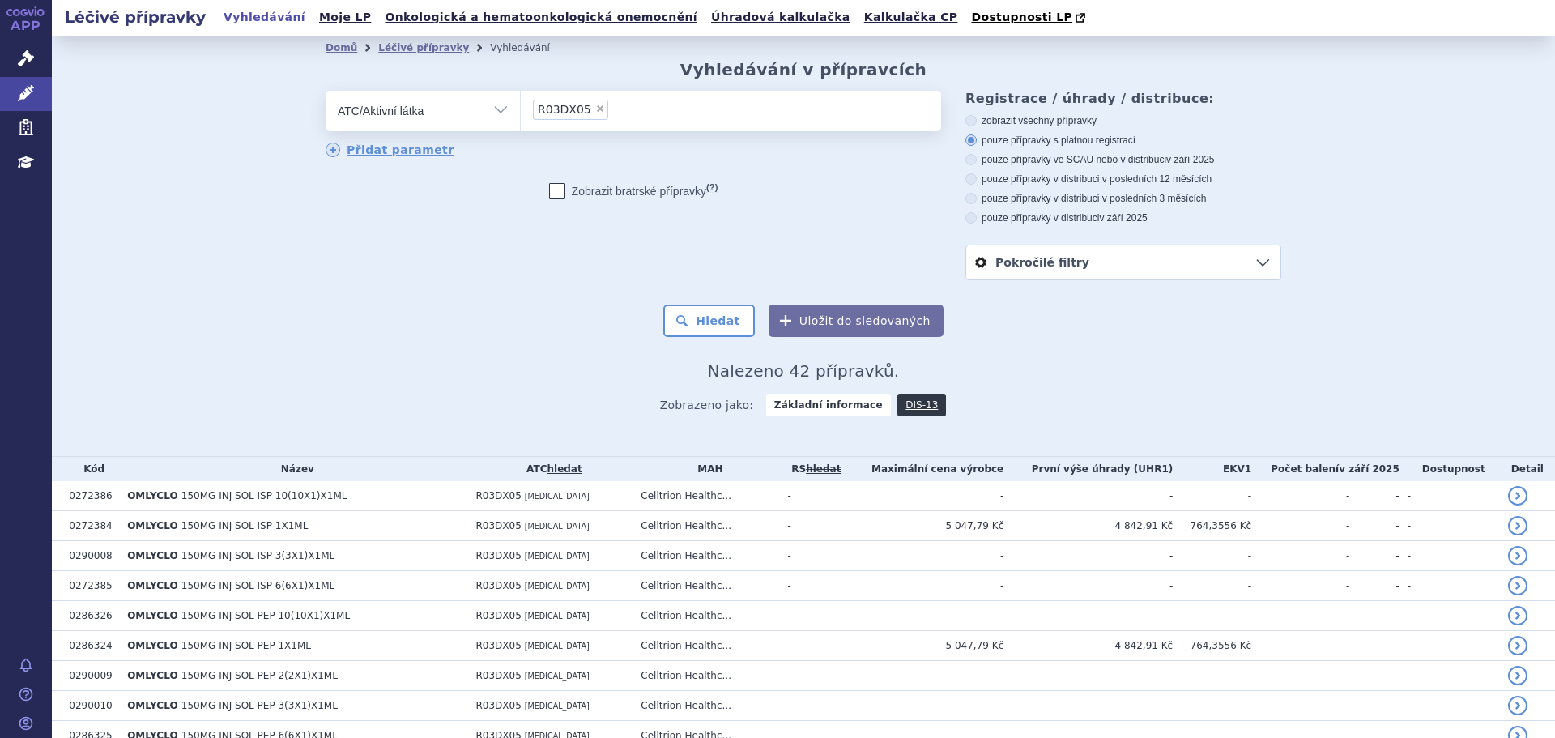
click at [1096, 160] on label "pouze přípravky ve SCAU nebo v distribuci v září 2025" at bounding box center [1123, 159] width 316 height 13
click at [977, 160] on input "pouze přípravky ve SCAU nebo v distribuci v září 2025" at bounding box center [972, 161] width 11 height 11
radio input "true"
click at [705, 327] on button "Hledat" at bounding box center [709, 320] width 92 height 32
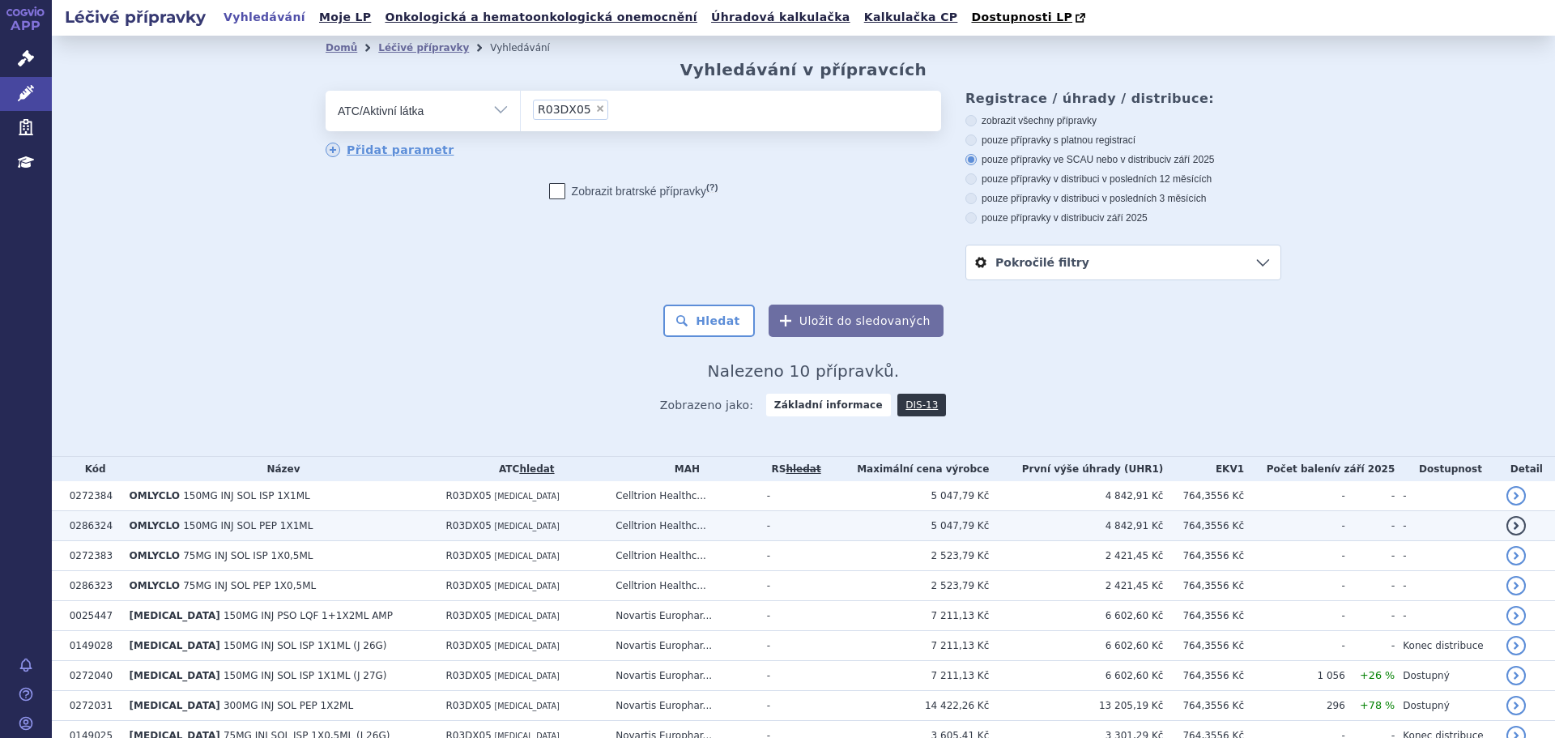
scroll to position [109, 0]
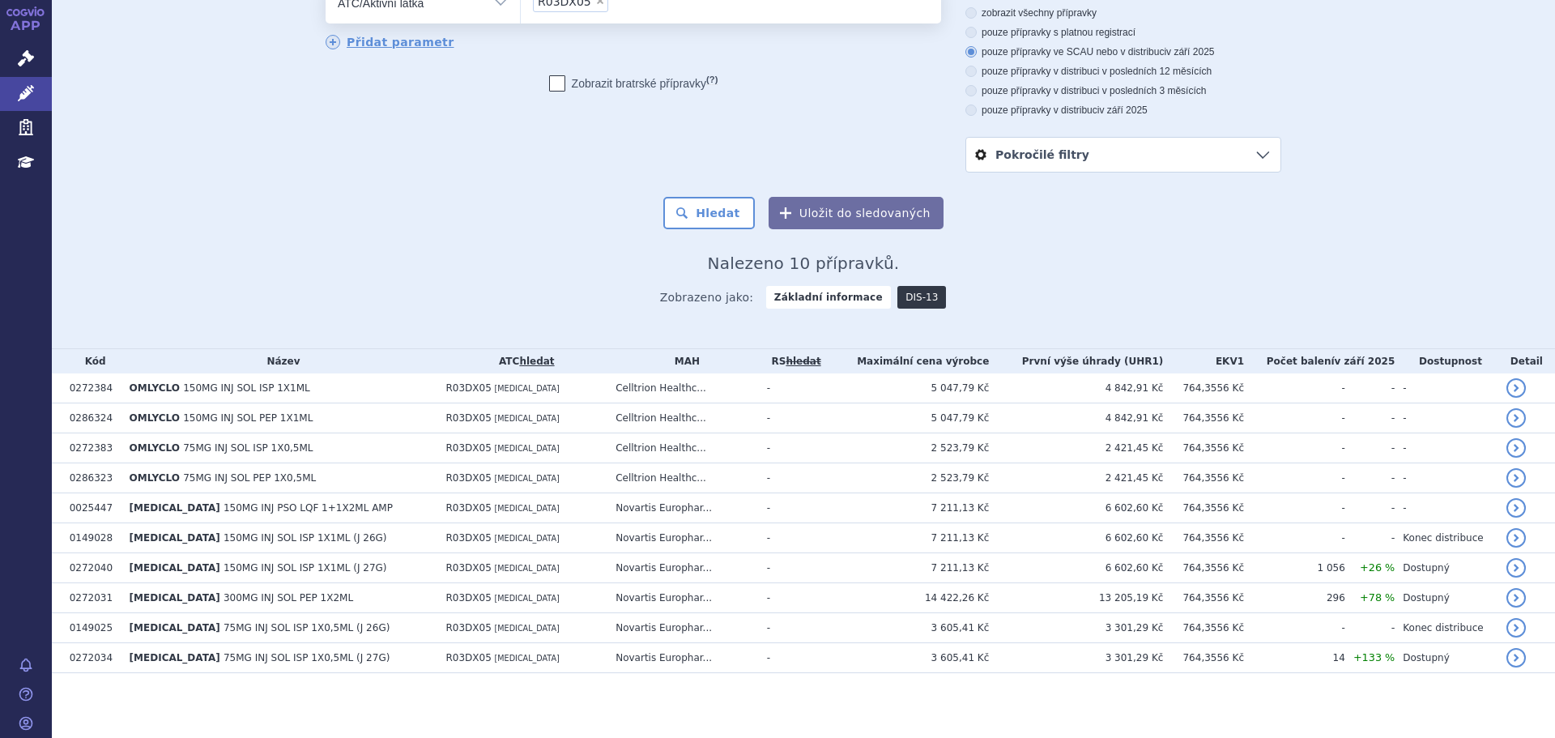
click at [902, 296] on link "DIS-13" at bounding box center [921, 297] width 49 height 23
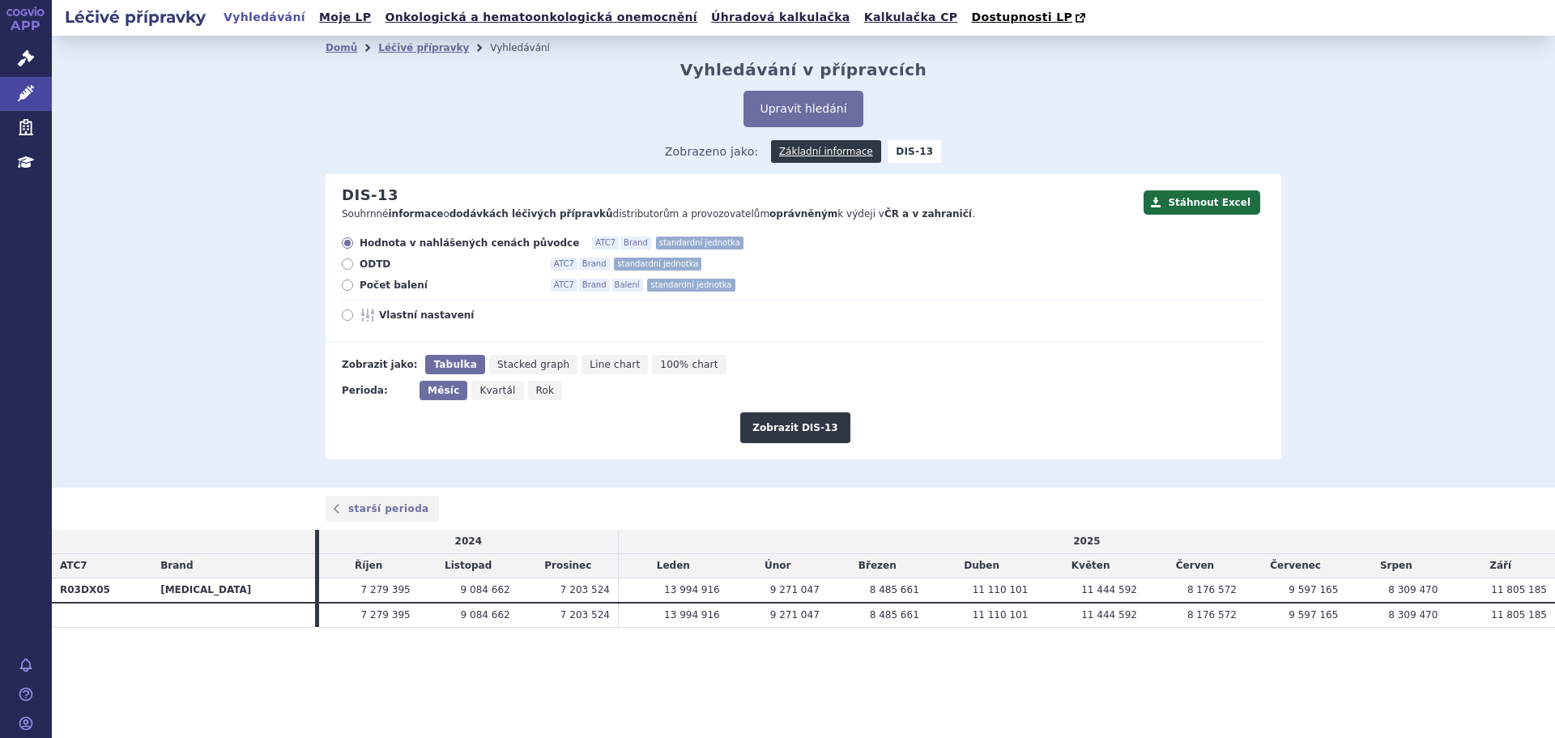
click at [398, 287] on span "Počet balení" at bounding box center [449, 285] width 178 height 13
click at [354, 287] on input "Počet balení ATC7 Brand Balení standardní jednotka" at bounding box center [348, 287] width 11 height 11
radio input "true"
click at [828, 437] on button "Zobrazit DIS-13" at bounding box center [794, 427] width 109 height 31
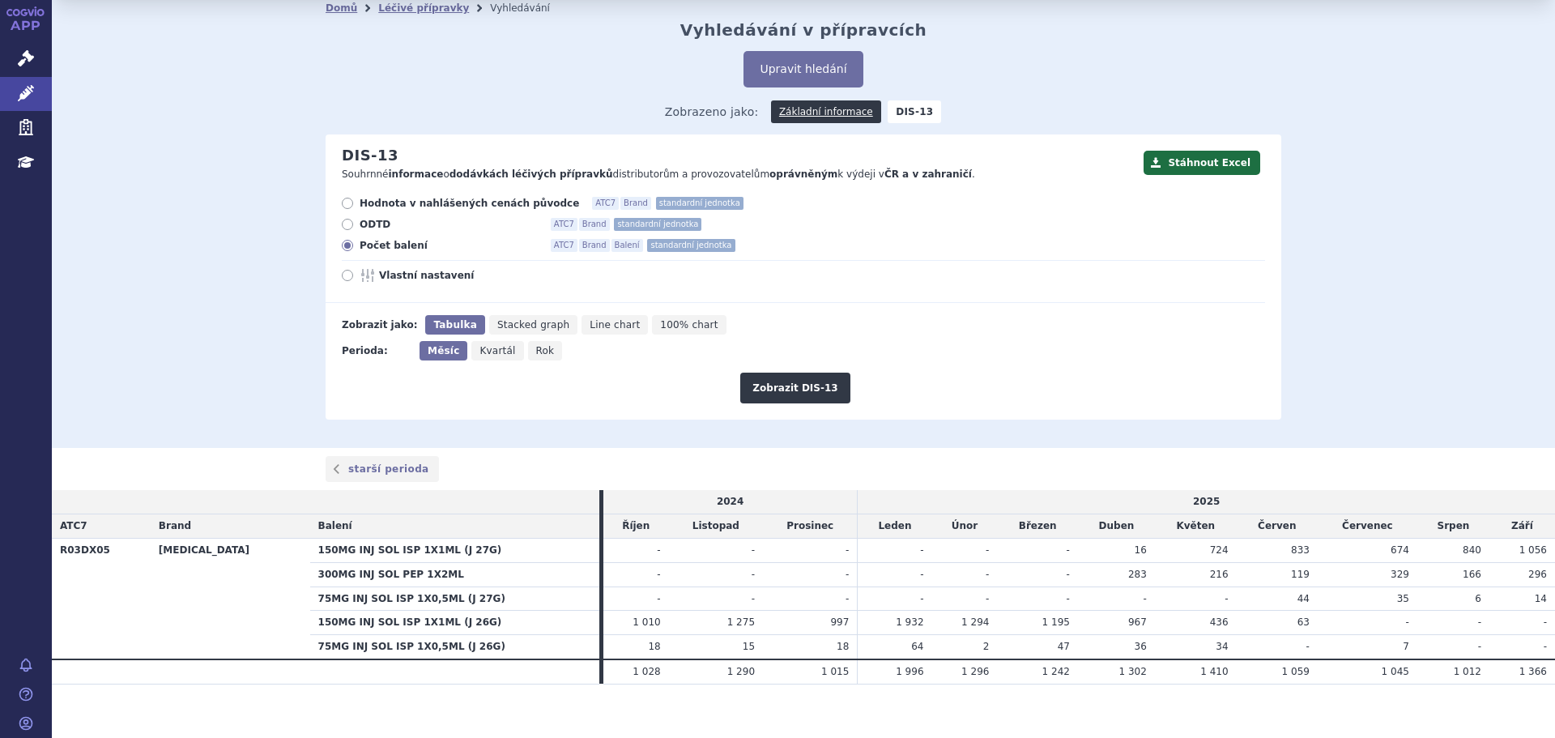
scroll to position [52, 0]
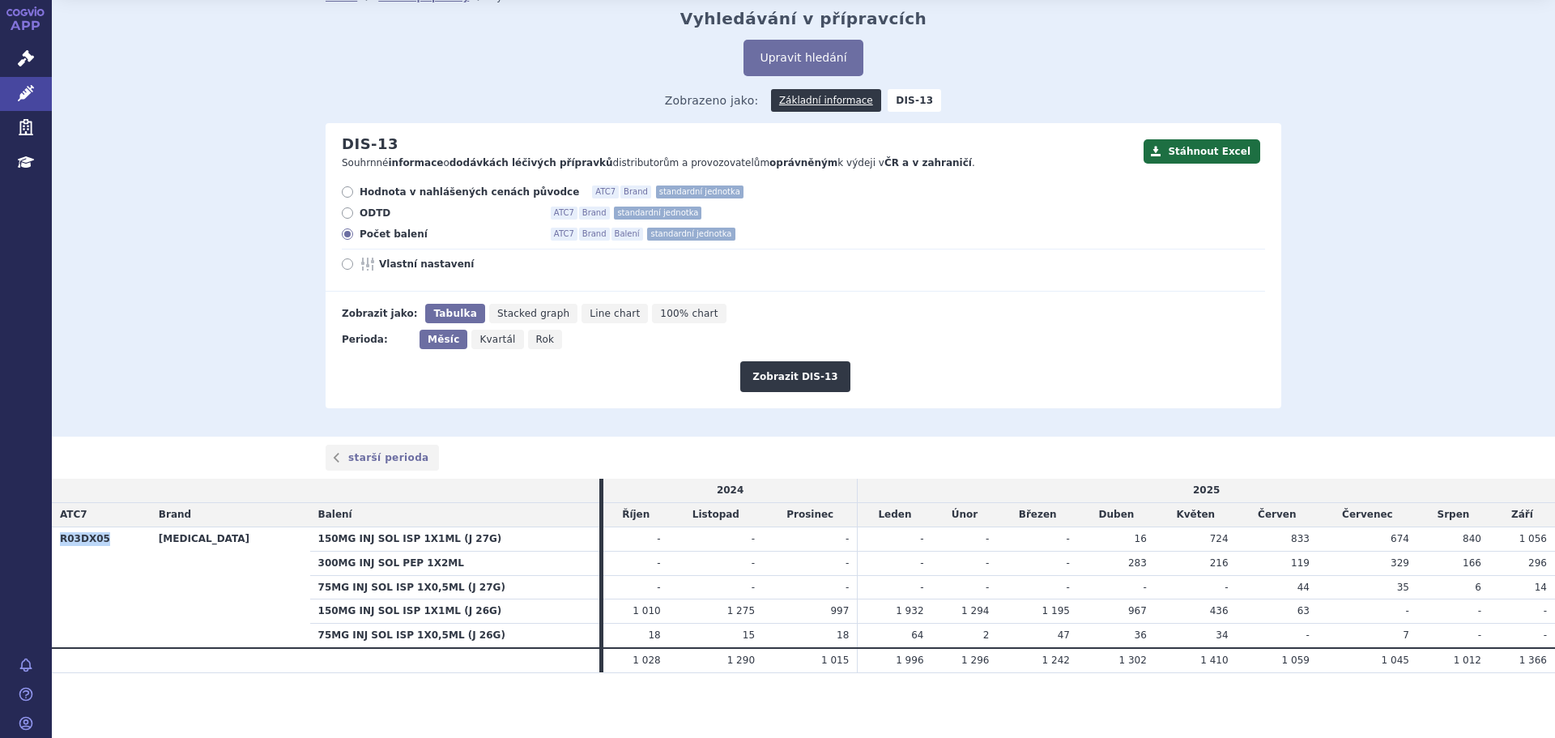
drag, startPoint x: 107, startPoint y: 542, endPoint x: 57, endPoint y: 546, distance: 50.4
click at [57, 546] on th "R03DX05" at bounding box center [101, 586] width 99 height 121
copy th "R03DX05"
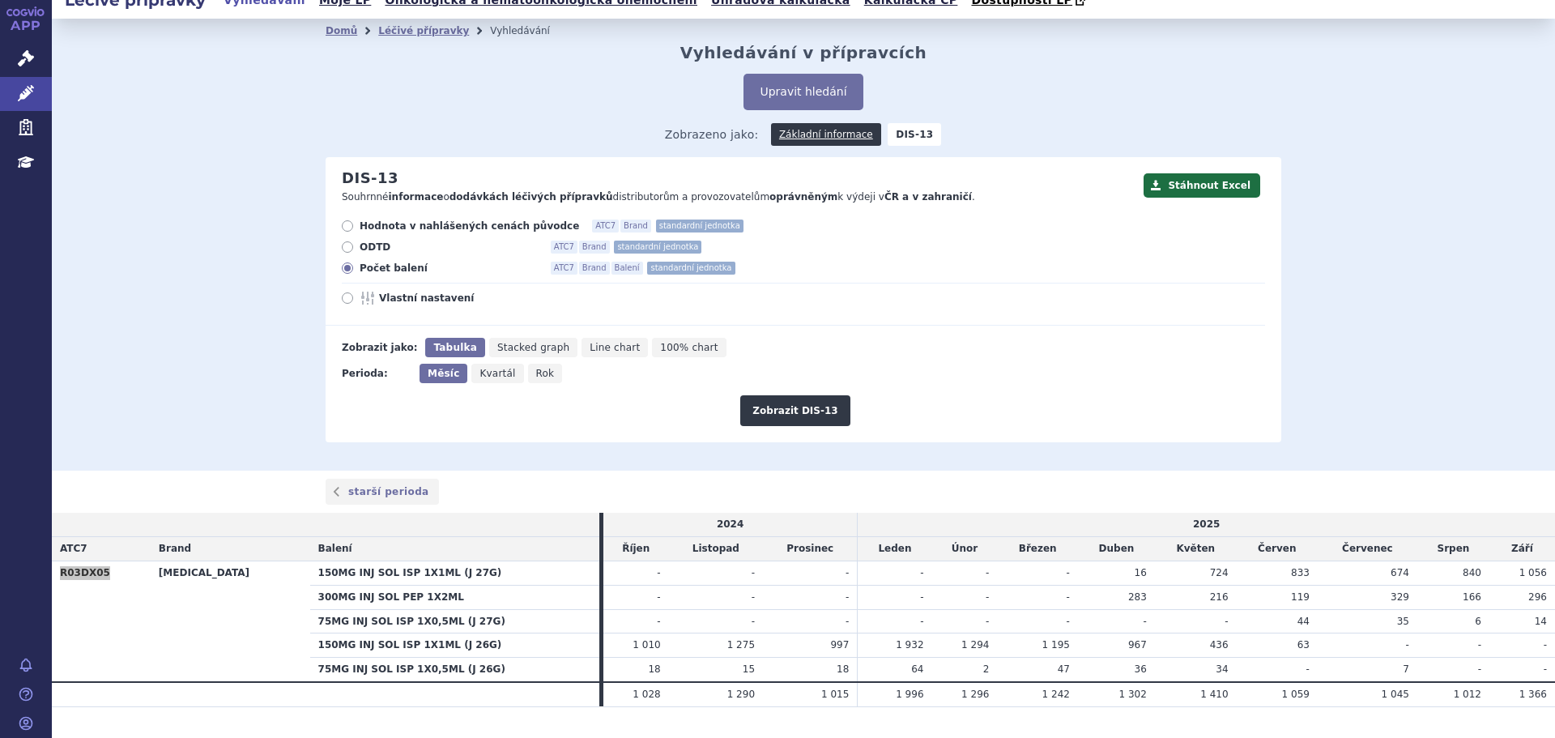
scroll to position [0, 0]
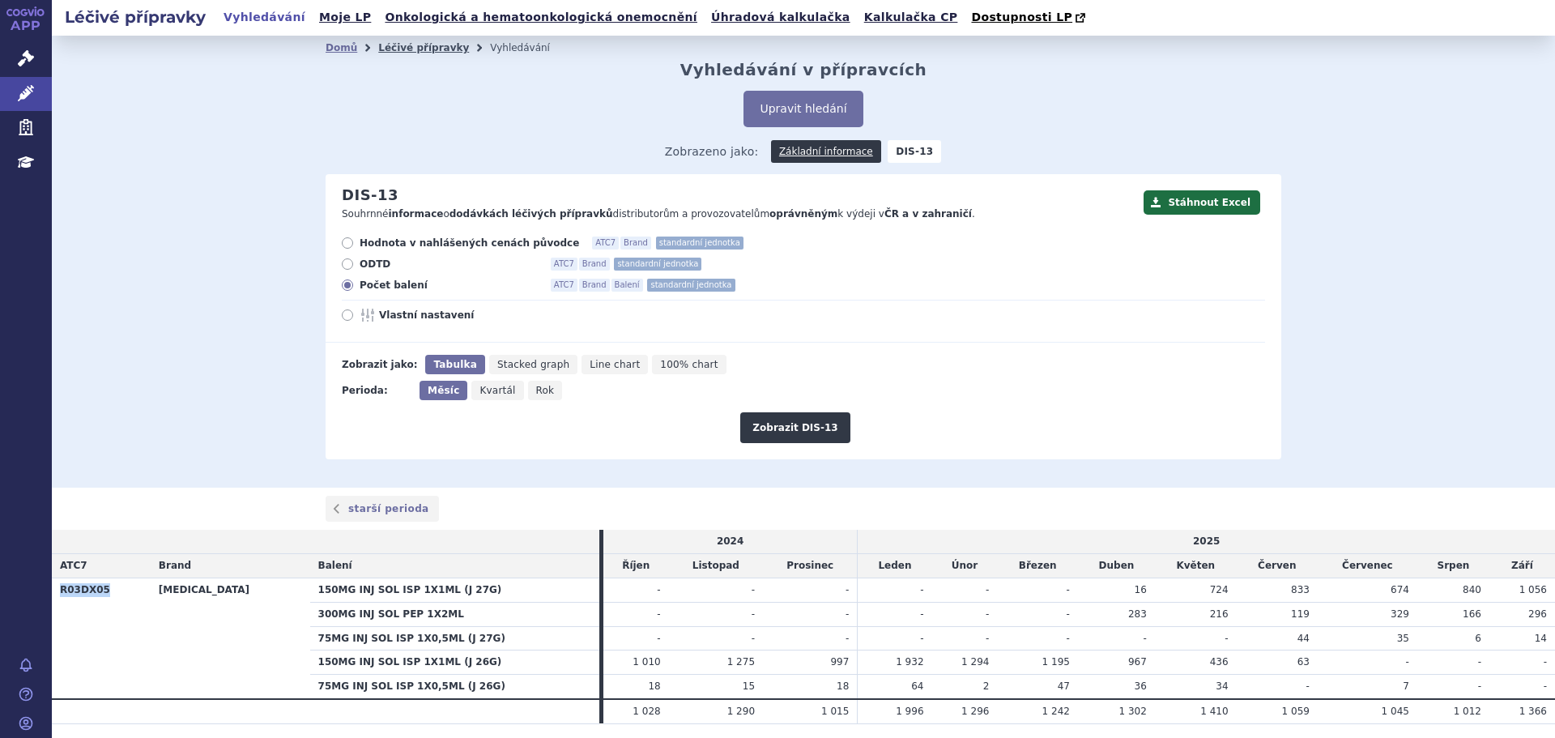
click at [419, 45] on link "Léčivé přípravky" at bounding box center [423, 47] width 91 height 11
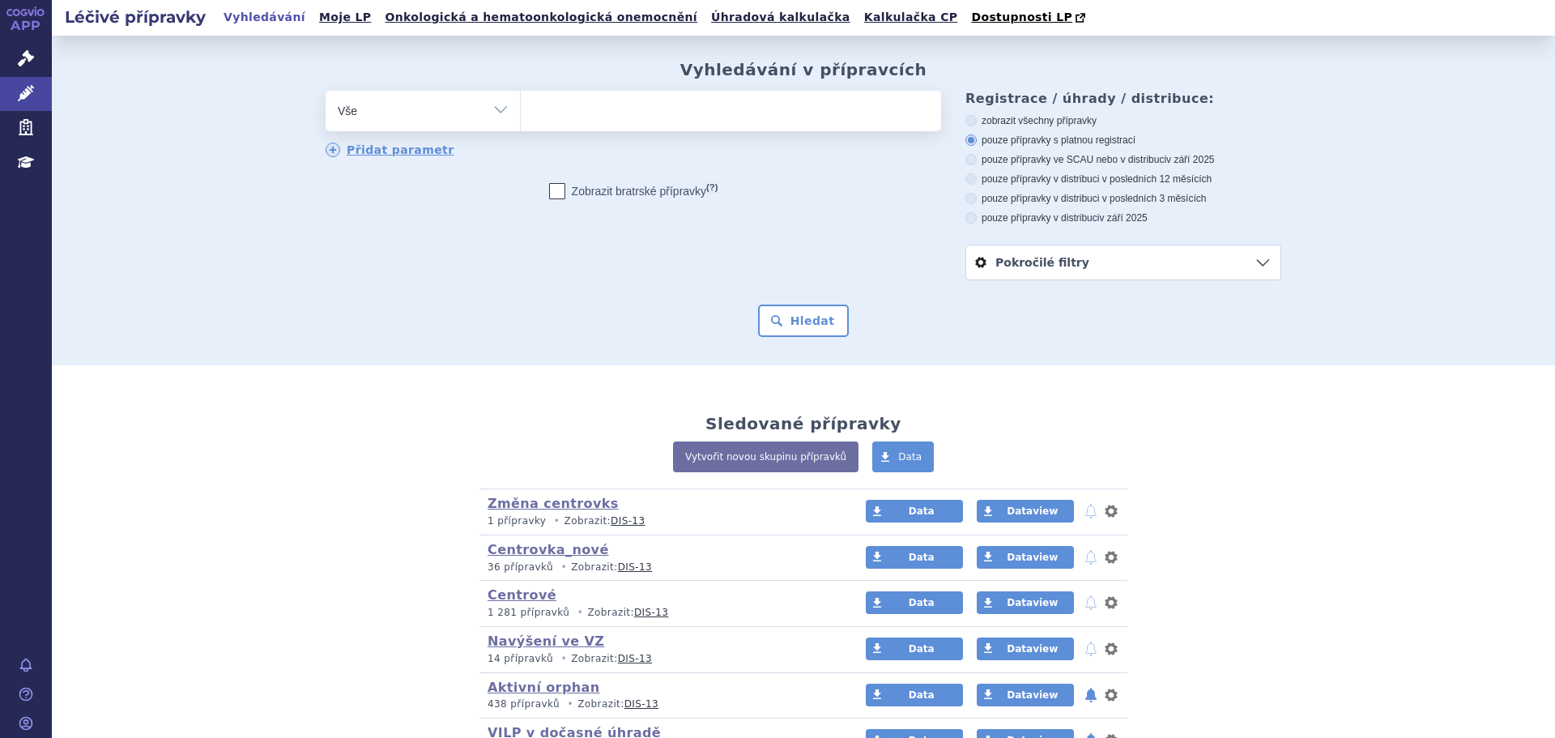
click at [482, 111] on select "Vše Přípravek/SUKL kód MAH VPOIS ATC/Aktivní látka Léková forma Síla" at bounding box center [423, 109] width 194 height 36
select select "filter-atc-group"
click at [326, 92] on select "Vše Přípravek/SUKL kód MAH VPOIS ATC/Aktivní látka Léková forma Síla" at bounding box center [423, 109] width 194 height 36
click at [551, 120] on ul at bounding box center [731, 108] width 420 height 34
click at [521, 120] on select at bounding box center [520, 110] width 1 height 40
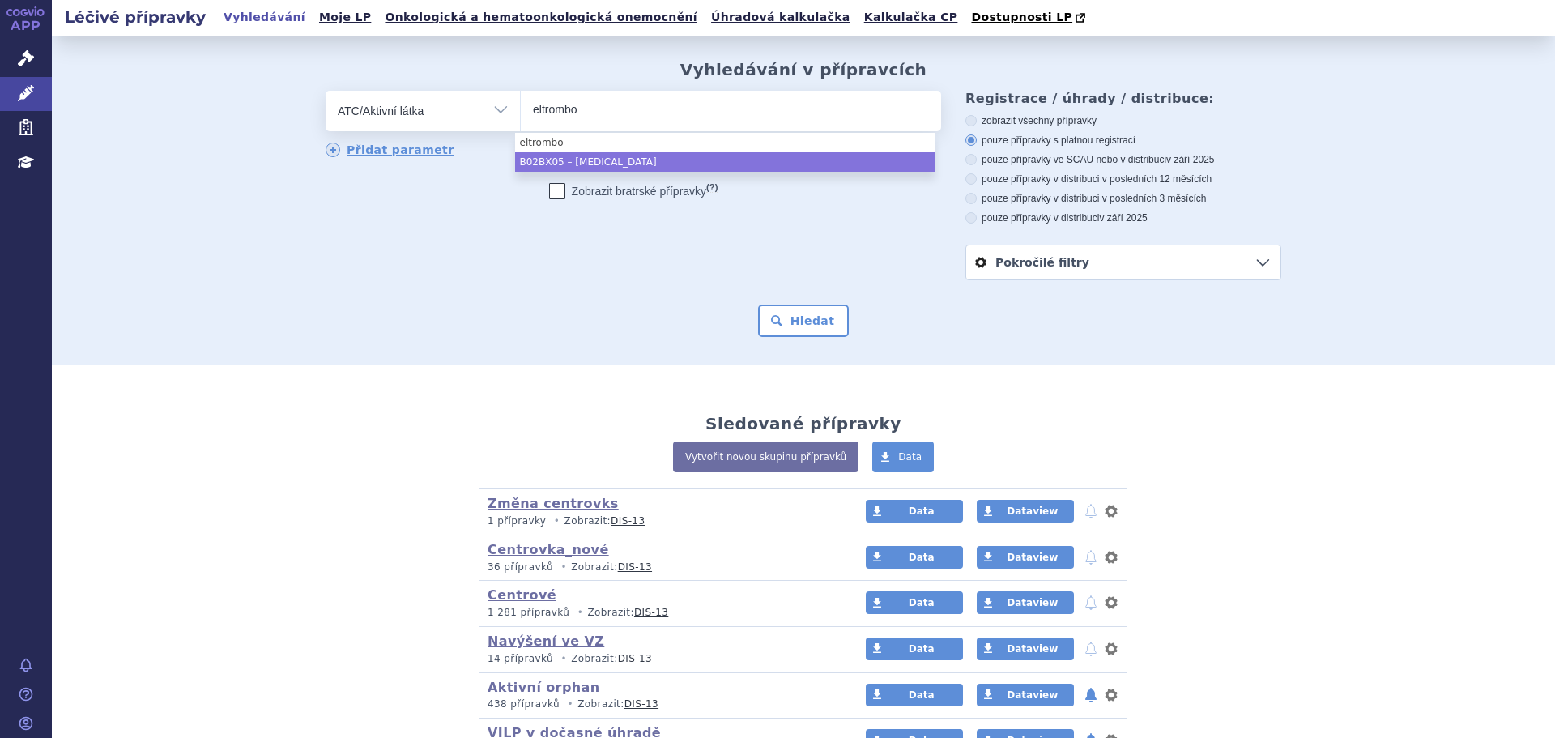
type input "eltrombo"
select select "B02BX05"
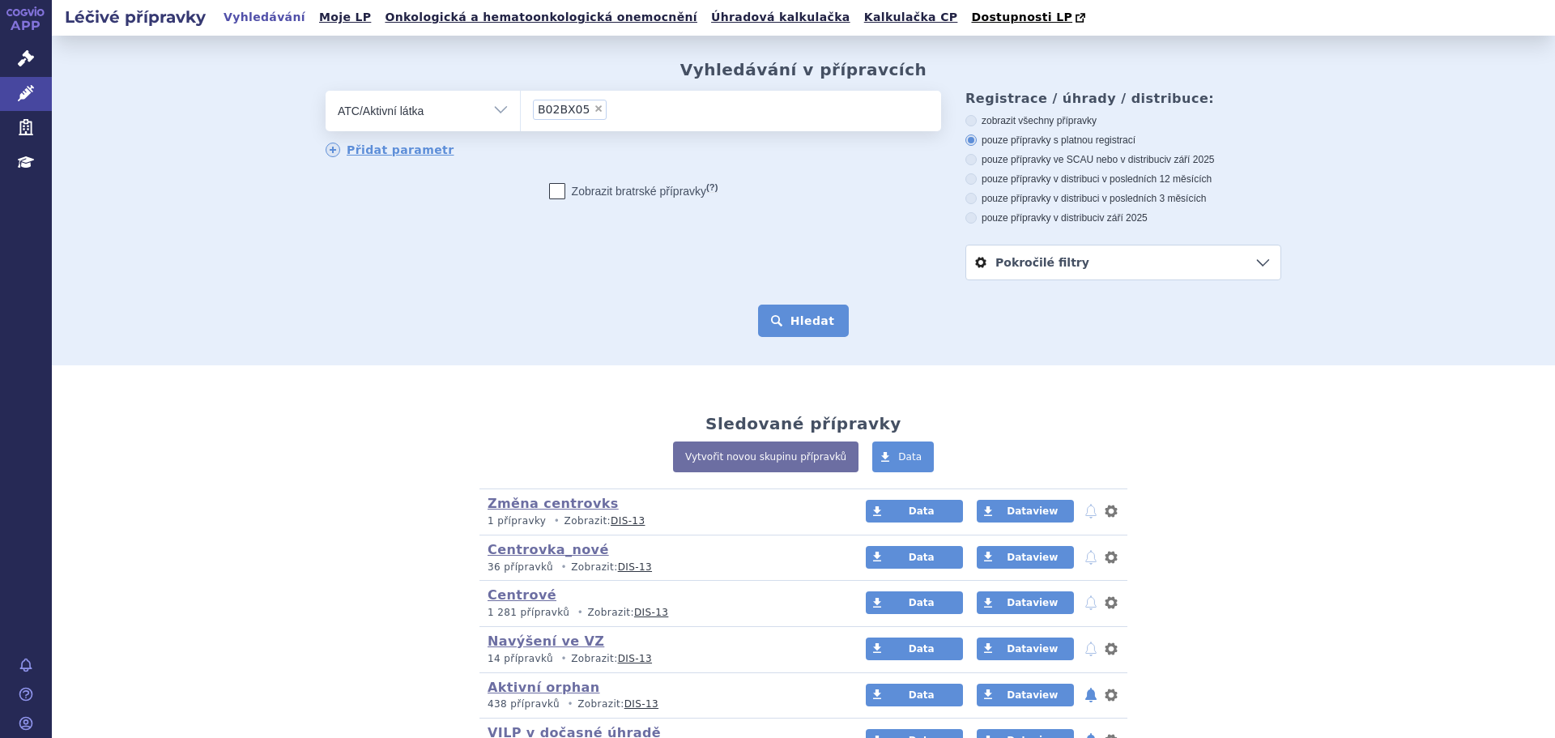
click at [798, 317] on button "Hledat" at bounding box center [804, 320] width 92 height 32
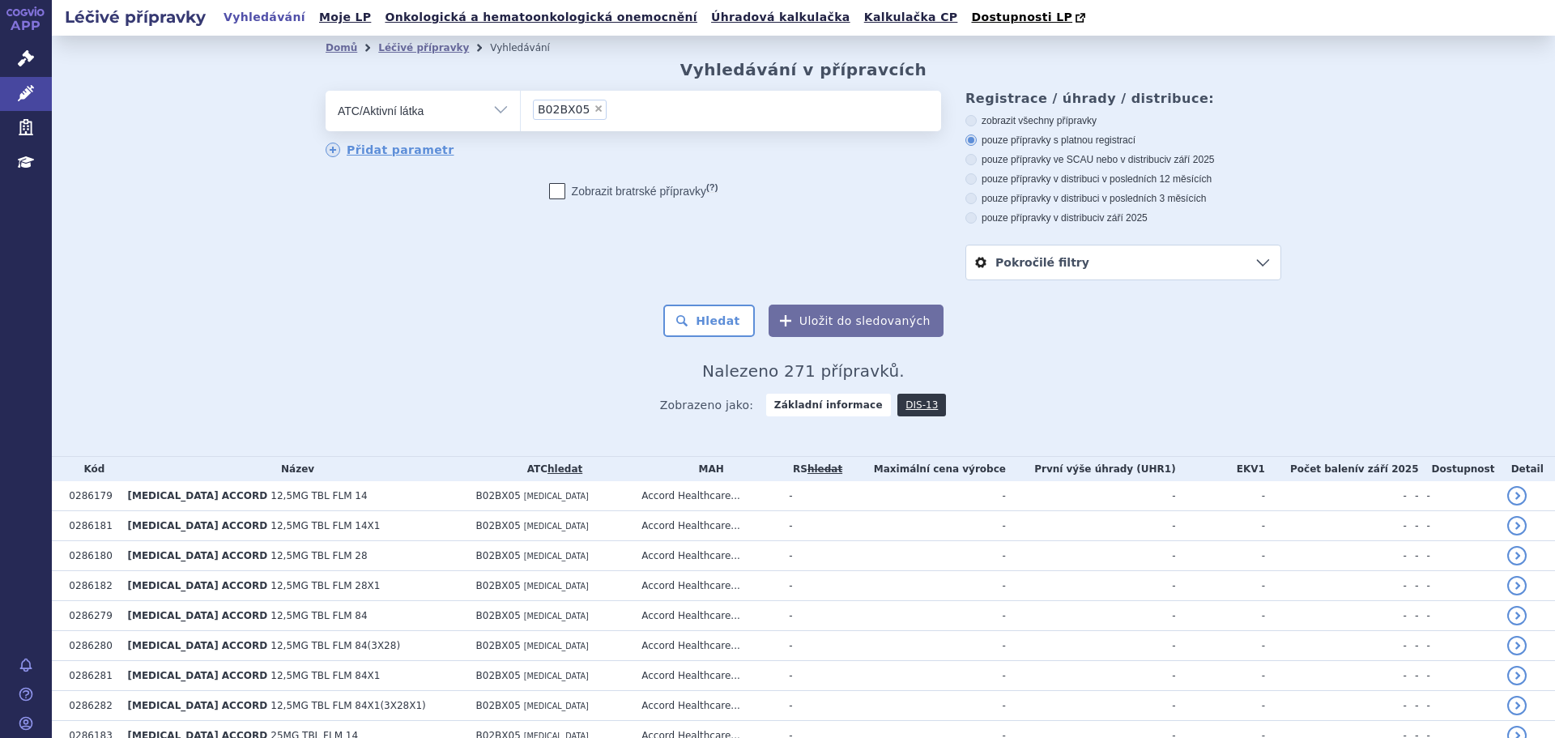
click at [1120, 160] on label "pouze přípravky ve SCAU nebo v distribuci v září 2025" at bounding box center [1123, 159] width 316 height 13
click at [977, 160] on input "pouze přípravky ve SCAU nebo v distribuci v září 2025" at bounding box center [972, 161] width 11 height 11
radio input "true"
click at [718, 325] on button "Hledat" at bounding box center [709, 320] width 92 height 32
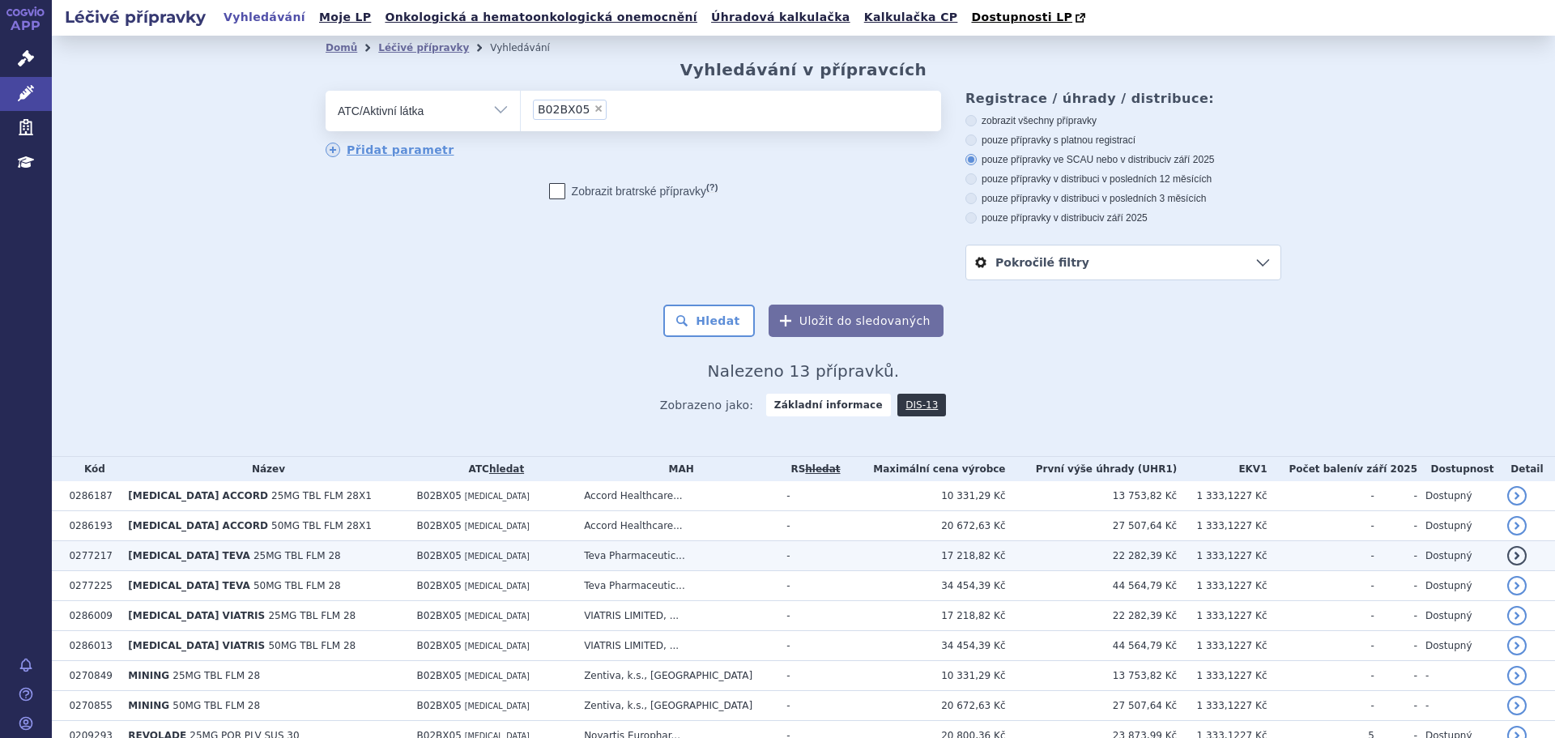
scroll to position [199, 0]
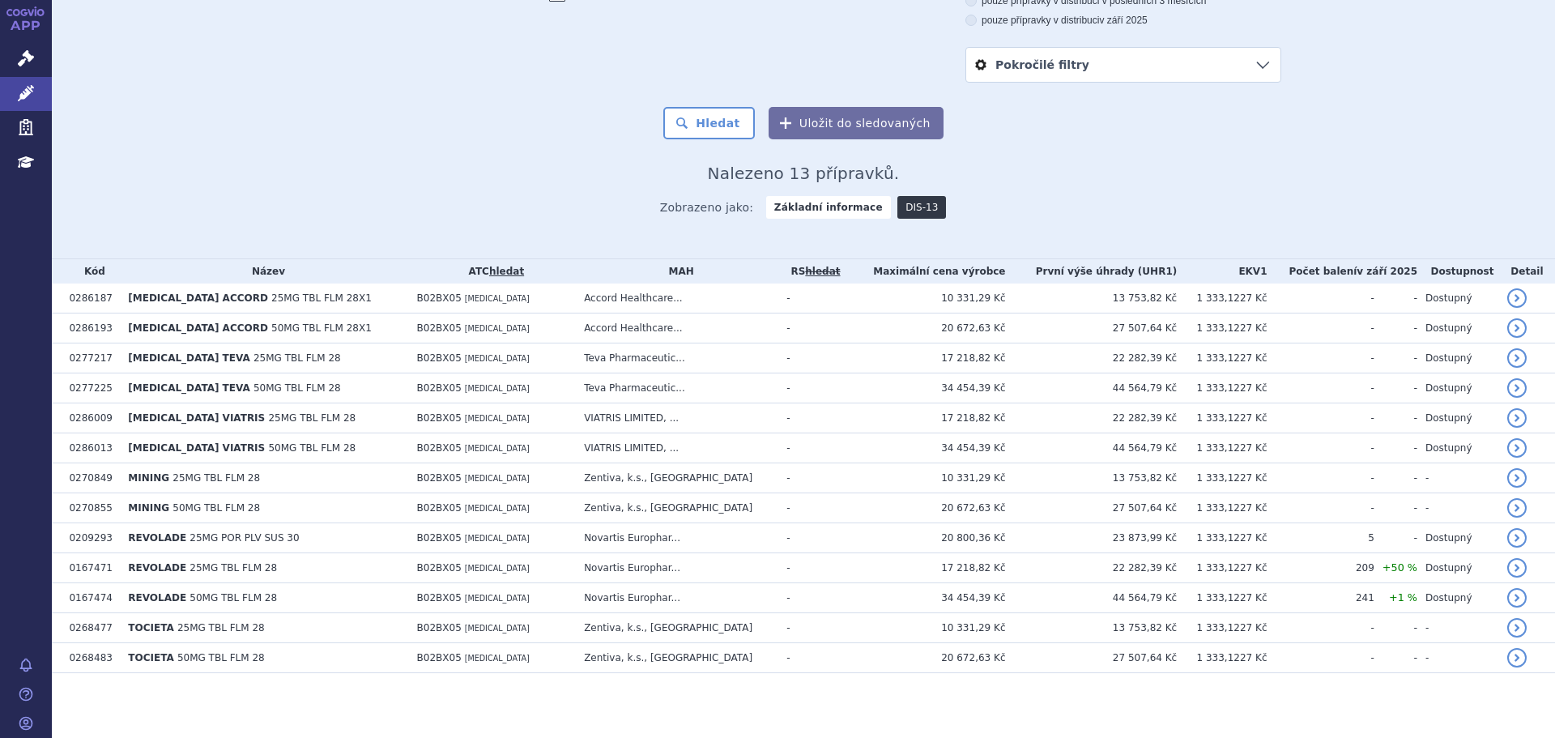
click at [902, 206] on link "DIS-13" at bounding box center [921, 207] width 49 height 23
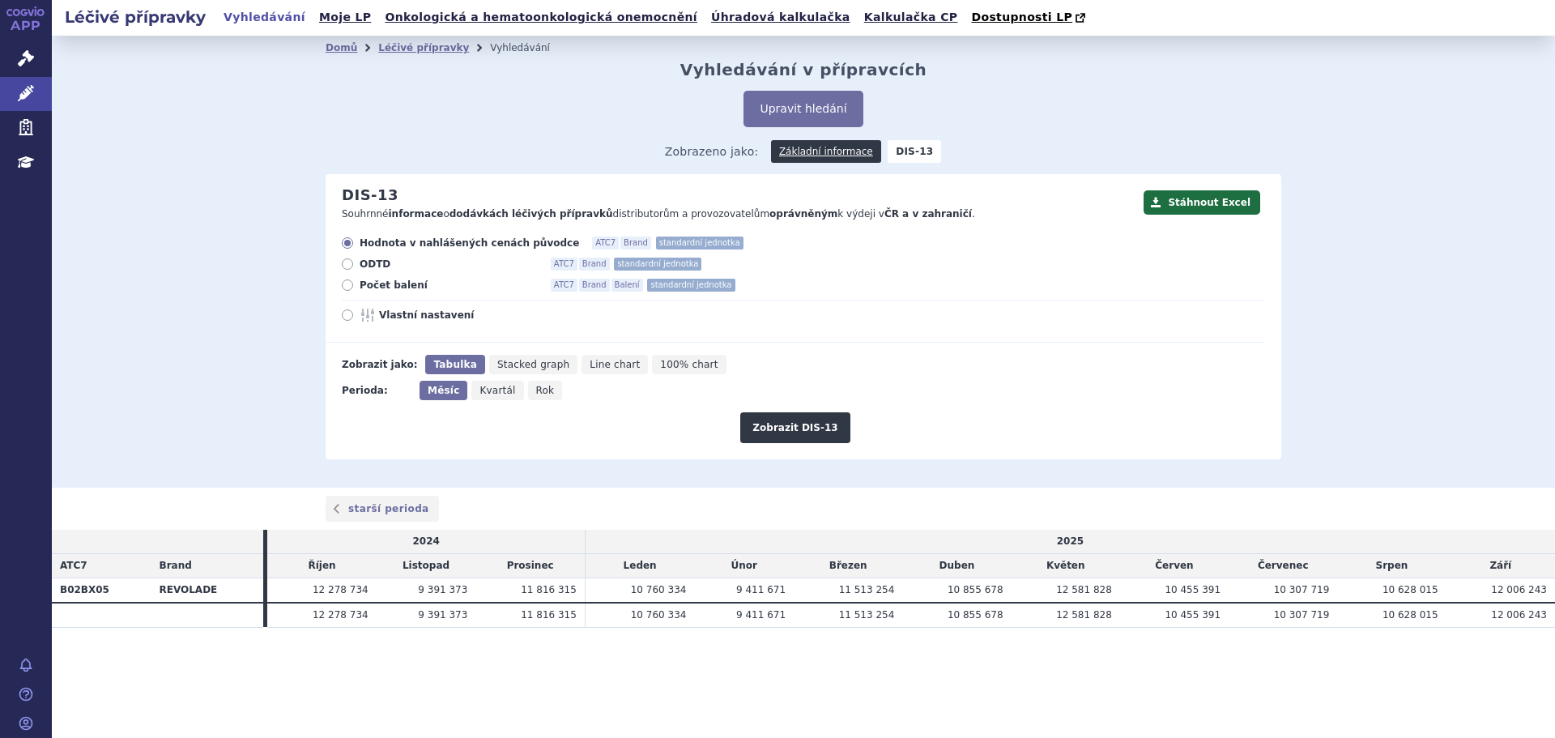
drag, startPoint x: 402, startPoint y: 286, endPoint x: 412, endPoint y: 286, distance: 9.7
click at [407, 284] on span "Počet balení" at bounding box center [449, 285] width 178 height 13
click at [398, 287] on span "Počet balení" at bounding box center [449, 285] width 178 height 13
click at [354, 287] on input "Počet balení ATC7 Brand Balení standardní jednotka" at bounding box center [348, 287] width 11 height 11
radio input "true"
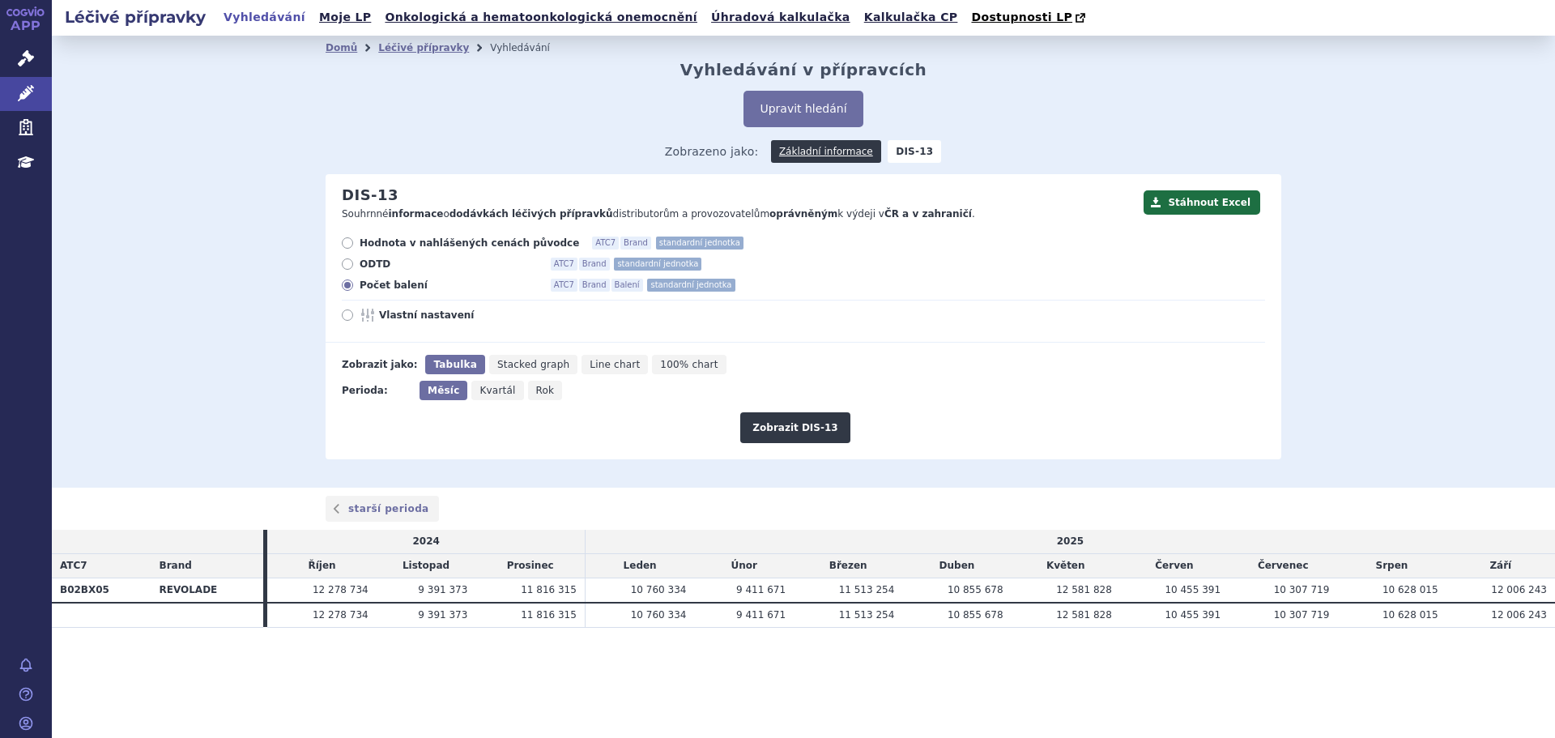
click at [717, 419] on div "Zobrazit DIS-13" at bounding box center [795, 421] width 939 height 43
click at [811, 427] on button "Zobrazit DIS-13" at bounding box center [794, 427] width 109 height 31
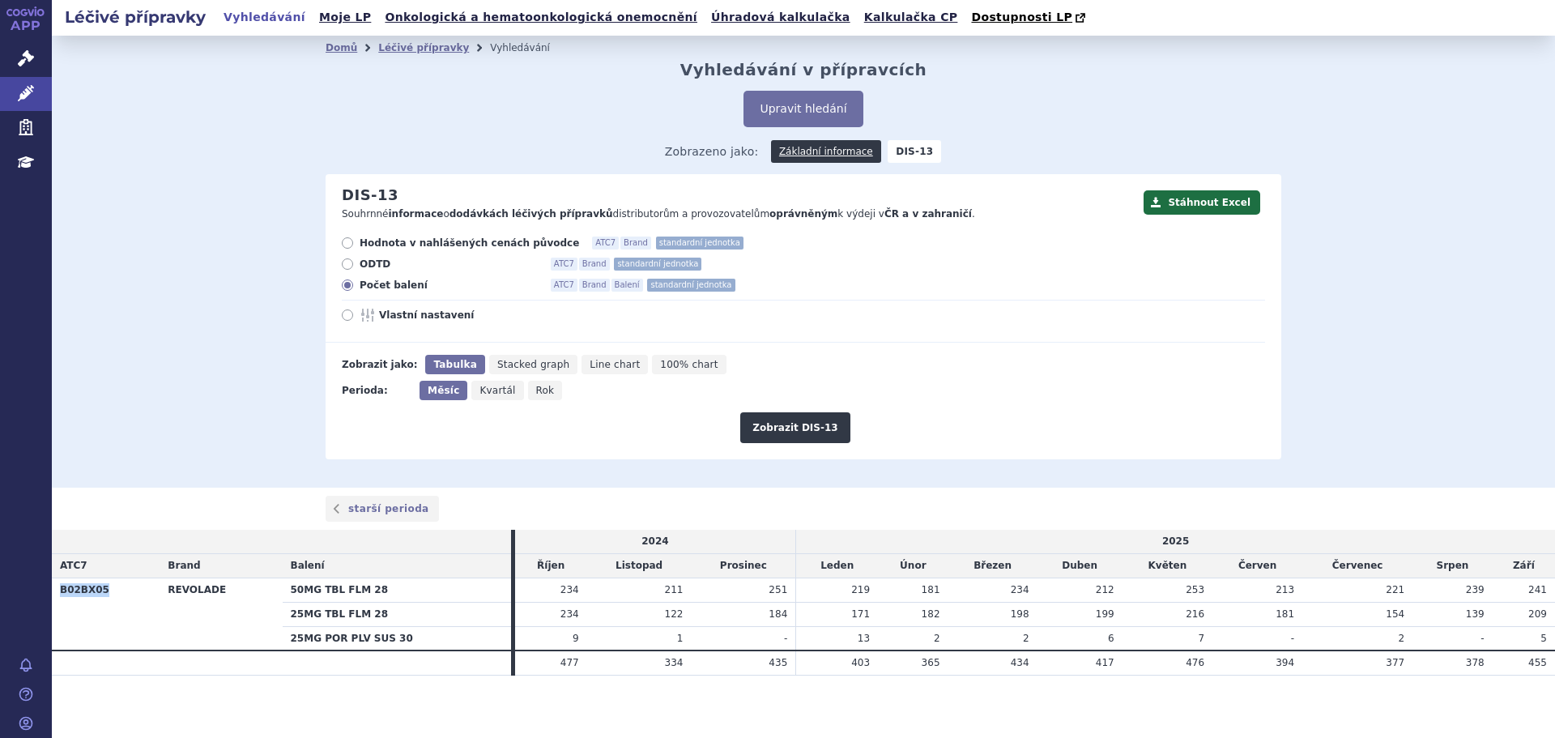
drag, startPoint x: 113, startPoint y: 604, endPoint x: 62, endPoint y: 594, distance: 52.9
click at [62, 594] on th "B02BX05" at bounding box center [106, 613] width 108 height 73
copy th "B02BX05"
click at [414, 49] on link "Léčivé přípravky" at bounding box center [423, 47] width 91 height 11
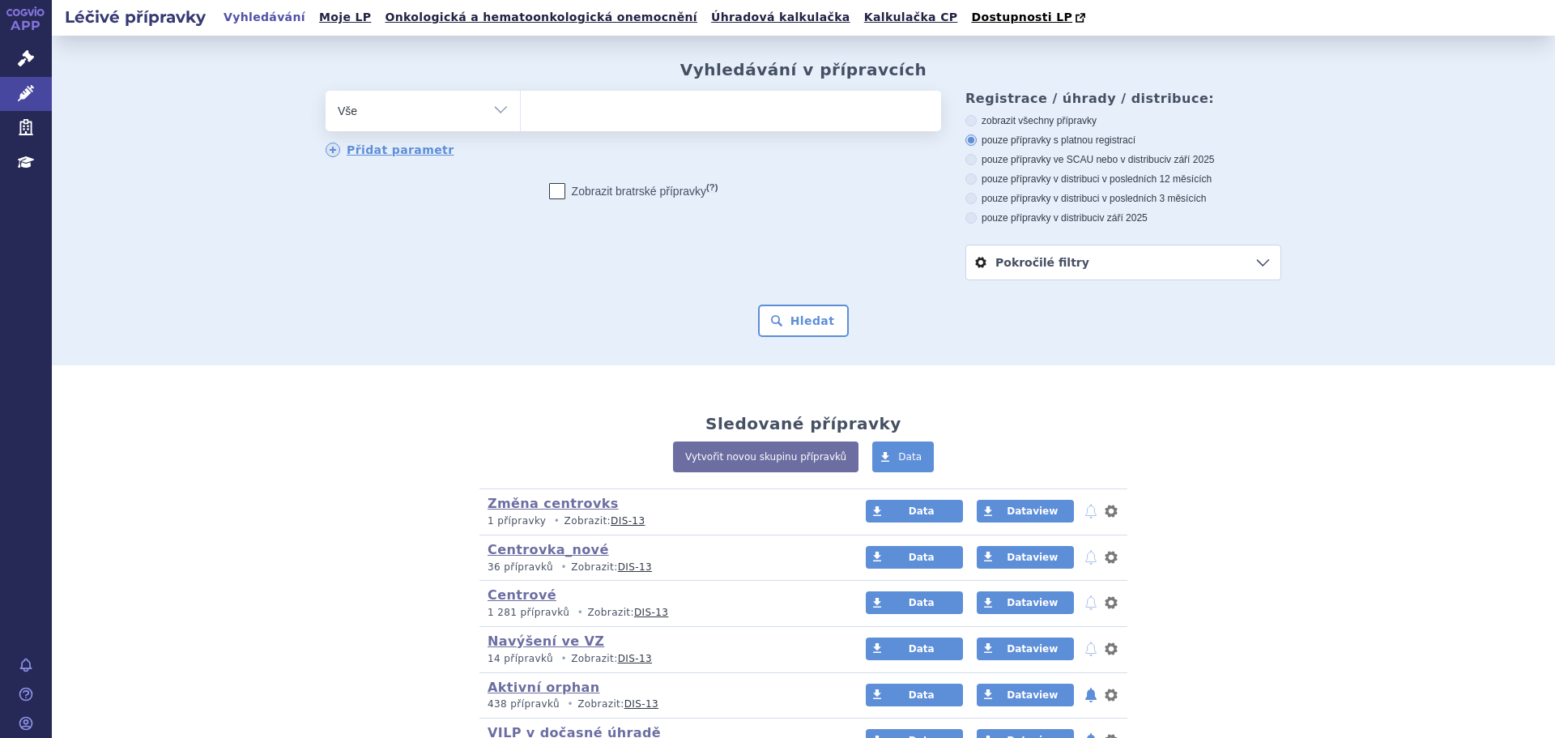
click at [551, 109] on ul at bounding box center [731, 108] width 420 height 34
click at [521, 109] on select at bounding box center [520, 110] width 1 height 40
type input "tys"
type input "tysa"
type input "tysab"
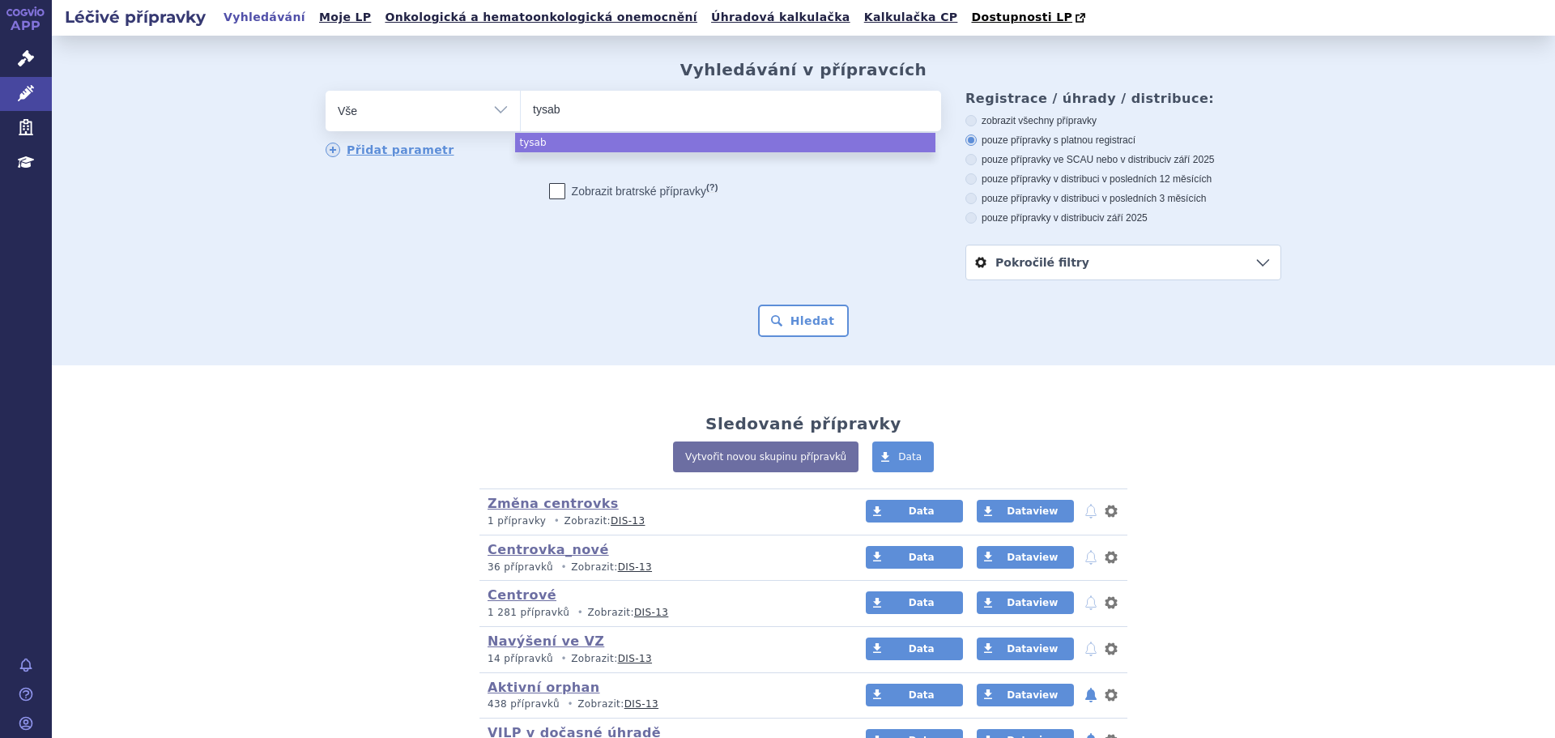
type input "tysabr"
type input "tysabri"
select select "tysabri"
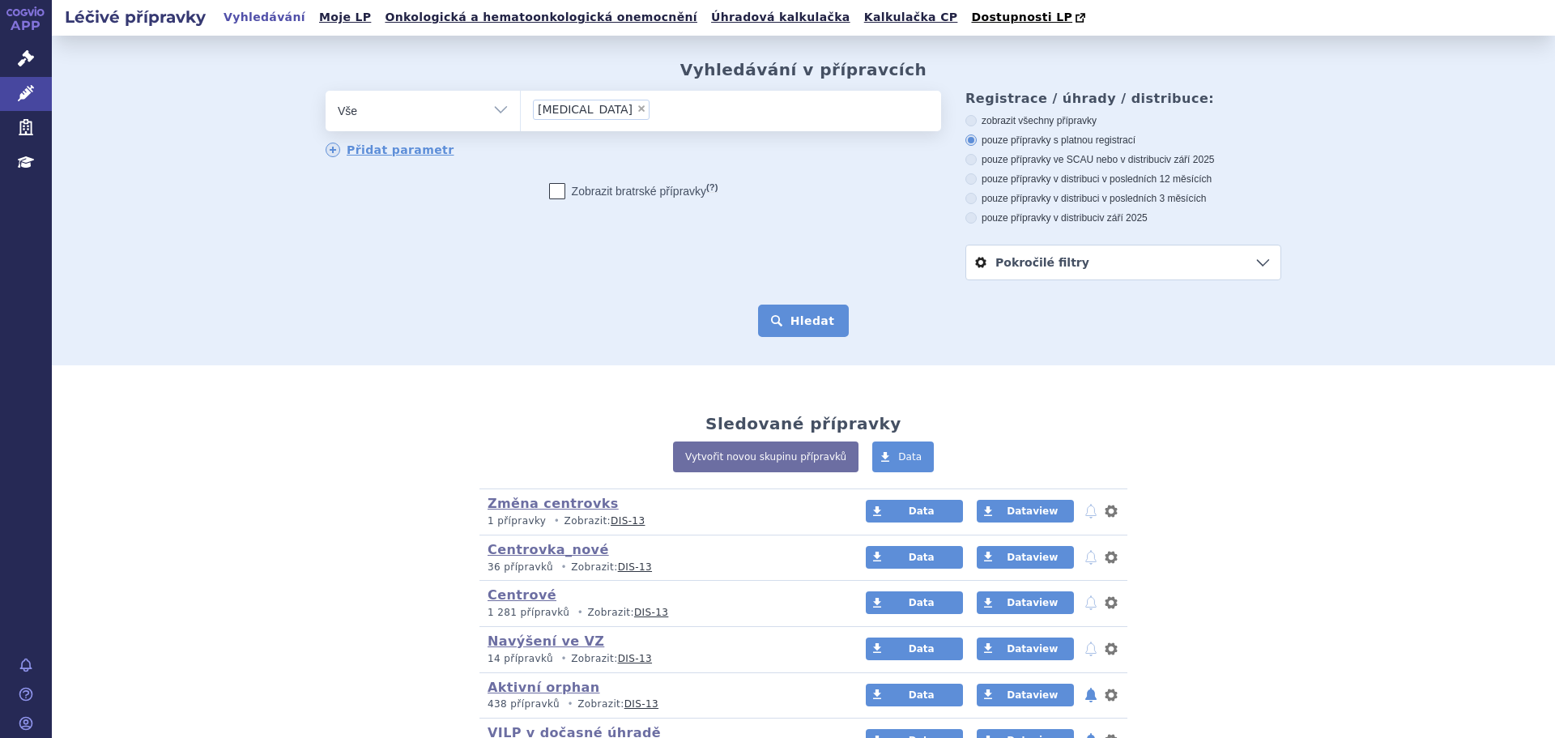
click at [787, 315] on button "Hledat" at bounding box center [804, 320] width 92 height 32
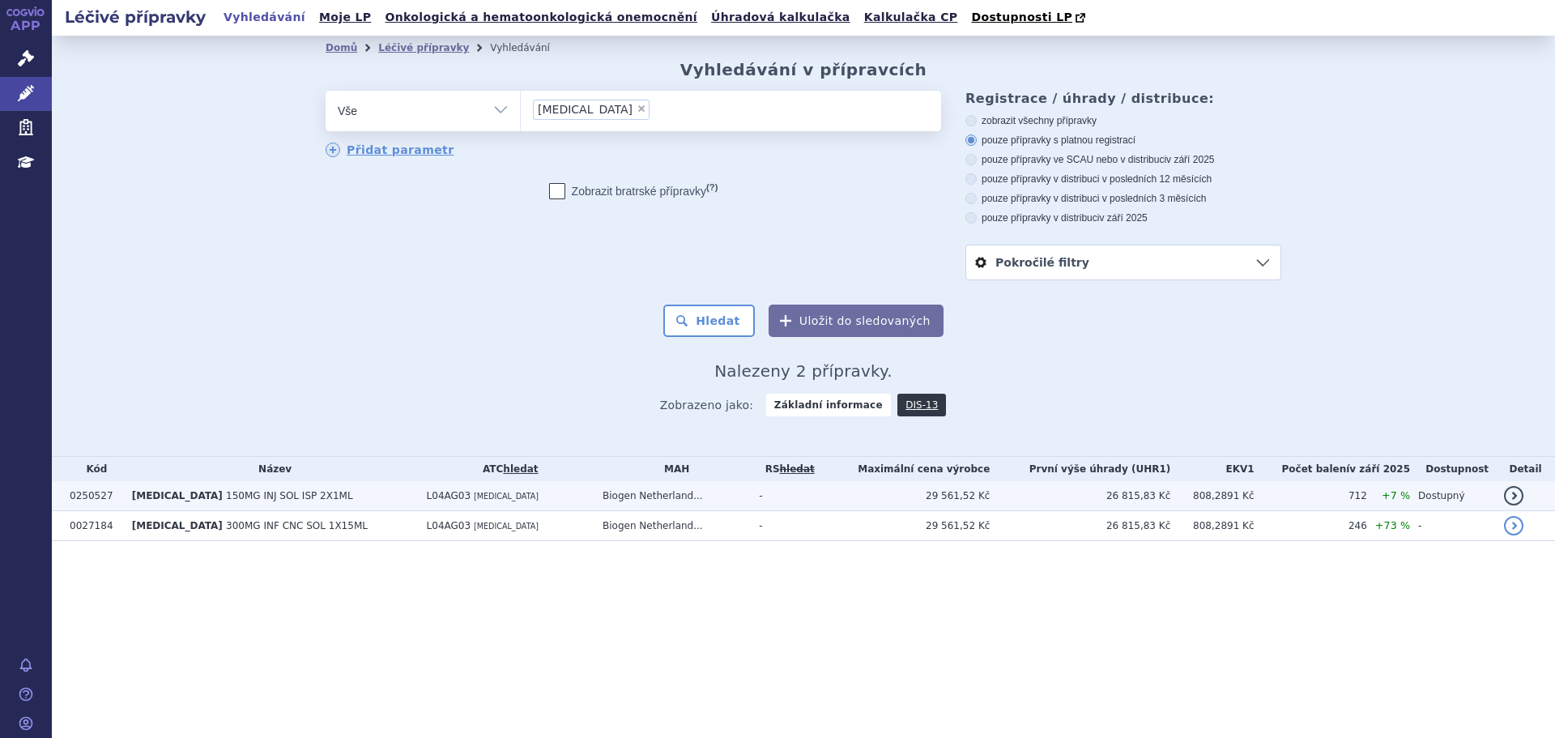
click at [499, 497] on td "L04AG03 NATALIZUMAB" at bounding box center [507, 496] width 176 height 30
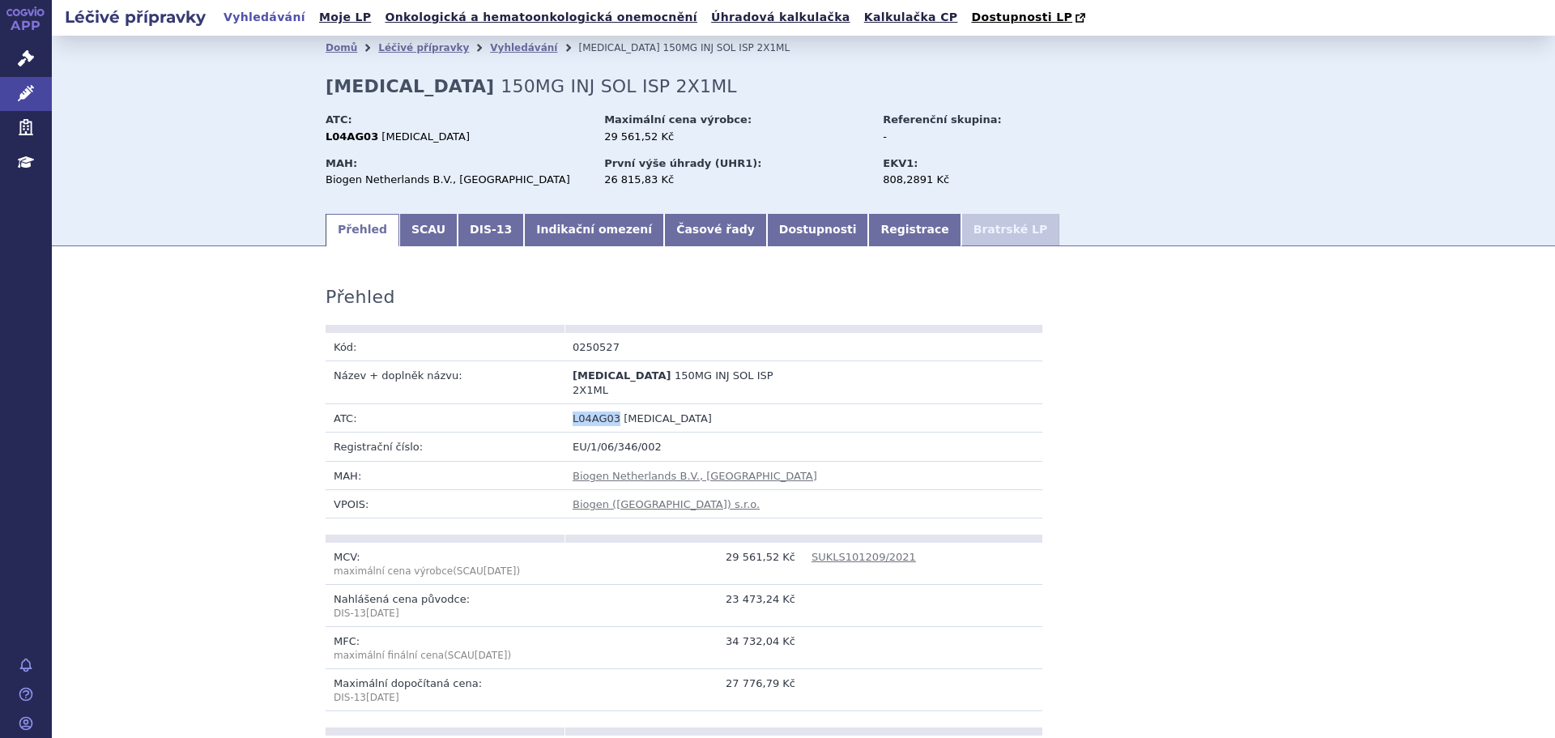
drag, startPoint x: 565, startPoint y: 402, endPoint x: 608, endPoint y: 407, distance: 43.3
click at [608, 407] on td "L04AG03 [MEDICAL_DATA]" at bounding box center [803, 418] width 478 height 28
copy span "L04AG03"
